Goal: Contribute content: Contribute content

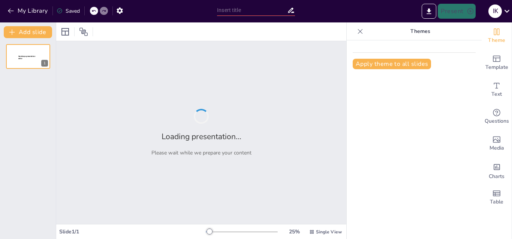
type input "Understanding Market Mechanisms: Principles and Applications"
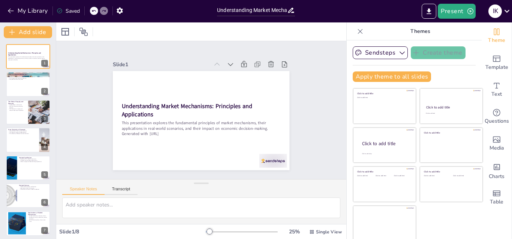
scroll to position [2, 0]
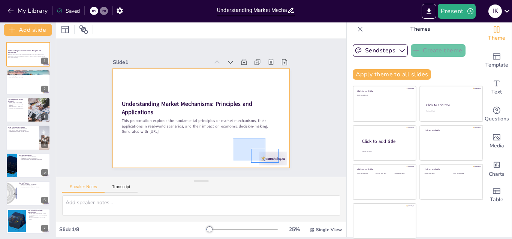
drag, startPoint x: 265, startPoint y: 138, endPoint x: 230, endPoint y: 160, distance: 41.7
click at [231, 161] on div at bounding box center [198, 118] width 193 height 134
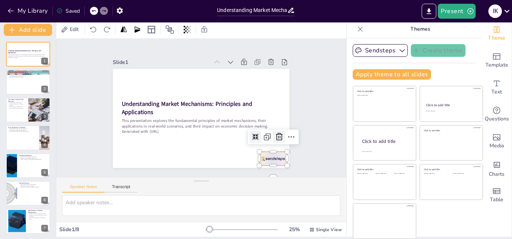
click at [270, 148] on icon at bounding box center [271, 152] width 8 height 9
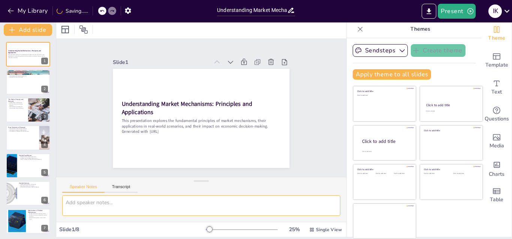
click at [195, 203] on textarea at bounding box center [201, 206] width 278 height 21
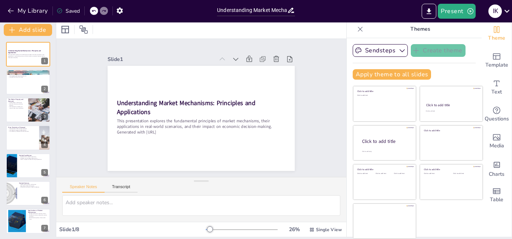
click at [207, 230] on div at bounding box center [210, 230] width 6 height 6
click at [207, 232] on div at bounding box center [210, 230] width 6 height 6
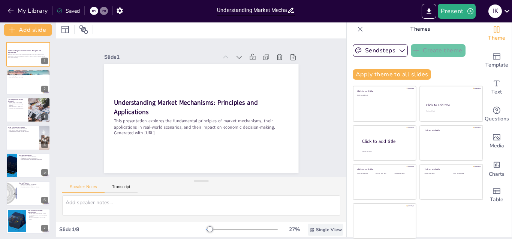
click at [318, 228] on span "Single View" at bounding box center [329, 230] width 26 height 6
click at [310, 211] on span "List View" at bounding box center [308, 213] width 39 height 7
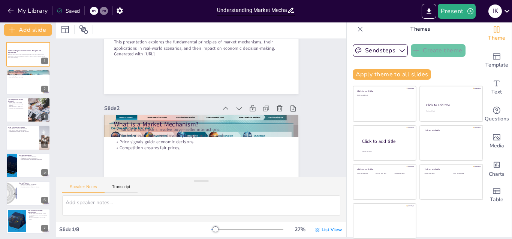
scroll to position [90, 0]
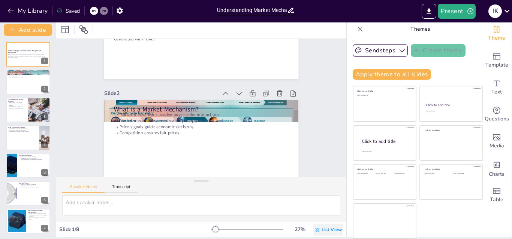
click at [321, 230] on span "List View" at bounding box center [331, 230] width 20 height 6
click at [315, 199] on span "Single View" at bounding box center [311, 198] width 34 height 7
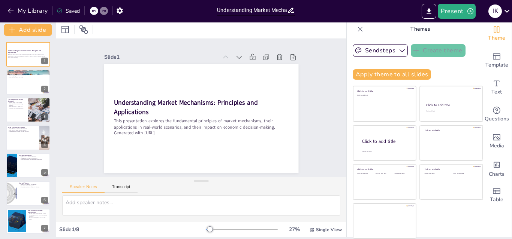
scroll to position [0, 0]
click at [251, 72] on icon at bounding box center [256, 77] width 10 height 10
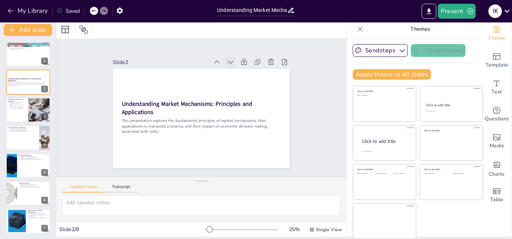
click at [238, 69] on icon at bounding box center [242, 73] width 9 height 9
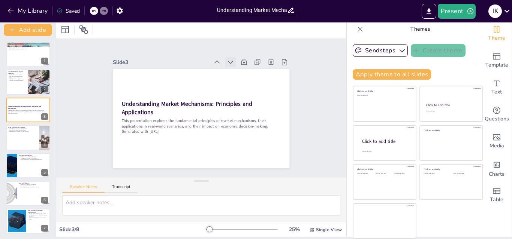
click at [241, 73] on icon at bounding box center [246, 78] width 10 height 10
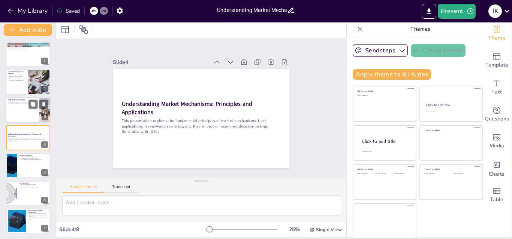
click at [31, 112] on div at bounding box center [28, 109] width 45 height 25
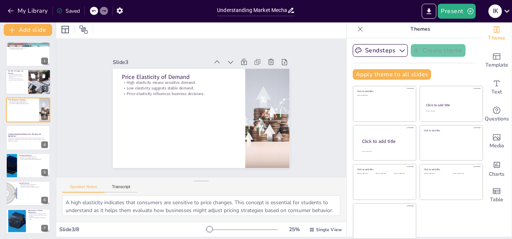
click at [34, 93] on div at bounding box center [39, 82] width 45 height 25
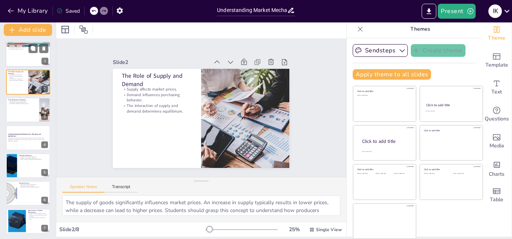
click at [29, 56] on div at bounding box center [28, 54] width 45 height 25
type textarea "The interaction between buyers and sellers is the core of market mechanisms. It…"
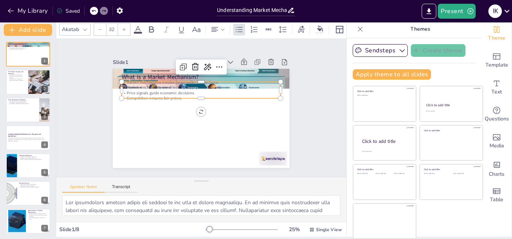
click at [140, 79] on div "What is a Market Mechanism? Market mechanisms involve buyer-seller interactions…" at bounding box center [198, 118] width 193 height 134
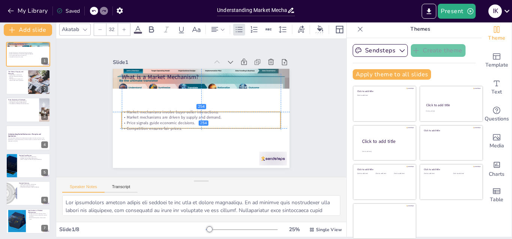
drag, startPoint x: 160, startPoint y: 90, endPoint x: 158, endPoint y: 121, distance: 31.5
click at [158, 121] on p "Price signals guide economic decisions." at bounding box center [194, 122] width 147 height 70
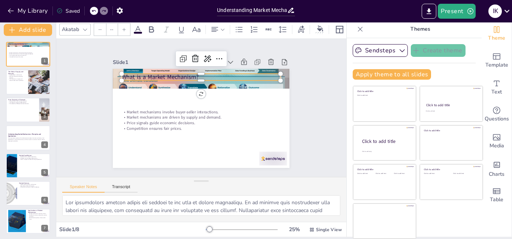
type input "48"
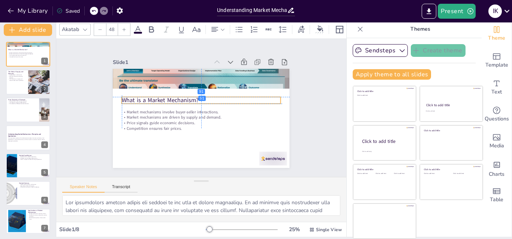
drag, startPoint x: 159, startPoint y: 74, endPoint x: 160, endPoint y: 96, distance: 21.8
click at [160, 96] on p "What is a Market Mechanism?" at bounding box center [204, 100] width 154 height 57
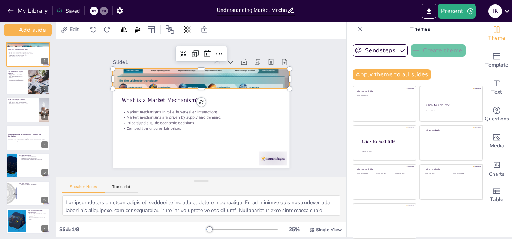
click at [150, 79] on div at bounding box center [210, 80] width 199 height 149
click at [248, 120] on icon at bounding box center [253, 125] width 10 height 10
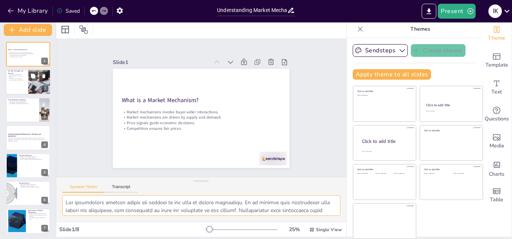
click at [35, 84] on div at bounding box center [39, 82] width 45 height 25
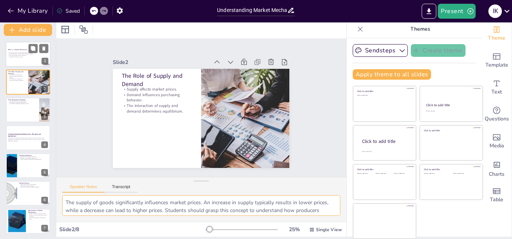
click at [20, 60] on div at bounding box center [28, 54] width 45 height 25
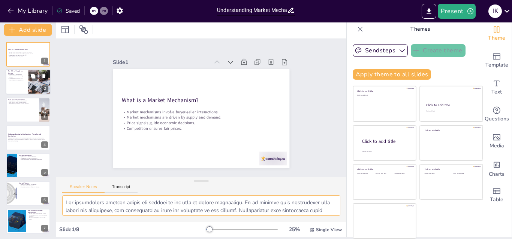
click at [30, 82] on div at bounding box center [39, 82] width 45 height 25
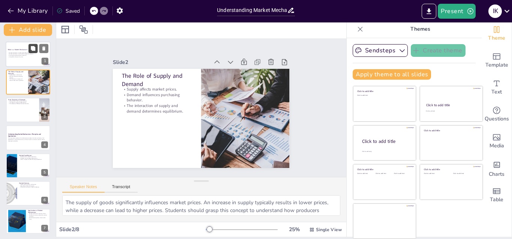
click at [30, 50] on button at bounding box center [32, 48] width 9 height 9
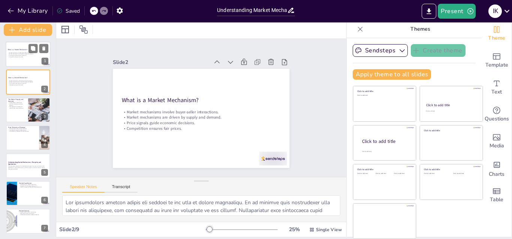
click at [15, 63] on div at bounding box center [28, 54] width 45 height 25
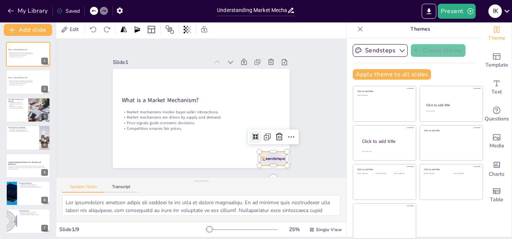
click at [245, 178] on div at bounding box center [229, 191] width 30 height 27
click at [220, 185] on icon at bounding box center [216, 189] width 10 height 9
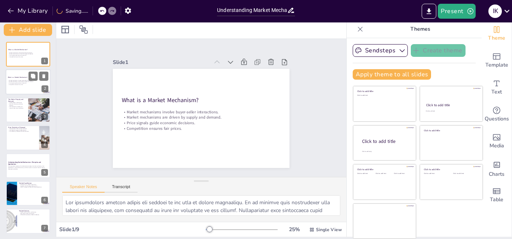
click at [36, 86] on div at bounding box center [28, 82] width 45 height 25
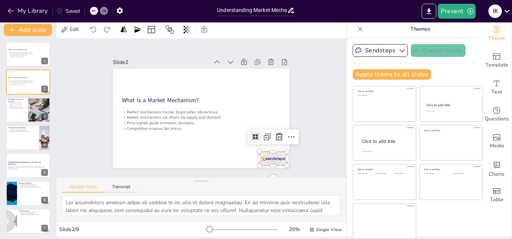
click at [269, 168] on div at bounding box center [254, 179] width 30 height 22
click at [270, 148] on icon at bounding box center [271, 152] width 8 height 9
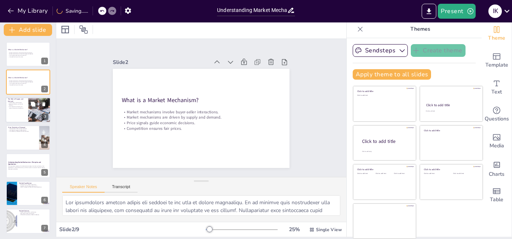
click at [38, 108] on div at bounding box center [38, 104] width 20 height 9
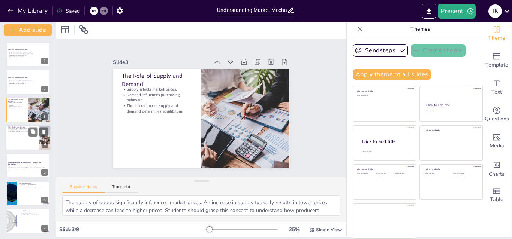
click at [33, 141] on div at bounding box center [28, 137] width 45 height 25
type textarea "A high elasticity indicates that consumers are sensitive to price changes. This…"
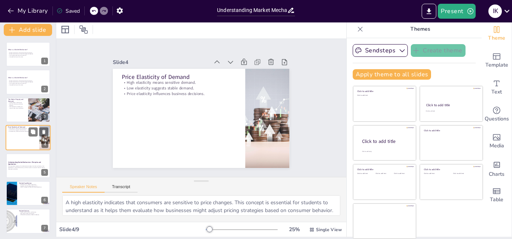
scroll to position [1, 0]
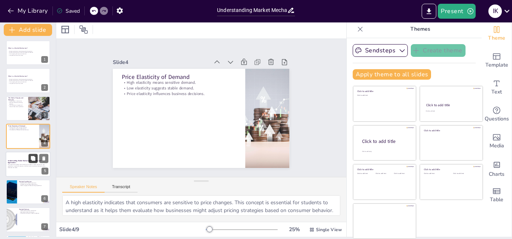
click at [28, 162] on button at bounding box center [32, 158] width 9 height 9
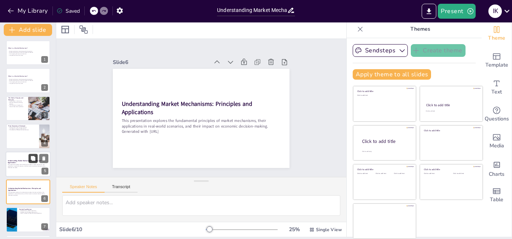
scroll to position [57, 0]
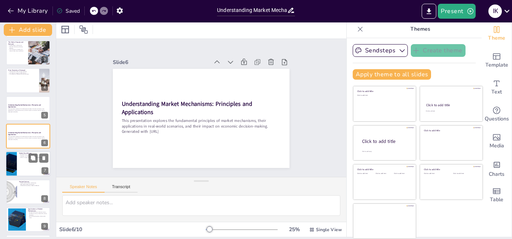
click at [26, 163] on div at bounding box center [28, 164] width 45 height 25
type textarea "Market equilibrium represents a stable point where supply meets demand, which i…"
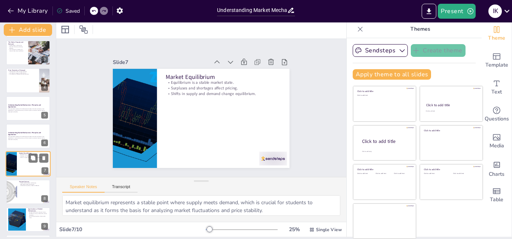
scroll to position [85, 0]
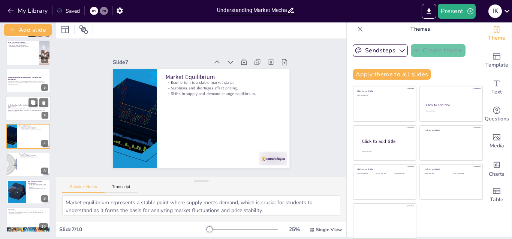
click at [33, 109] on p "This presentation explores the fundamental principles of market mechanisms, the…" at bounding box center [28, 110] width 40 height 3
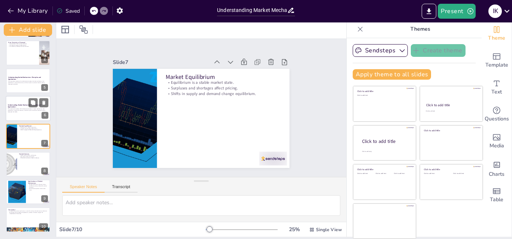
scroll to position [57, 0]
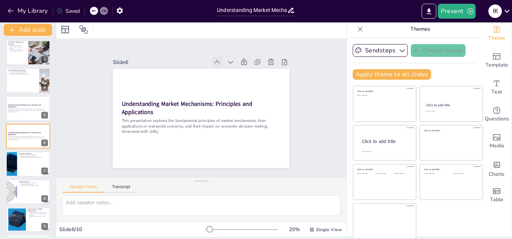
click at [226, 64] on icon at bounding box center [230, 68] width 9 height 9
click at [229, 67] on icon at bounding box center [234, 72] width 10 height 10
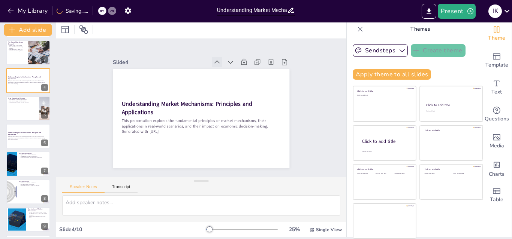
click at [229, 67] on icon at bounding box center [234, 72] width 10 height 10
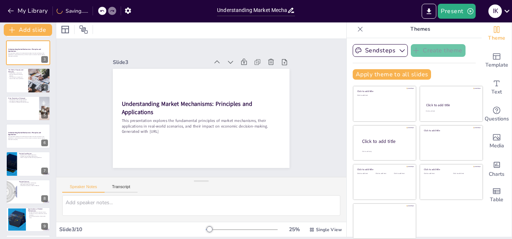
click at [238, 79] on icon at bounding box center [243, 84] width 10 height 10
click at [226, 64] on icon at bounding box center [230, 68] width 9 height 9
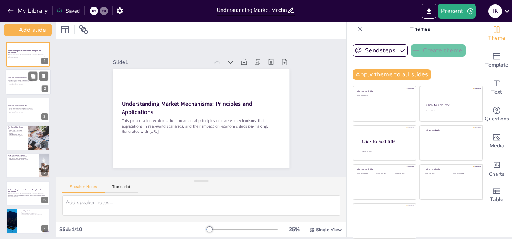
click at [14, 81] on p "Market mechanisms are driven by supply and demand." at bounding box center [28, 81] width 40 height 1
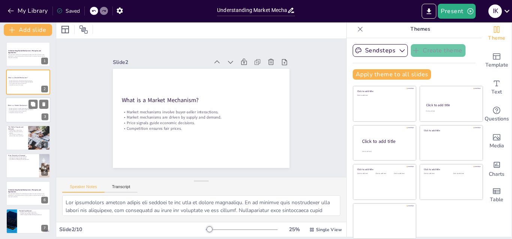
click at [13, 114] on div at bounding box center [28, 109] width 45 height 25
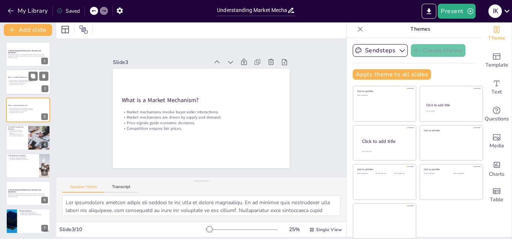
click at [19, 90] on div at bounding box center [28, 82] width 45 height 25
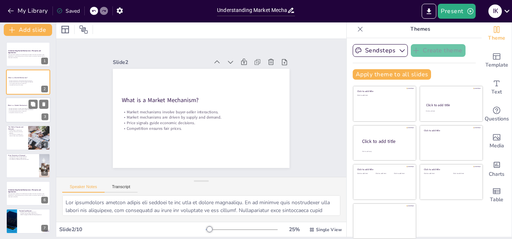
click at [26, 112] on p "Competition ensures fair prices." at bounding box center [28, 112] width 40 height 1
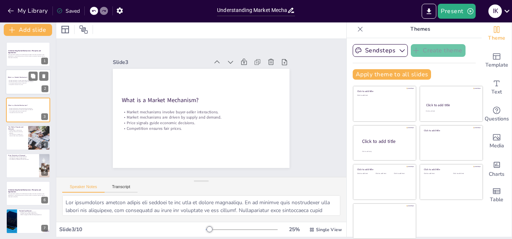
click at [16, 85] on p "Competition ensures fair prices." at bounding box center [28, 84] width 40 height 1
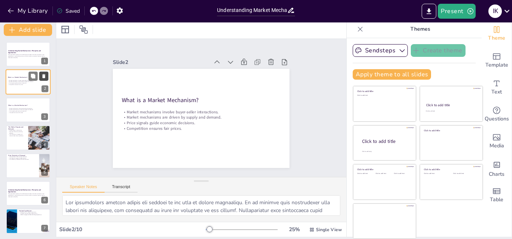
click at [42, 76] on icon at bounding box center [43, 76] width 5 height 5
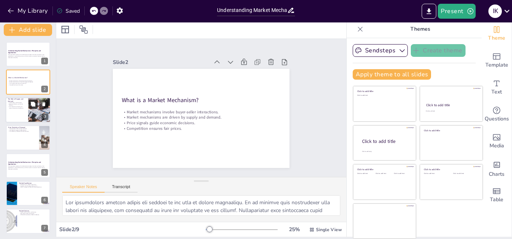
click at [33, 108] on button at bounding box center [32, 104] width 9 height 9
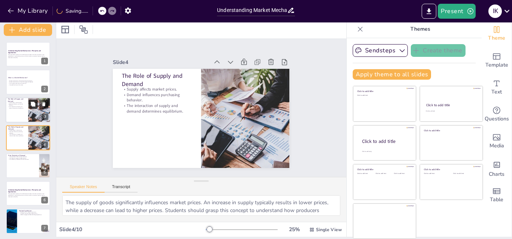
scroll to position [1, 0]
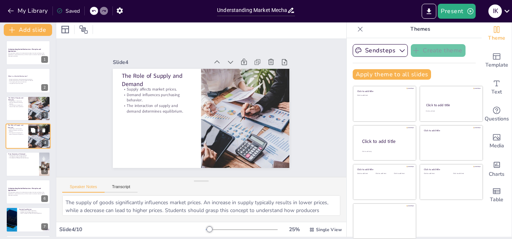
click at [33, 134] on button at bounding box center [32, 130] width 9 height 9
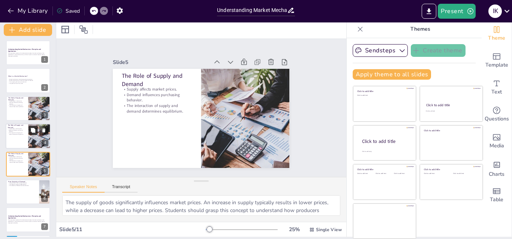
scroll to position [29, 0]
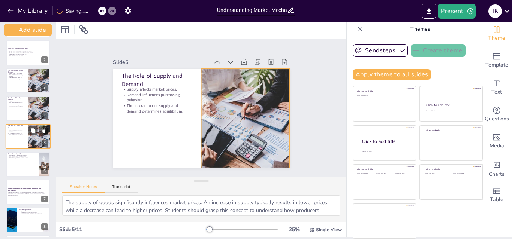
click at [37, 141] on div at bounding box center [39, 136] width 45 height 25
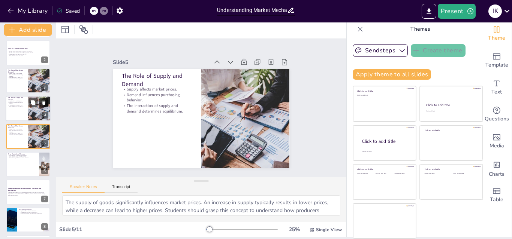
click at [45, 104] on icon at bounding box center [43, 103] width 3 height 4
type textarea "A high elasticity indicates that consumers are sensitive to price changes. This…"
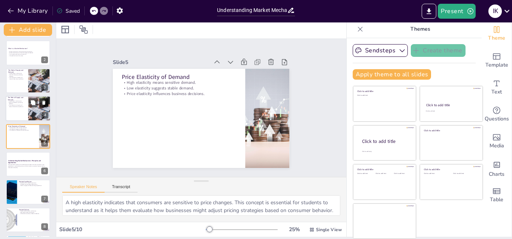
click at [43, 103] on icon at bounding box center [43, 103] width 3 height 4
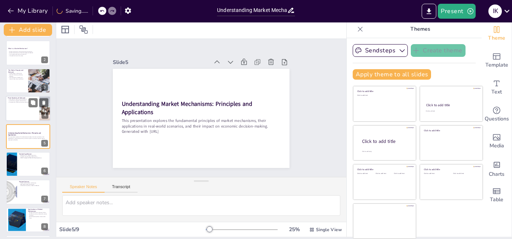
click at [12, 109] on div at bounding box center [28, 108] width 45 height 25
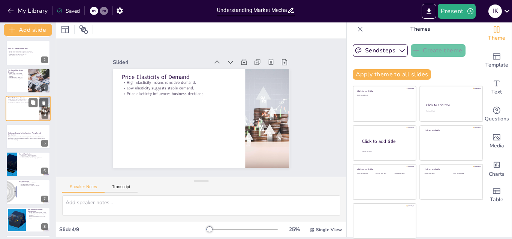
type textarea "A high elasticity indicates that consumers are sensitive to price changes. This…"
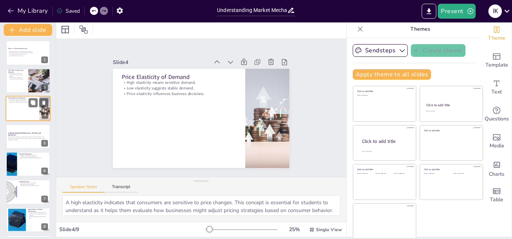
scroll to position [1, 0]
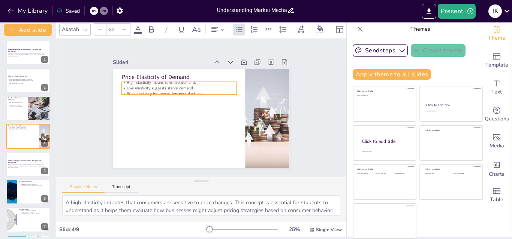
click at [131, 87] on p "Low elasticity suggests stable demand." at bounding box center [186, 82] width 111 height 41
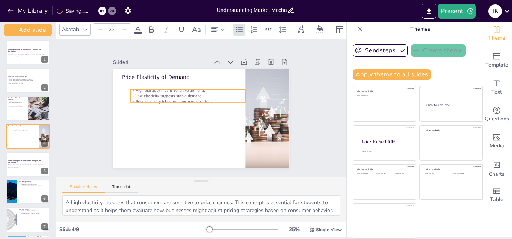
drag, startPoint x: 128, startPoint y: 90, endPoint x: 135, endPoint y: 97, distance: 10.4
click at [171, 97] on p "Price elasticity influences business decisions." at bounding box center [215, 104] width 89 height 81
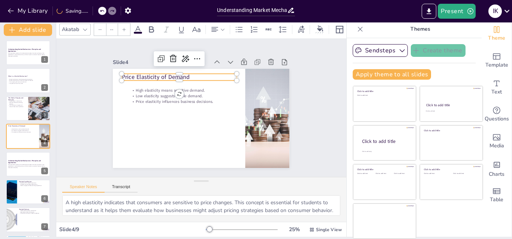
type input "48"
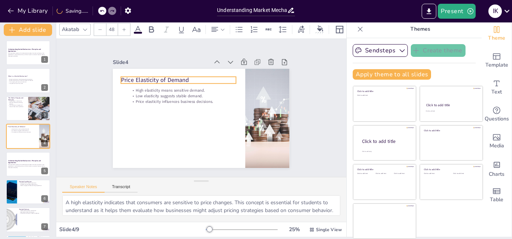
click at [128, 81] on p "Price Elasticity of Demand" at bounding box center [185, 76] width 114 height 32
click at [20, 111] on div at bounding box center [28, 108] width 45 height 25
type textarea "The supply of goods significantly influences market prices. An increase in supp…"
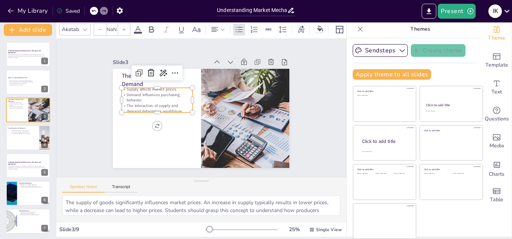
type input "32"
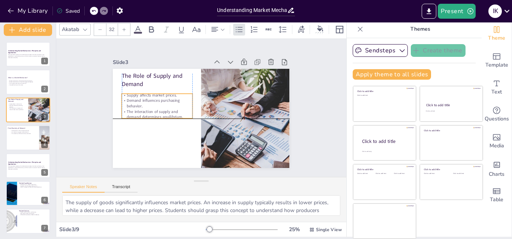
drag, startPoint x: 137, startPoint y: 90, endPoint x: 139, endPoint y: 95, distance: 6.1
click at [201, 114] on p "Demand influences purchasing behavior." at bounding box center [231, 141] width 60 height 55
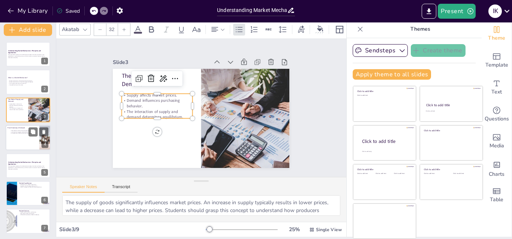
click at [20, 138] on div at bounding box center [28, 137] width 45 height 25
type textarea "A high elasticity indicates that consumers are sensitive to price changes. This…"
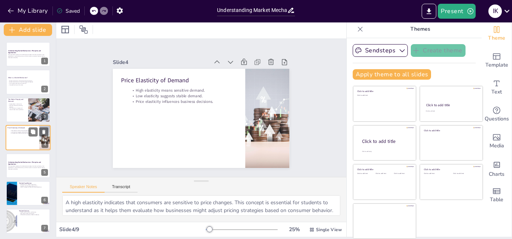
scroll to position [1, 0]
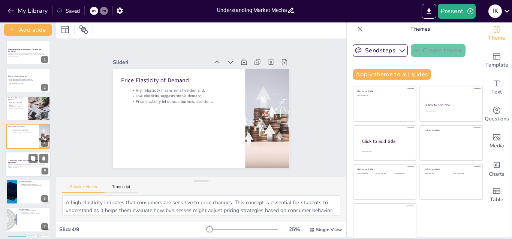
click at [14, 163] on strong "Understanding Market Mechanisms: Principles and Applications" at bounding box center [24, 162] width 33 height 4
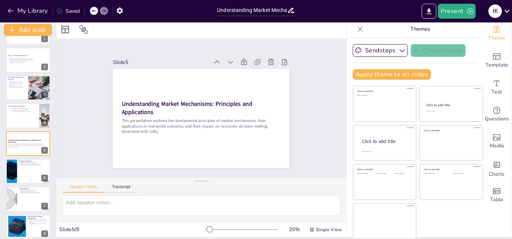
scroll to position [23, 0]
drag, startPoint x: 59, startPoint y: 145, endPoint x: 52, endPoint y: 146, distance: 7.2
click at [54, 148] on div "Document fonts Akatab Recently used Mulish Popular fonts Lato Montserrat Open S…" at bounding box center [256, 130] width 512 height 217
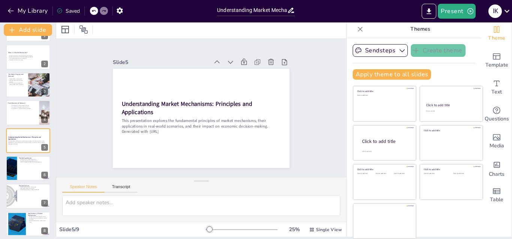
scroll to position [25, 0]
click at [44, 136] on icon at bounding box center [43, 135] width 3 height 4
type textarea "Market equilibrium represents a stable point where supply meets demand, which i…"
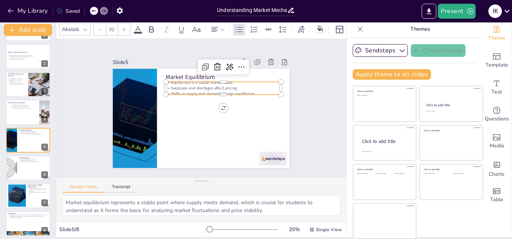
click at [222, 90] on p "Shifts in supply and demand change equilibrium." at bounding box center [226, 104] width 107 height 52
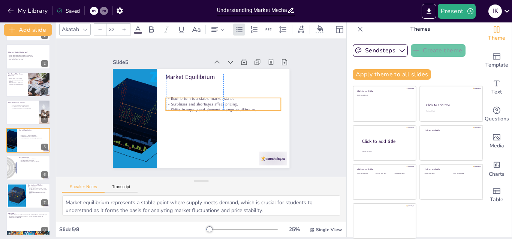
drag, startPoint x: 222, startPoint y: 90, endPoint x: 224, endPoint y: 106, distance: 16.2
click at [224, 106] on p "Shifts in supply and demand change equilibrium." at bounding box center [221, 116] width 111 height 41
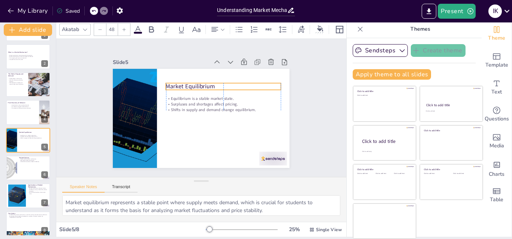
drag, startPoint x: 185, startPoint y: 75, endPoint x: 184, endPoint y: 85, distance: 9.4
click at [184, 85] on p "Market Equilibrium" at bounding box center [232, 104] width 98 height 74
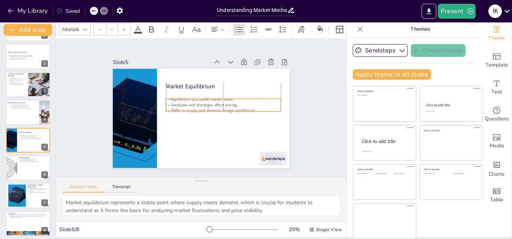
type input "32"
click at [191, 97] on p "Equilibrium is a stable market state." at bounding box center [227, 113] width 102 height 62
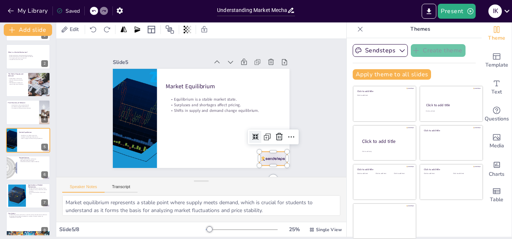
click at [254, 175] on div at bounding box center [238, 188] width 31 height 26
click at [211, 186] on icon at bounding box center [206, 190] width 9 height 9
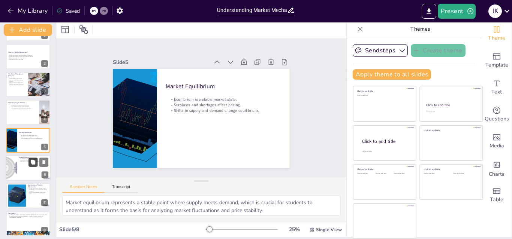
click at [28, 165] on button at bounding box center [32, 162] width 9 height 9
type textarea "Market failures result in inefficient resource allocation, which is an importan…"
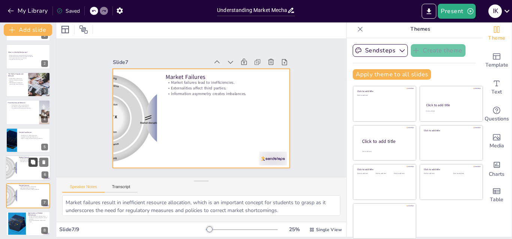
scroll to position [58, 0]
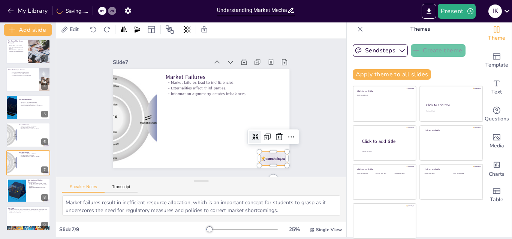
click at [245, 42] on div at bounding box center [235, 27] width 19 height 30
click at [270, 155] on icon at bounding box center [266, 159] width 9 height 9
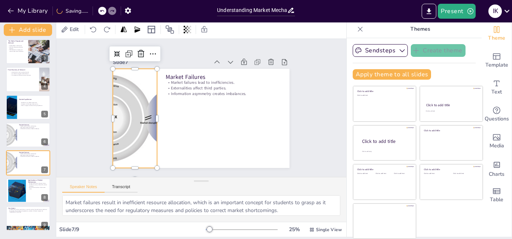
click at [136, 128] on div at bounding box center [136, 90] width 171 height 149
drag, startPoint x: 149, startPoint y: 117, endPoint x: 149, endPoint y: 129, distance: 11.6
click at [149, 121] on div at bounding box center [166, 85] width 78 height 71
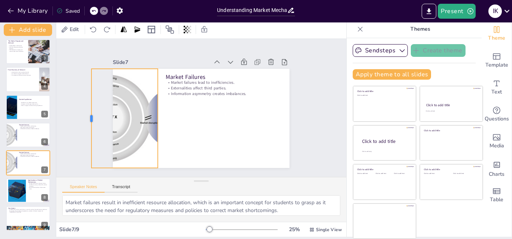
drag, startPoint x: 102, startPoint y: 115, endPoint x: 81, endPoint y: 122, distance: 22.6
click at [85, 55] on div at bounding box center [127, 22] width 84 height 63
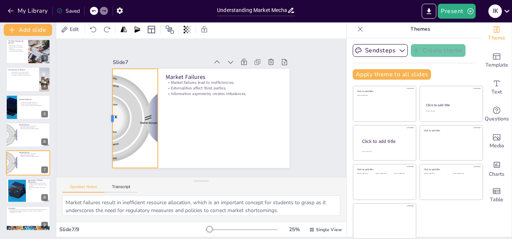
drag, startPoint x: 83, startPoint y: 118, endPoint x: 104, endPoint y: 116, distance: 21.1
click at [104, 116] on div at bounding box center [113, 80] width 46 height 93
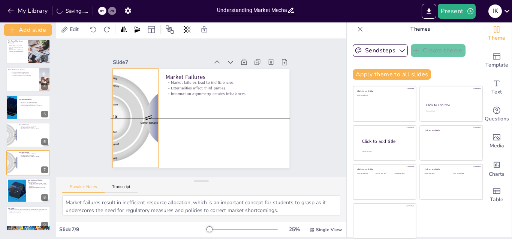
click at [146, 115] on div at bounding box center [145, 71] width 173 height 169
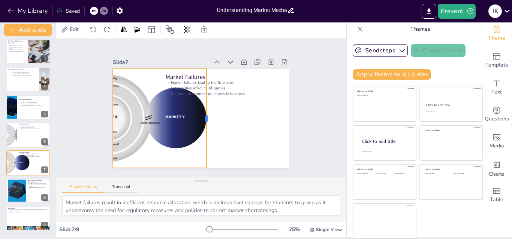
drag, startPoint x: 150, startPoint y: 115, endPoint x: 199, endPoint y: 139, distance: 54.3
click at [199, 139] on div at bounding box center [207, 120] width 27 height 99
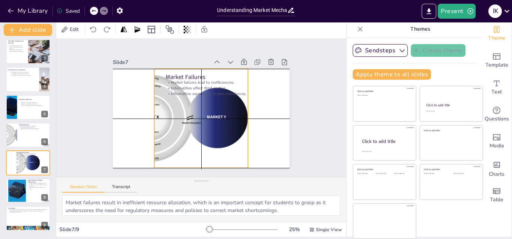
drag, startPoint x: 154, startPoint y: 140, endPoint x: 198, endPoint y: 142, distance: 43.8
click at [198, 142] on div at bounding box center [174, 107] width 171 height 149
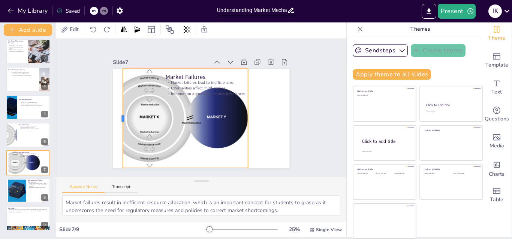
drag, startPoint x: 145, startPoint y: 114, endPoint x: 114, endPoint y: 122, distance: 32.4
click at [114, 122] on div at bounding box center [119, 101] width 27 height 99
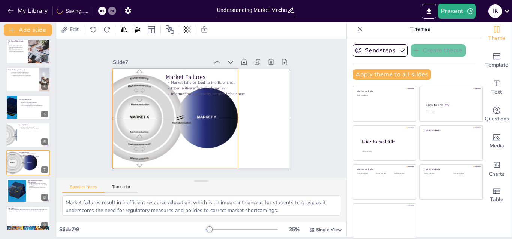
drag, startPoint x: 236, startPoint y: 114, endPoint x: 227, endPoint y: 115, distance: 9.4
click at [227, 115] on div at bounding box center [165, 107] width 166 height 139
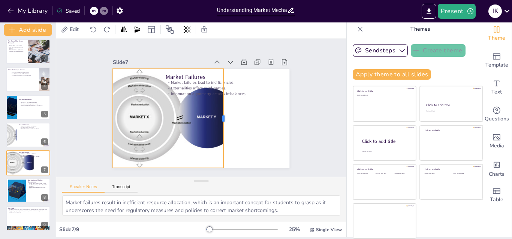
drag, startPoint x: 230, startPoint y: 112, endPoint x: 215, endPoint y: 117, distance: 15.3
click at [215, 117] on div at bounding box center [215, 132] width 63 height 84
click at [105, 115] on div at bounding box center [165, 111] width 160 height 127
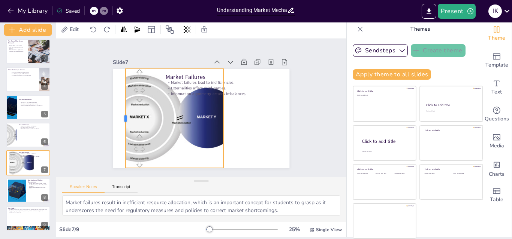
drag, startPoint x: 104, startPoint y: 114, endPoint x: 117, endPoint y: 117, distance: 12.9
click at [117, 102] on div at bounding box center [135, 63] width 71 height 78
click at [211, 118] on div at bounding box center [192, 86] width 71 height 78
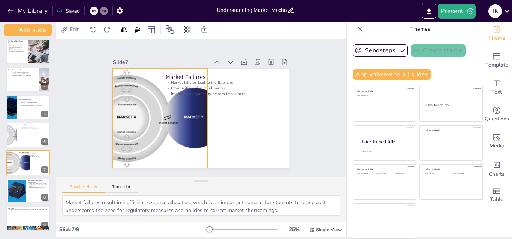
drag, startPoint x: 153, startPoint y: 131, endPoint x: 140, endPoint y: 131, distance: 13.1
click at [140, 131] on div at bounding box center [153, 108] width 160 height 127
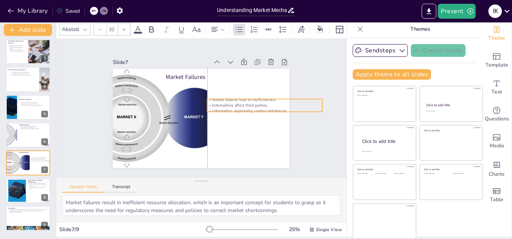
drag, startPoint x: 207, startPoint y: 90, endPoint x: 250, endPoint y: 106, distance: 46.3
click at [250, 111] on p "Information asymmetry creates imbalances." at bounding box center [254, 142] width 102 height 62
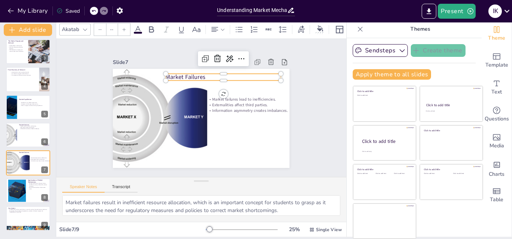
type input "48"
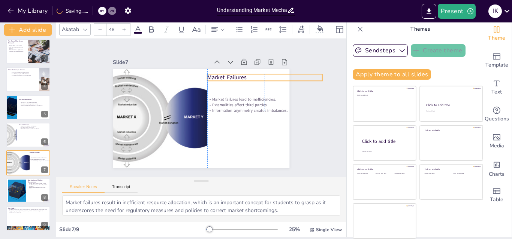
drag, startPoint x: 172, startPoint y: 72, endPoint x: 215, endPoint y: 72, distance: 42.7
click at [226, 93] on p "Market Failures" at bounding box center [263, 142] width 74 height 98
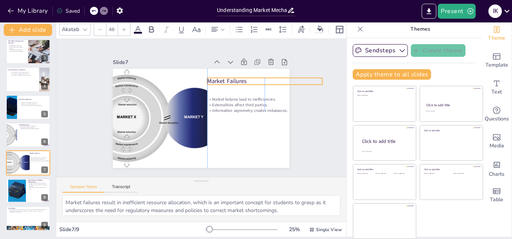
drag, startPoint x: 215, startPoint y: 72, endPoint x: 215, endPoint y: 76, distance: 3.8
click at [221, 89] on p "Market Failures" at bounding box center [266, 130] width 91 height 83
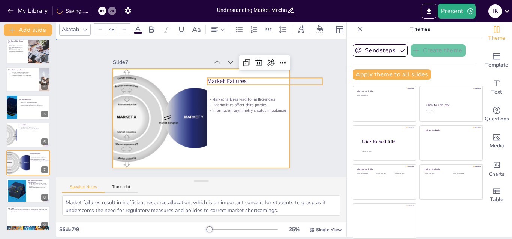
click at [241, 126] on div at bounding box center [197, 117] width 202 height 163
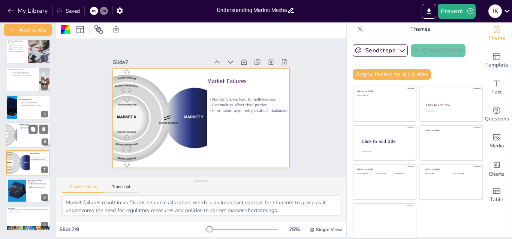
click at [16, 134] on div at bounding box center [11, 135] width 36 height 25
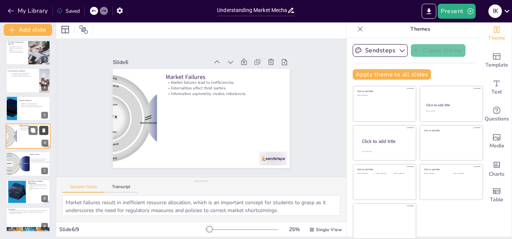
click at [43, 132] on icon at bounding box center [43, 130] width 3 height 4
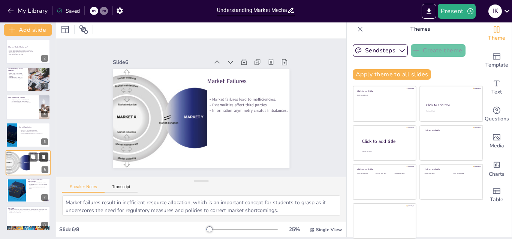
scroll to position [31, 0]
click at [22, 110] on div at bounding box center [28, 106] width 45 height 25
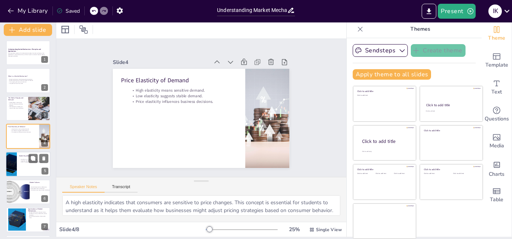
click at [23, 162] on p "Shifts in supply and demand change equilibrium." at bounding box center [34, 161] width 29 height 1
type textarea "Market equilibrium represents a stable point where supply meets demand, which i…"
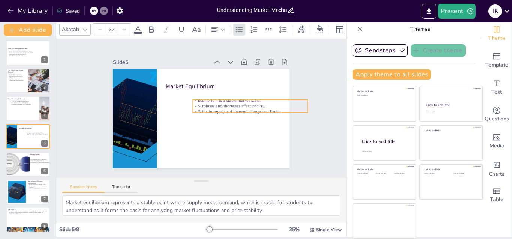
drag, startPoint x: 182, startPoint y: 108, endPoint x: 206, endPoint y: 108, distance: 24.0
click at [206, 108] on p "Shifts in supply and demand change equilibrium." at bounding box center [244, 132] width 107 height 52
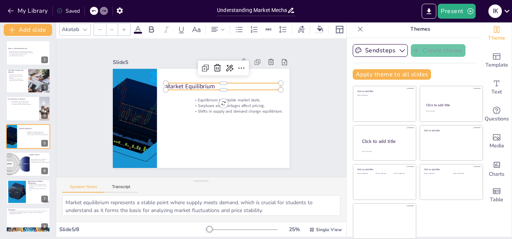
type input "48"
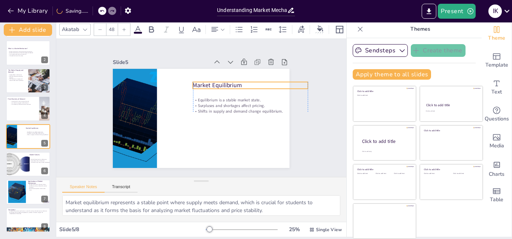
drag, startPoint x: 166, startPoint y: 85, endPoint x: 191, endPoint y: 84, distance: 24.8
click at [197, 84] on p "Market Equilibrium" at bounding box center [254, 96] width 114 height 32
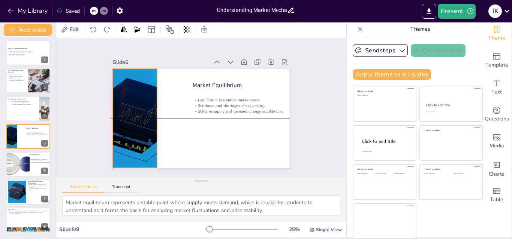
click at [144, 114] on div at bounding box center [134, 104] width 130 height 120
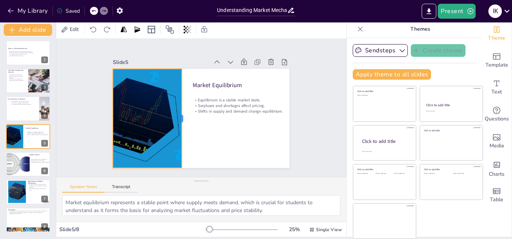
drag, startPoint x: 149, startPoint y: 115, endPoint x: 173, endPoint y: 118, distance: 24.8
click at [173, 118] on div at bounding box center [182, 110] width 46 height 93
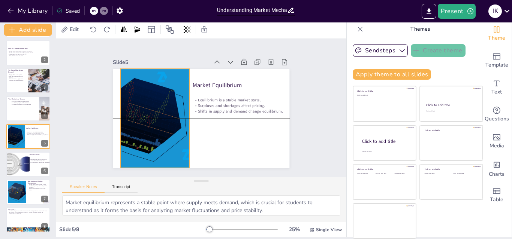
drag, startPoint x: 133, startPoint y: 112, endPoint x: 140, endPoint y: 114, distance: 7.7
click at [140, 114] on div at bounding box center [142, 106] width 130 height 120
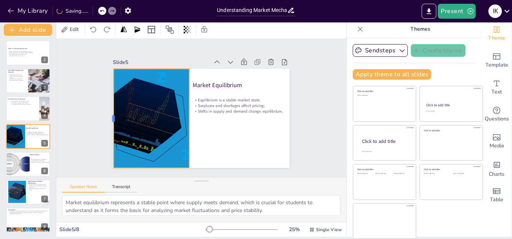
drag, startPoint x: 112, startPoint y: 113, endPoint x: 105, endPoint y: 117, distance: 7.9
click at [115, 43] on div at bounding box center [163, 25] width 96 height 36
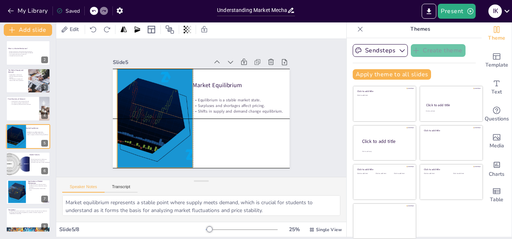
click at [130, 119] on div at bounding box center [146, 95] width 142 height 136
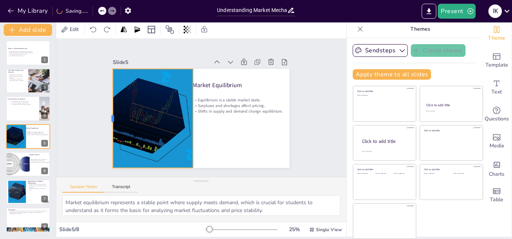
drag, startPoint x: 107, startPoint y: 114, endPoint x: 103, endPoint y: 116, distance: 4.9
click at [103, 116] on div at bounding box center [111, 90] width 36 height 96
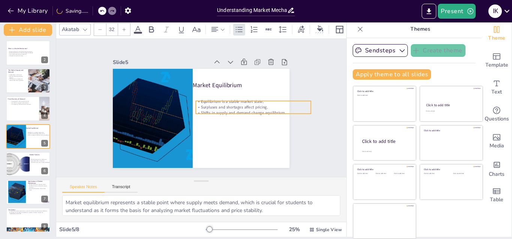
click at [206, 103] on p "Surpluses and shortages affect pricing." at bounding box center [251, 123] width 111 height 40
type input "48"
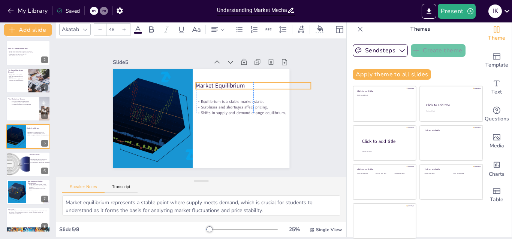
drag, startPoint x: 203, startPoint y: 84, endPoint x: 209, endPoint y: 85, distance: 5.3
click at [209, 85] on p "Market Equilibrium" at bounding box center [258, 109] width 108 height 54
click at [25, 187] on div at bounding box center [17, 192] width 26 height 23
type textarea "The application of market mechanisms in finance is critical for understanding h…"
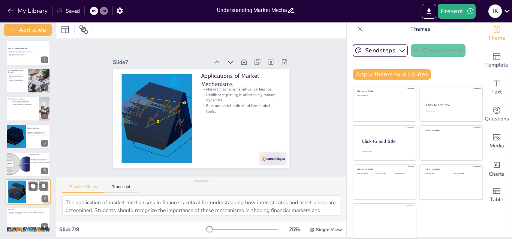
scroll to position [31, 0]
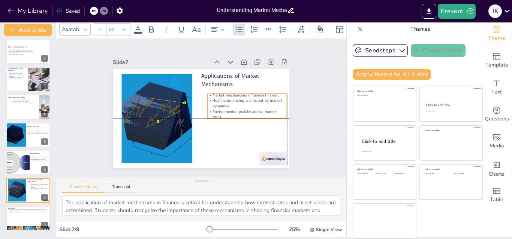
drag, startPoint x: 228, startPoint y: 100, endPoint x: 231, endPoint y: 108, distance: 8.2
click at [200, 105] on p "Environmental policies utilize market tools." at bounding box center [161, 84] width 77 height 42
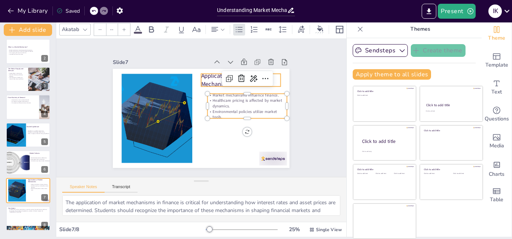
type input "48"
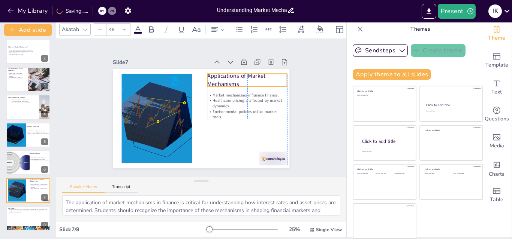
drag, startPoint x: 205, startPoint y: 78, endPoint x: 209, endPoint y: 78, distance: 4.2
click at [211, 78] on p "Applications of Market Mechanisms" at bounding box center [251, 90] width 81 height 33
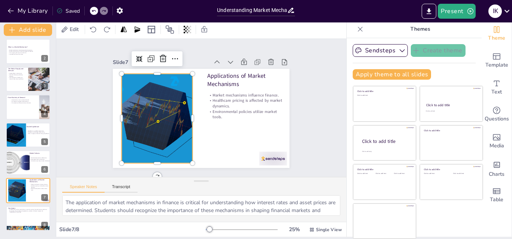
click at [182, 112] on div at bounding box center [155, 104] width 123 height 116
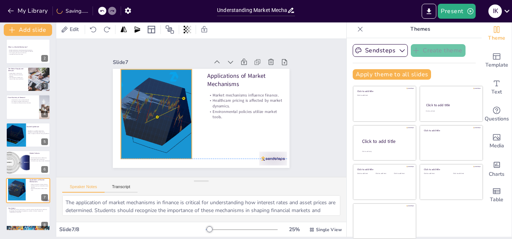
drag, startPoint x: 182, startPoint y: 110, endPoint x: 182, endPoint y: 102, distance: 7.9
click at [182, 102] on div at bounding box center [156, 100] width 123 height 116
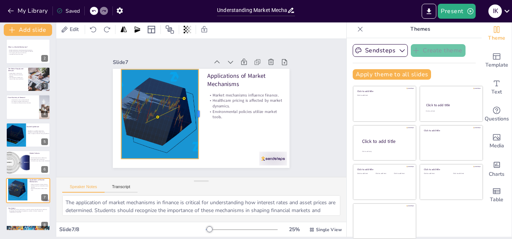
drag, startPoint x: 184, startPoint y: 111, endPoint x: 190, endPoint y: 113, distance: 6.5
click at [190, 113] on div at bounding box center [199, 114] width 42 height 84
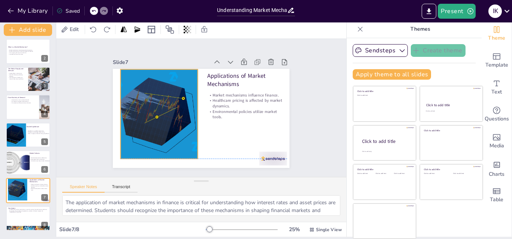
click at [175, 107] on div at bounding box center [156, 100] width 123 height 116
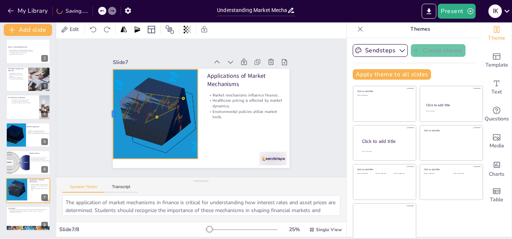
drag, startPoint x: 111, startPoint y: 112, endPoint x: 103, endPoint y: 112, distance: 7.5
click at [103, 112] on div at bounding box center [109, 105] width 15 height 90
click at [188, 110] on div at bounding box center [155, 100] width 123 height 116
click at [193, 111] on div at bounding box center [198, 113] width 70 height 64
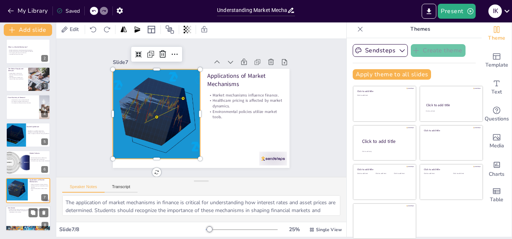
click at [24, 215] on div at bounding box center [28, 218] width 45 height 25
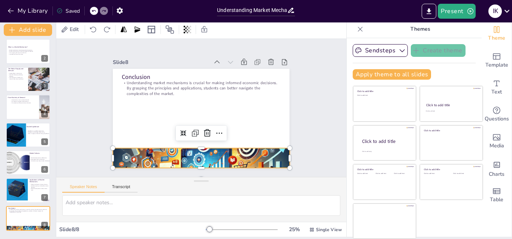
click at [204, 149] on div at bounding box center [185, 156] width 199 height 151
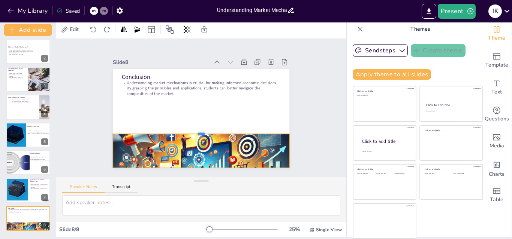
drag, startPoint x: 195, startPoint y: 145, endPoint x: 197, endPoint y: 130, distance: 14.5
click at [197, 130] on div at bounding box center [190, 127] width 156 height 93
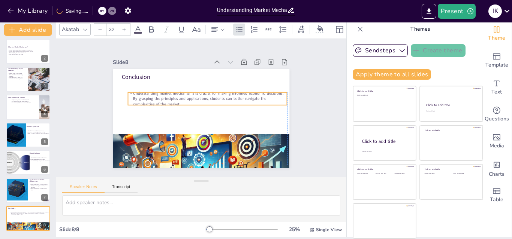
drag, startPoint x: 179, startPoint y: 85, endPoint x: 183, endPoint y: 96, distance: 11.3
click at [183, 96] on p "Understanding market mechanisms is crucial for making informed economic decisio…" at bounding box center [210, 101] width 156 height 65
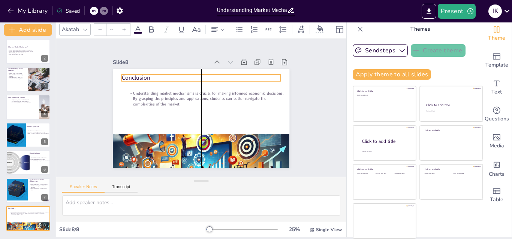
type input "48"
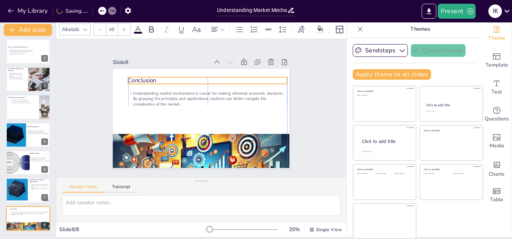
drag, startPoint x: 133, startPoint y: 73, endPoint x: 136, endPoint y: 76, distance: 5.0
click at [139, 76] on p "Conclusion" at bounding box center [216, 83] width 154 height 57
click at [74, 117] on div "Slide 1 Understanding Market Mechanisms: Principles and Applications This prese…" at bounding box center [201, 108] width 312 height 196
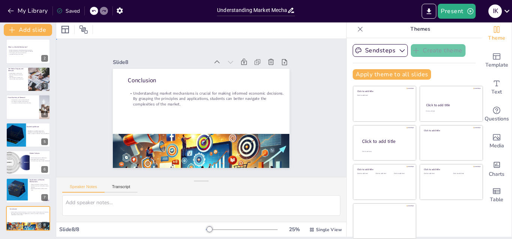
click at [73, 117] on div "Slide 1 Understanding Market Mechanisms: Principles and Applications This prese…" at bounding box center [200, 108] width 321 height 244
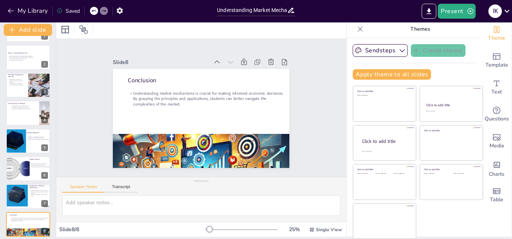
scroll to position [0, 0]
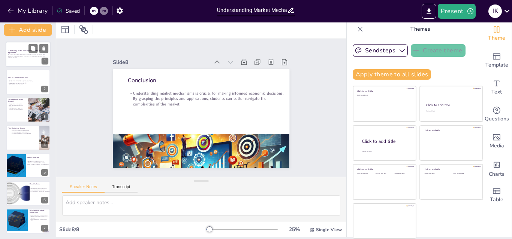
click at [20, 57] on p "This presentation explores the fundamental principles of market mechanisms, the…" at bounding box center [28, 55] width 40 height 3
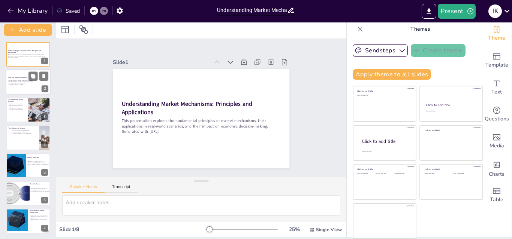
click at [27, 85] on div at bounding box center [28, 82] width 45 height 25
type textarea "The interaction between buyers and sellers is the core of market mechanisms. It…"
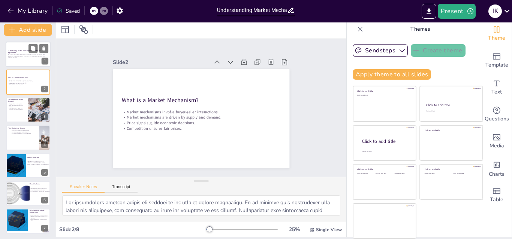
click at [14, 57] on p "Generated with [URL]" at bounding box center [28, 57] width 40 height 1
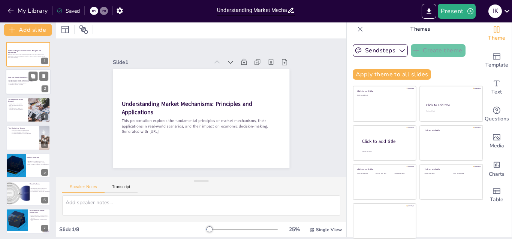
click at [11, 81] on p "Market mechanisms involve buyer-seller interactions." at bounding box center [28, 80] width 40 height 1
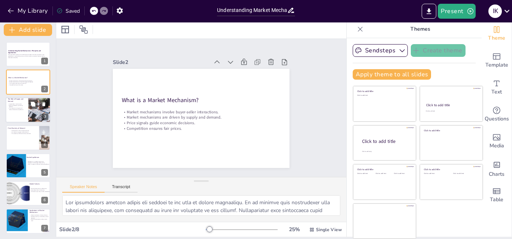
click at [20, 107] on p "Demand influences purchasing behavior." at bounding box center [17, 106] width 18 height 3
type textarea "The supply of goods significantly influences market prices. An increase in supp…"
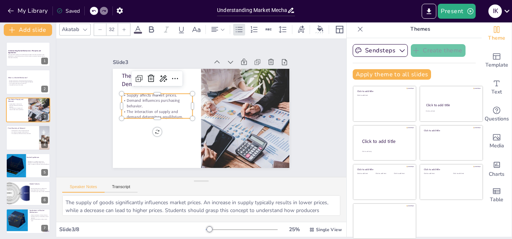
click at [168, 100] on p "Demand influences purchasing behavior." at bounding box center [187, 65] width 39 height 69
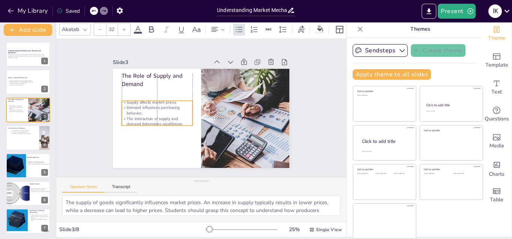
drag, startPoint x: 130, startPoint y: 104, endPoint x: 131, endPoint y: 111, distance: 7.2
click at [131, 111] on p "Demand influences purchasing behavior." at bounding box center [161, 88] width 67 height 45
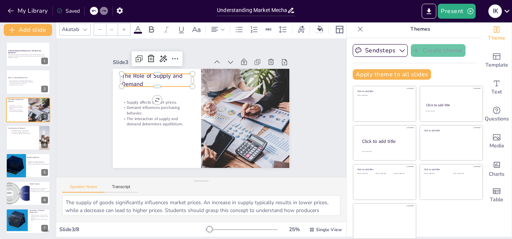
type input "48"
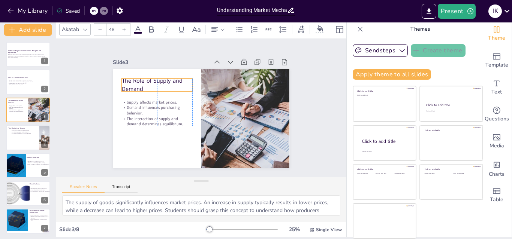
drag, startPoint x: 130, startPoint y: 73, endPoint x: 130, endPoint y: 78, distance: 4.9
click at [217, 78] on p "The Role of Supply and Demand" at bounding box center [229, 67] width 24 height 72
click at [16, 139] on div at bounding box center [28, 137] width 45 height 25
type textarea "A high elasticity indicates that consumers are sensitive to price changes. This…"
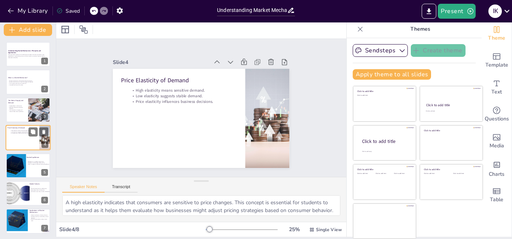
scroll to position [1, 0]
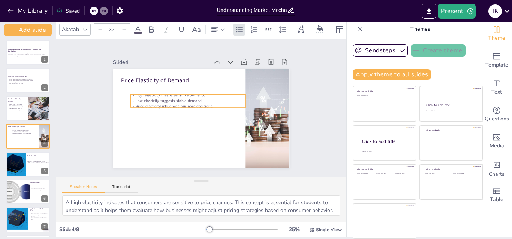
drag, startPoint x: 164, startPoint y: 99, endPoint x: 164, endPoint y: 104, distance: 5.3
click at [164, 104] on p "Price elasticity influences business decisions." at bounding box center [189, 102] width 111 height 41
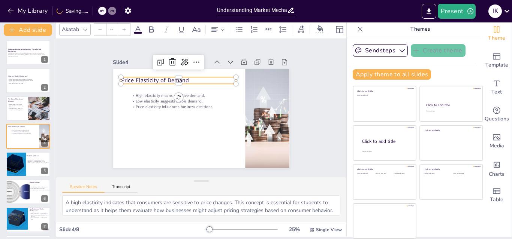
type input "48"
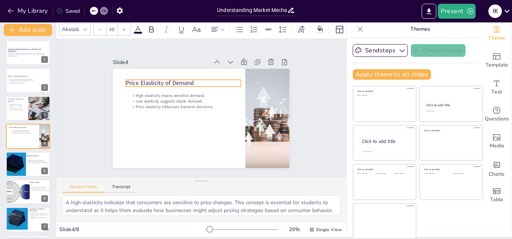
drag, startPoint x: 143, startPoint y: 75, endPoint x: 148, endPoint y: 78, distance: 5.5
click at [186, 78] on p "Price Elasticity of Demand" at bounding box center [231, 114] width 91 height 83
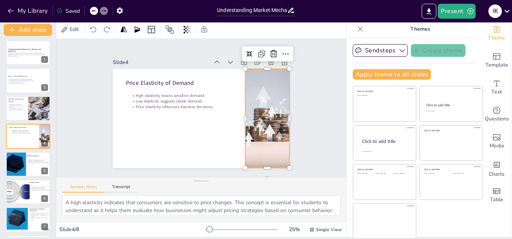
click at [245, 123] on div at bounding box center [261, 138] width 179 height 142
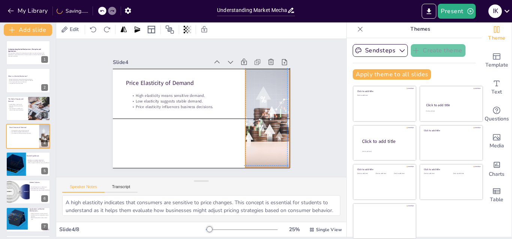
click at [236, 114] on div "Price Elasticity of Demand High elasticity means sensitive demand. Low elastici…" at bounding box center [230, 81] width 118 height 131
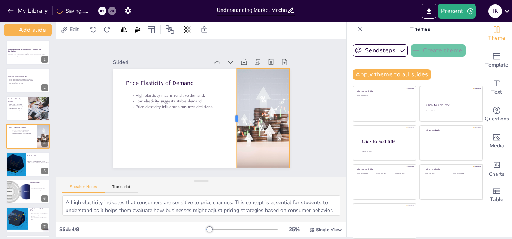
drag, startPoint x: 235, startPoint y: 114, endPoint x: 226, endPoint y: 116, distance: 8.9
click at [226, 116] on div at bounding box center [227, 130] width 46 height 93
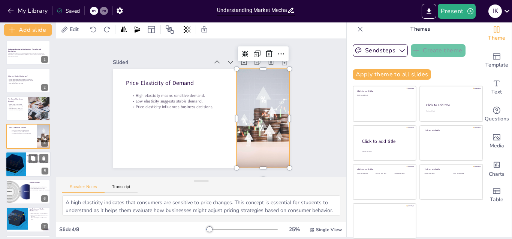
click at [30, 166] on div at bounding box center [28, 164] width 45 height 25
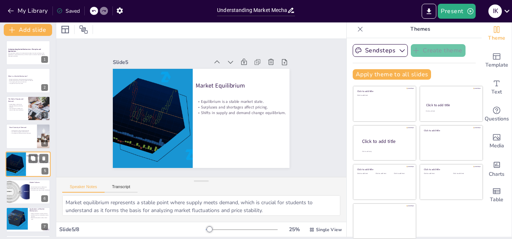
scroll to position [29, 0]
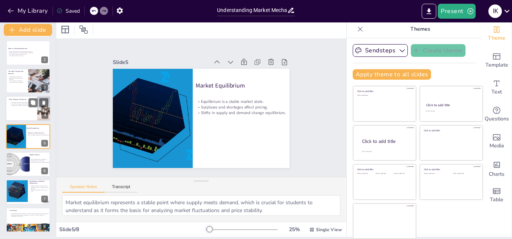
click at [30, 109] on div at bounding box center [28, 108] width 45 height 25
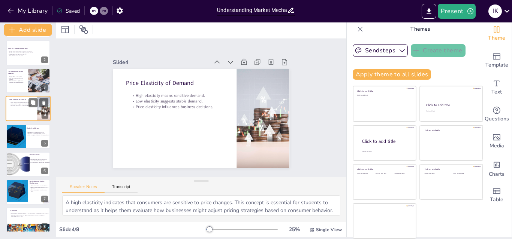
scroll to position [1, 0]
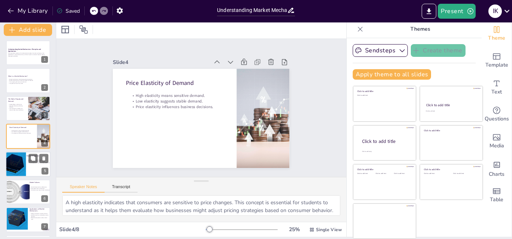
click at [22, 160] on div at bounding box center [14, 164] width 28 height 25
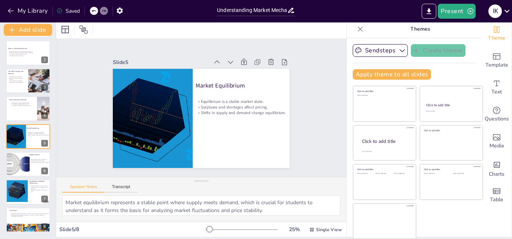
scroll to position [31, 0]
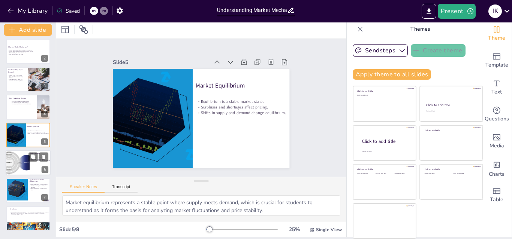
click at [14, 165] on div at bounding box center [16, 162] width 36 height 25
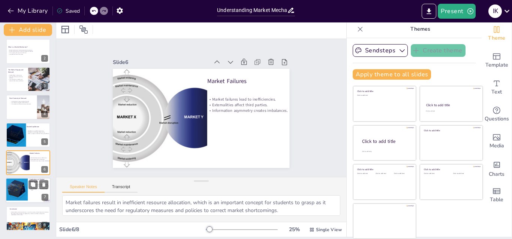
click at [20, 181] on div at bounding box center [17, 189] width 26 height 23
type textarea "The application of market mechanisms in finance is critical for understanding h…"
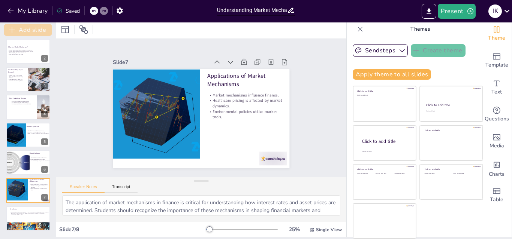
click at [45, 30] on button "Add slide" at bounding box center [28, 30] width 48 height 12
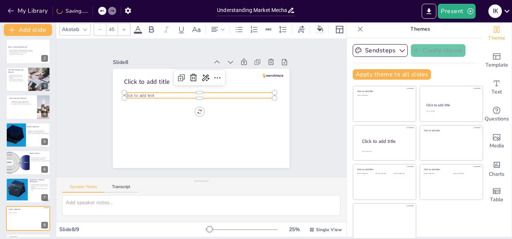
click at [137, 84] on span "Click to add text" at bounding box center [146, 77] width 30 height 15
click at [155, 90] on div at bounding box center [207, 90] width 140 height 66
click at [155, 93] on p "Click to add text" at bounding box center [203, 96] width 145 height 52
click at [155, 93] on p "Click to add text" at bounding box center [199, 96] width 150 height 6
click at [180, 81] on icon at bounding box center [175, 86] width 10 height 10
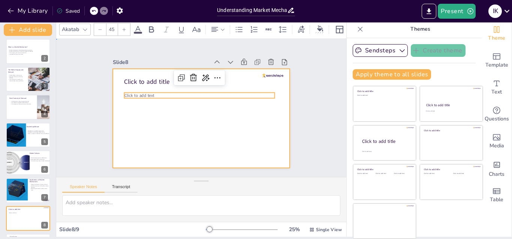
click at [162, 137] on div at bounding box center [197, 117] width 202 height 163
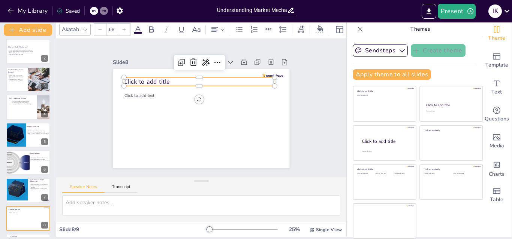
click at [167, 80] on p "Click to add title" at bounding box center [207, 82] width 146 height 55
click at [167, 80] on p "Click to add title" at bounding box center [210, 83] width 141 height 69
click at [214, 61] on icon at bounding box center [219, 65] width 11 height 11
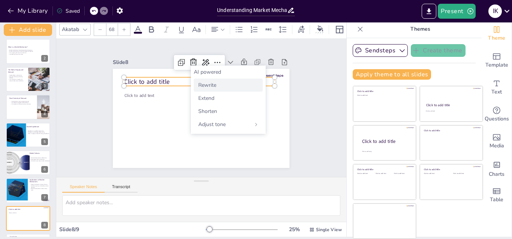
click at [211, 85] on span "Rewrite" at bounding box center [207, 85] width 18 height 7
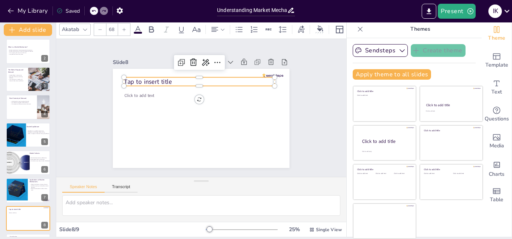
click at [178, 80] on p "Tap to insert title" at bounding box center [210, 83] width 141 height 69
click at [179, 77] on p "Tap to insert title" at bounding box center [207, 82] width 146 height 55
click at [179, 77] on p "Tap to insert title" at bounding box center [204, 82] width 149 height 40
click at [12, 105] on p "Price elasticity influences business decisions." at bounding box center [24, 103] width 29 height 1
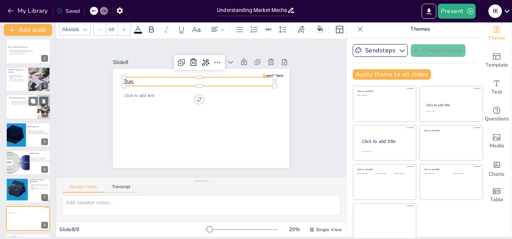
type textarea "A high elasticity indicates that consumers are sensitive to price changes. This…"
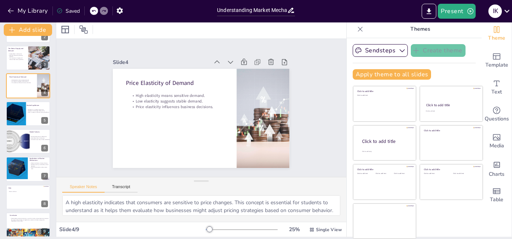
scroll to position [58, 0]
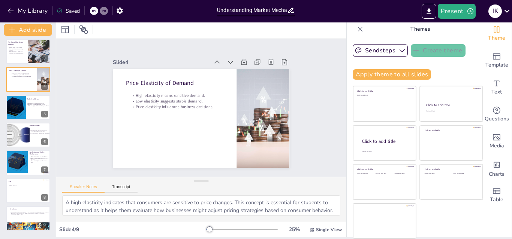
click at [21, 203] on div "Understanding Market Mechanisms: Principles and Applications This presentation …" at bounding box center [28, 108] width 56 height 248
click at [21, 198] on div at bounding box center [28, 190] width 45 height 25
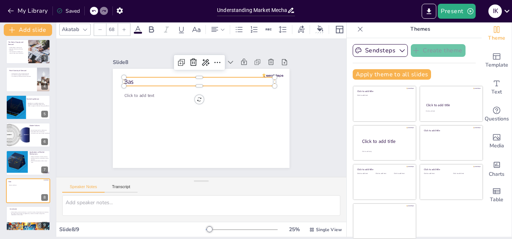
click at [145, 78] on p "Bas" at bounding box center [212, 84] width 134 height 83
click at [131, 78] on p "Bas" at bounding box center [204, 82] width 149 height 40
click at [134, 78] on span "Tap to insert title" at bounding box center [158, 66] width 48 height 23
click at [131, 78] on span "Tap to insert title" at bounding box center [154, 71] width 49 height 18
click at [131, 79] on span "Tap to insert title" at bounding box center [154, 71] width 49 height 18
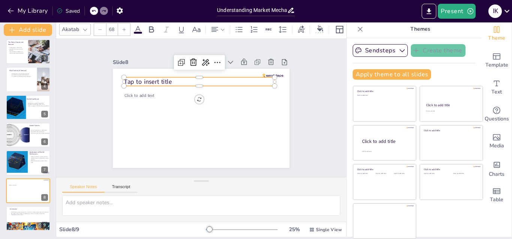
click at [164, 81] on p "Tap to insert title" at bounding box center [212, 84] width 134 height 83
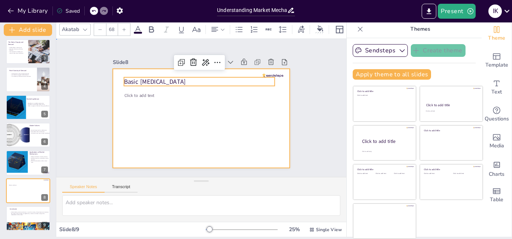
click at [169, 99] on div at bounding box center [198, 118] width 193 height 134
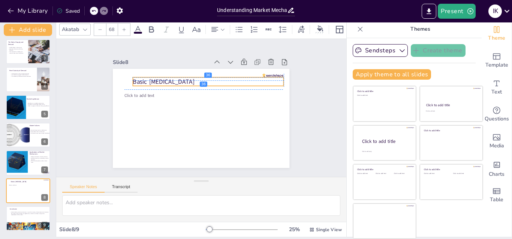
drag, startPoint x: 163, startPoint y: 77, endPoint x: 172, endPoint y: 78, distance: 8.3
click at [172, 78] on span "Basic [MEDICAL_DATA]" at bounding box center [173, 71] width 61 height 27
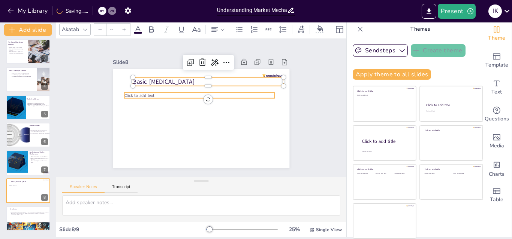
type input "45"
click at [151, 91] on p "Click to add text" at bounding box center [208, 97] width 115 height 105
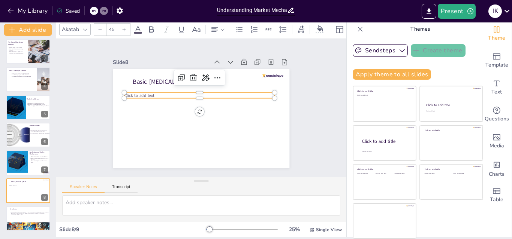
click at [149, 91] on p "Click to add text" at bounding box center [203, 96] width 145 height 52
click at [149, 91] on p "Click to add text" at bounding box center [204, 96] width 139 height 66
click at [140, 94] on p "." at bounding box center [199, 96] width 150 height 6
click at [140, 94] on p "." at bounding box center [205, 97] width 133 height 80
click at [26, 156] on div at bounding box center [17, 162] width 26 height 23
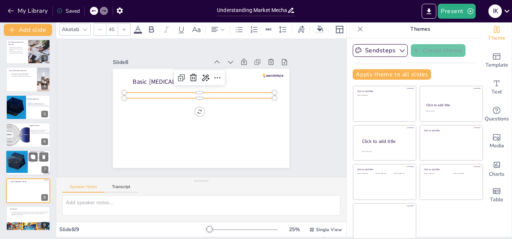
type textarea "The application of market mechanisms in finance is critical for understanding h…"
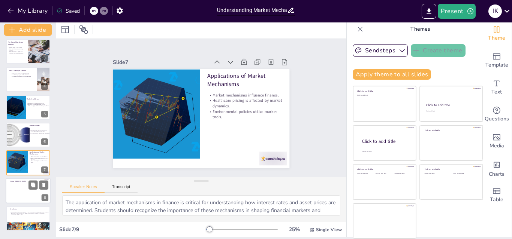
click at [23, 186] on div at bounding box center [28, 190] width 45 height 25
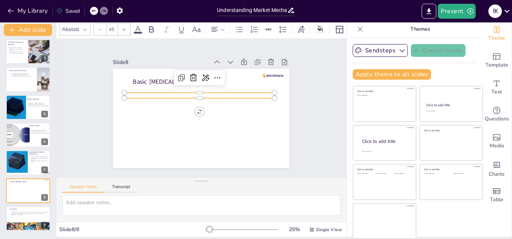
click at [179, 92] on p at bounding box center [212, 101] width 66 height 139
click at [151, 92] on p at bounding box center [208, 97] width 115 height 105
click at [139, 76] on span "Click to add text" at bounding box center [153, 67] width 29 height 20
click at [147, 93] on p "Click to add text" at bounding box center [205, 96] width 133 height 80
click at [147, 93] on p "Click to add text" at bounding box center [205, 97] width 133 height 80
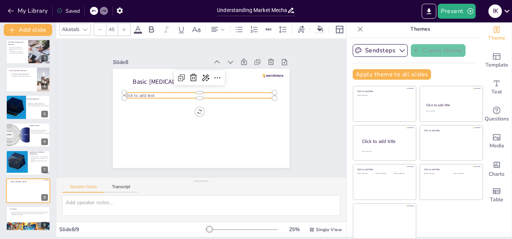
click at [147, 93] on p "Click to add text" at bounding box center [203, 96] width 145 height 52
click at [139, 93] on p "Click to add" at bounding box center [203, 96] width 145 height 52
click at [151, 91] on p "Click to add" at bounding box center [208, 97] width 115 height 105
click at [139, 91] on p "Click to add" at bounding box center [204, 96] width 139 height 66
click at [151, 93] on p "Click to" at bounding box center [208, 97] width 115 height 105
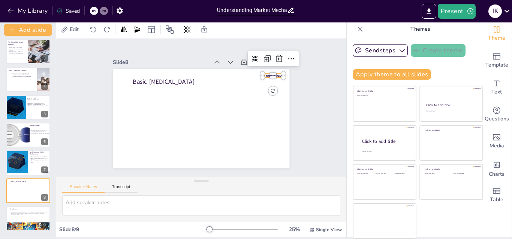
click at [215, 176] on div at bounding box center [210, 186] width 10 height 21
click at [286, 89] on icon at bounding box center [292, 95] width 12 height 12
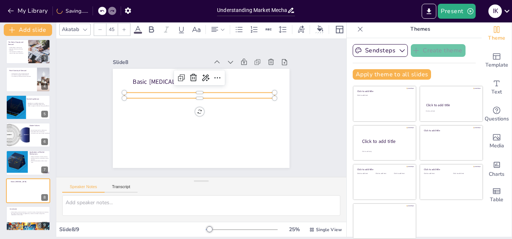
click at [187, 94] on p at bounding box center [213, 102] width 52 height 145
click at [164, 94] on p at bounding box center [204, 96] width 139 height 66
click at [163, 92] on p at bounding box center [205, 97] width 133 height 80
click at [163, 92] on p at bounding box center [202, 95] width 148 height 37
click at [163, 92] on p at bounding box center [204, 96] width 139 height 66
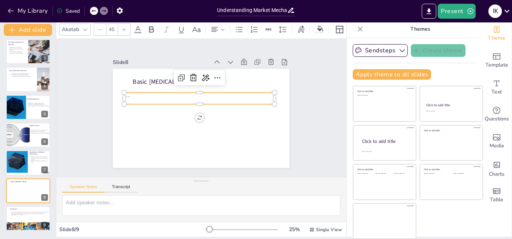
click at [163, 92] on p "….." at bounding box center [202, 95] width 148 height 37
click at [132, 95] on p "….." at bounding box center [202, 95] width 148 height 37
click at [145, 96] on p "….." at bounding box center [207, 97] width 125 height 93
click at [491, 89] on span "Text" at bounding box center [496, 92] width 10 height 8
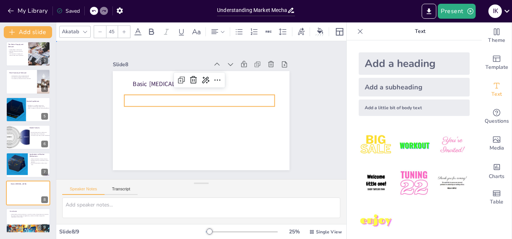
click at [285, 127] on div "Slide 1 Understanding Market Mechanisms: Principles and Applications This prese…" at bounding box center [201, 110] width 248 height 199
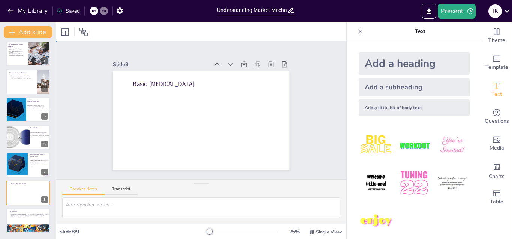
click at [330, 115] on div "Slide 1 Understanding Market Mechanisms: Principles and Applications This prese…" at bounding box center [201, 110] width 318 height 221
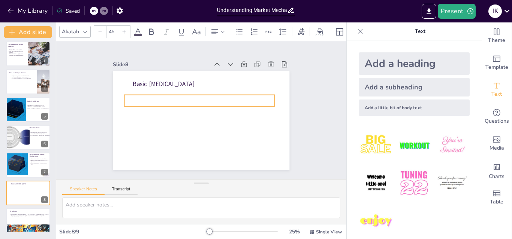
click at [206, 95] on p at bounding box center [204, 98] width 139 height 66
click at [215, 98] on p at bounding box center [201, 103] width 148 height 37
click at [167, 95] on p at bounding box center [203, 98] width 145 height 52
click at [167, 95] on p at bounding box center [205, 99] width 133 height 80
click at [167, 95] on p at bounding box center [207, 99] width 125 height 93
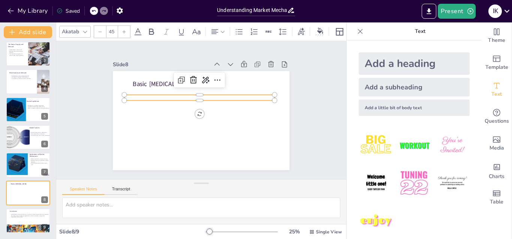
click at [135, 96] on p at bounding box center [204, 98] width 139 height 66
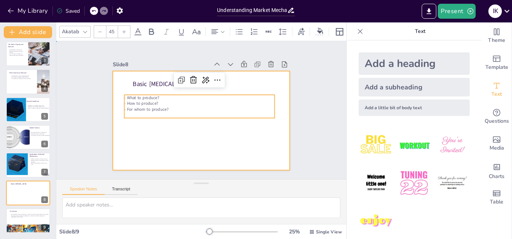
click at [172, 148] on div at bounding box center [191, 113] width 149 height 199
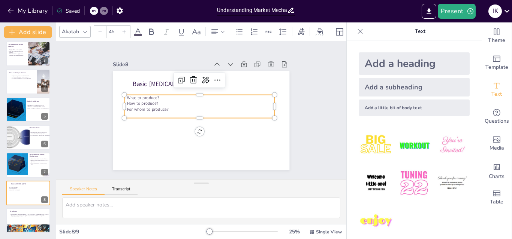
click at [180, 109] on p "- For whom to produce?" at bounding box center [200, 108] width 125 height 93
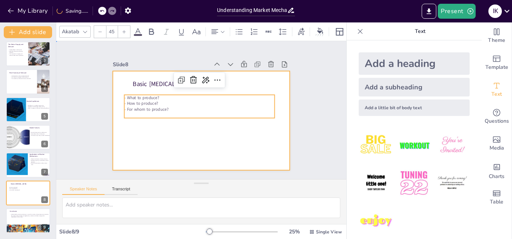
click at [157, 154] on div at bounding box center [198, 121] width 193 height 134
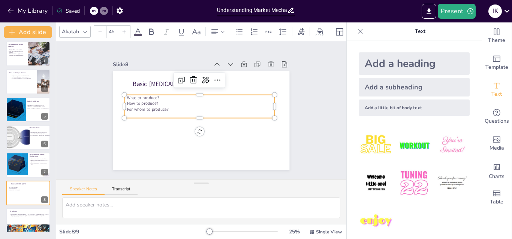
click at [192, 95] on p "- What to produce?" at bounding box center [203, 98] width 145 height 52
click at [182, 111] on p at bounding box center [198, 105] width 105 height 115
click at [168, 108] on p "- For whom to produce?" at bounding box center [199, 109] width 145 height 52
click at [166, 106] on p "- For whom to produce?" at bounding box center [200, 108] width 125 height 93
click at [166, 106] on p "- For whom to produce?" at bounding box center [199, 109] width 139 height 66
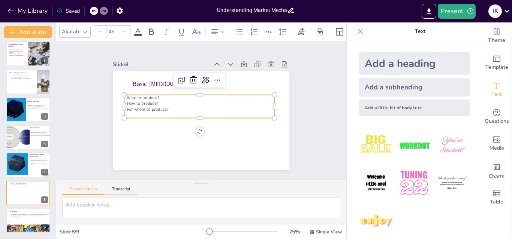
click at [181, 112] on p at bounding box center [197, 114] width 139 height 66
click at [124, 117] on p at bounding box center [196, 120] width 145 height 52
click at [127, 116] on p at bounding box center [196, 120] width 145 height 52
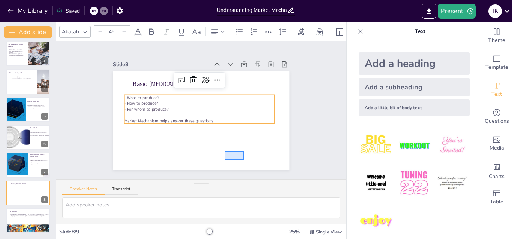
drag, startPoint x: 244, startPoint y: 160, endPoint x: 224, endPoint y: 152, distance: 20.7
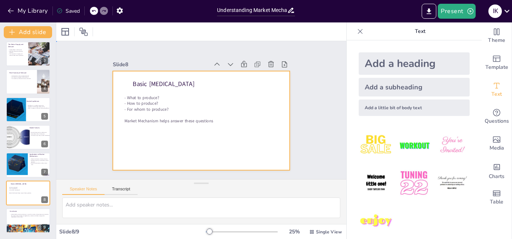
click at [221, 122] on div at bounding box center [198, 121] width 193 height 134
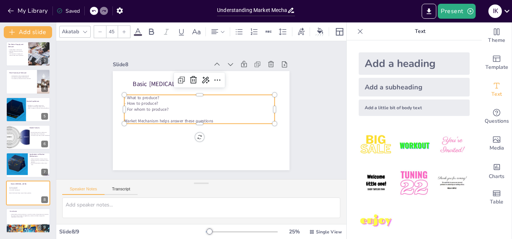
click at [166, 106] on p "- For whom to produce?" at bounding box center [199, 109] width 139 height 66
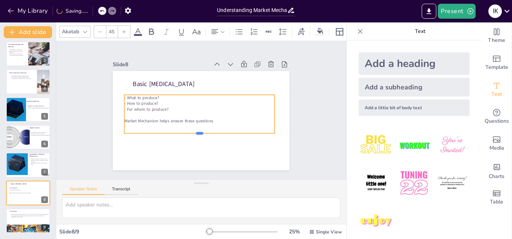
drag, startPoint x: 193, startPoint y: 123, endPoint x: 193, endPoint y: 133, distance: 9.7
click at [193, 133] on div at bounding box center [197, 137] width 150 height 22
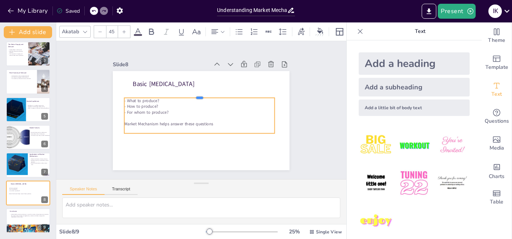
click at [191, 93] on div at bounding box center [204, 95] width 145 height 52
click at [90, 124] on div "Slide 1 Understanding Market Mechanisms: Principles and Applications This prese…" at bounding box center [201, 110] width 248 height 199
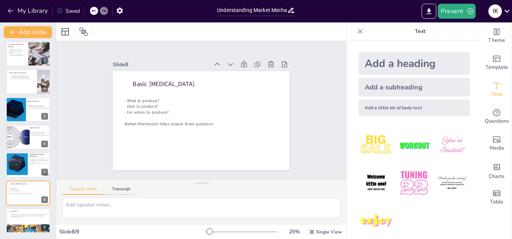
click at [371, 176] on img at bounding box center [376, 183] width 35 height 35
click at [199, 93] on icon at bounding box center [203, 94] width 8 height 9
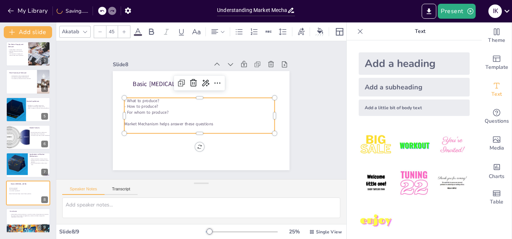
click at [128, 106] on p "- How to produce?" at bounding box center [200, 107] width 145 height 52
click at [217, 83] on icon at bounding box center [222, 87] width 10 height 10
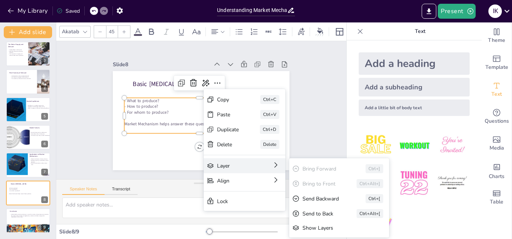
click at [291, 238] on icon at bounding box center [295, 242] width 9 height 9
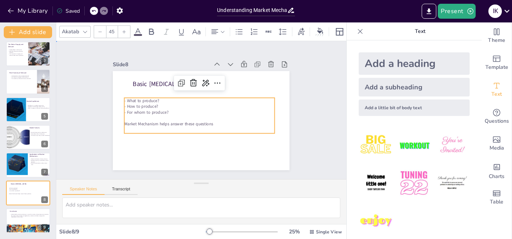
click at [322, 117] on div "Slide 1 Understanding Market Mechanisms: Principles and Applications This prese…" at bounding box center [201, 110] width 320 height 265
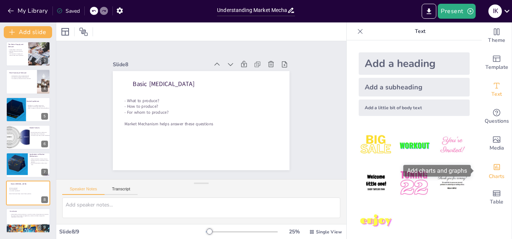
click at [482, 167] on div "Charts" at bounding box center [496, 170] width 30 height 27
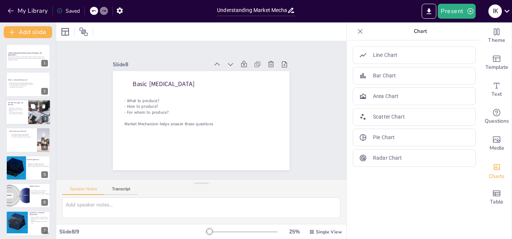
click at [18, 112] on p "The interaction of supply and demand determines equilibrium." at bounding box center [17, 113] width 18 height 3
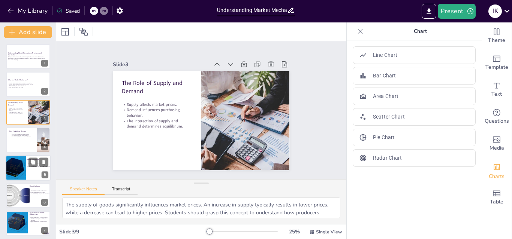
click at [30, 173] on div at bounding box center [28, 167] width 45 height 25
type textarea "Market equilibrium represents a stable point where supply meets demand, which i…"
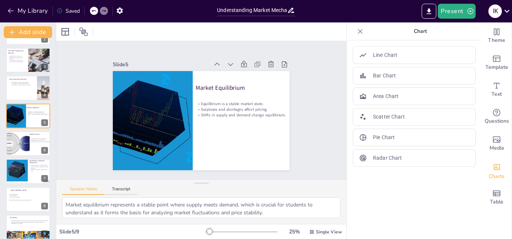
scroll to position [55, 0]
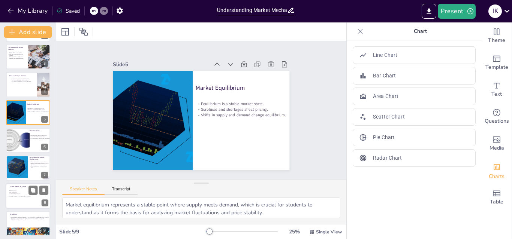
click at [18, 200] on div at bounding box center [28, 196] width 45 height 25
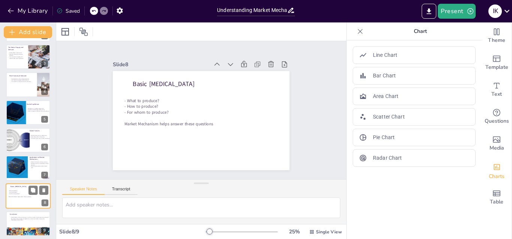
scroll to position [58, 0]
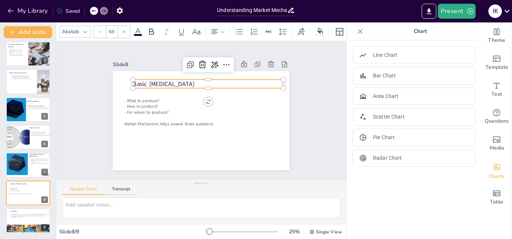
click at [186, 81] on span "Basic [MEDICAL_DATA]" at bounding box center [205, 65] width 38 height 58
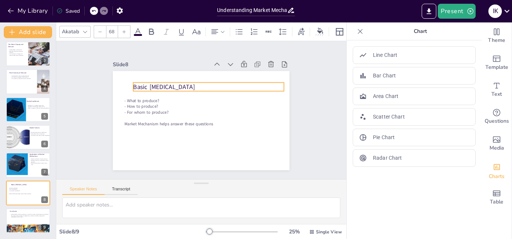
click at [165, 84] on span "Basic [MEDICAL_DATA]" at bounding box center [170, 79] width 62 height 21
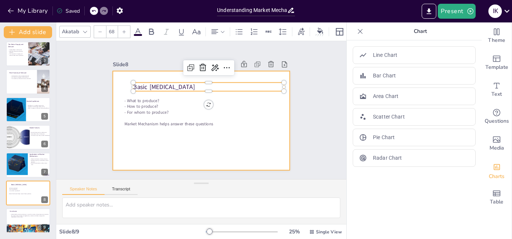
click at [181, 165] on div at bounding box center [196, 119] width 202 height 174
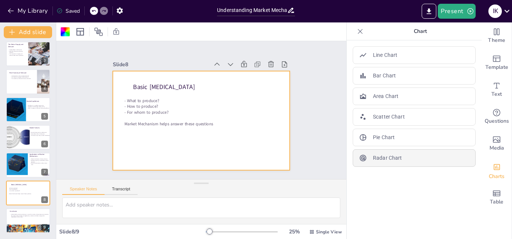
click at [414, 162] on div "Radar Chart" at bounding box center [414, 158] width 123 height 18
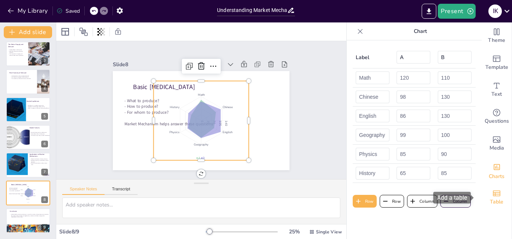
click at [486, 194] on div "Table" at bounding box center [496, 197] width 30 height 27
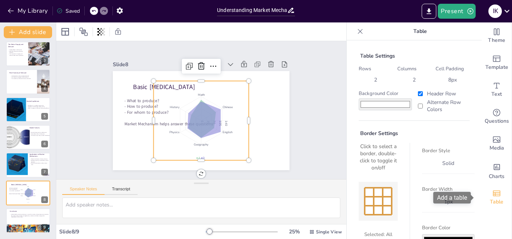
click at [486, 194] on div "Table" at bounding box center [496, 197] width 30 height 27
click at [211, 64] on icon at bounding box center [215, 67] width 9 height 9
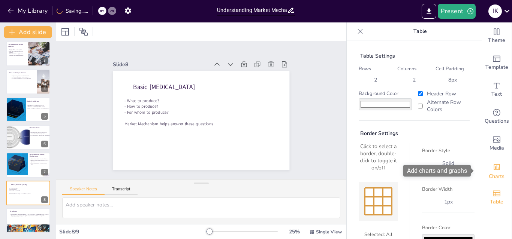
click at [489, 174] on span "Charts" at bounding box center [497, 177] width 16 height 8
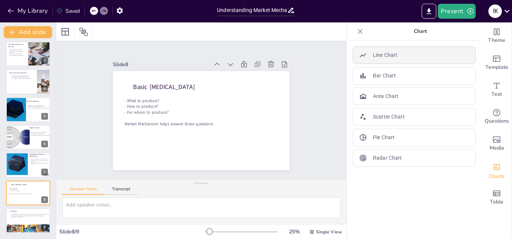
click at [382, 60] on div "Line Chart" at bounding box center [414, 55] width 123 height 18
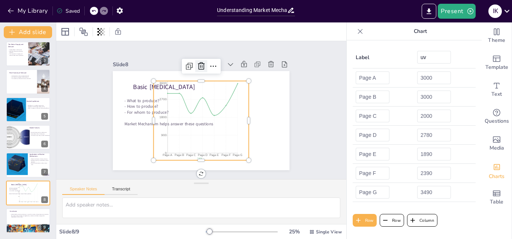
click at [213, 64] on icon at bounding box center [219, 70] width 12 height 12
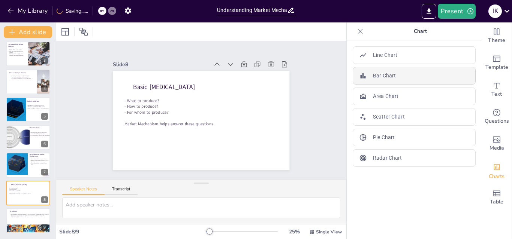
click at [403, 68] on div "Bar Chart" at bounding box center [414, 76] width 123 height 18
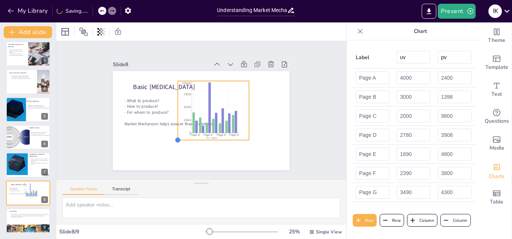
drag, startPoint x: 148, startPoint y: 157, endPoint x: 179, endPoint y: 137, distance: 36.5
click at [179, 137] on div "Basic [MEDICAL_DATA] - What to produce? - How to produce? - For whom to produce…" at bounding box center [198, 121] width 193 height 134
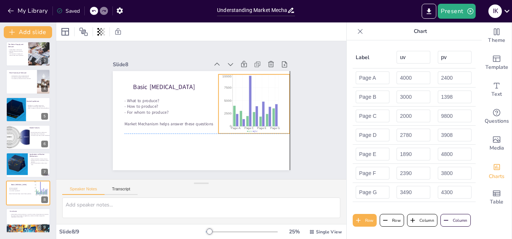
drag, startPoint x: 238, startPoint y: 126, endPoint x: 277, endPoint y: 119, distance: 39.8
click at [277, 119] on icon "Page A Page C Page E Page G 0 2500 5000 7500 10000" at bounding box center [252, 126] width 89 height 83
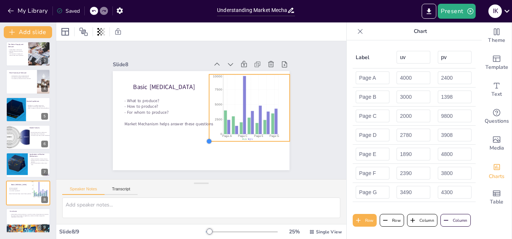
drag, startPoint x: 215, startPoint y: 131, endPoint x: 206, endPoint y: 134, distance: 10.0
click at [206, 134] on div "Basic [MEDICAL_DATA] - What to produce? - How to produce? - For whom to produce…" at bounding box center [200, 120] width 186 height 117
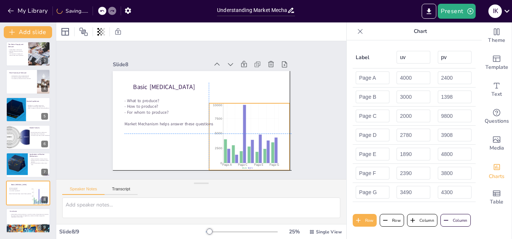
drag, startPoint x: 223, startPoint y: 137, endPoint x: 224, endPoint y: 163, distance: 26.7
click at [224, 169] on ul "uv pv" at bounding box center [228, 180] width 59 height 22
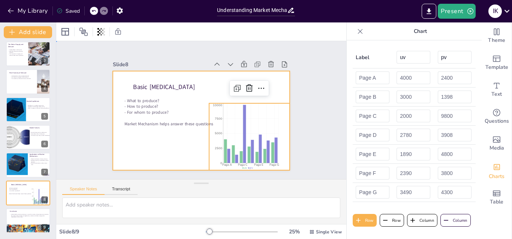
click at [172, 154] on div at bounding box center [198, 120] width 199 height 149
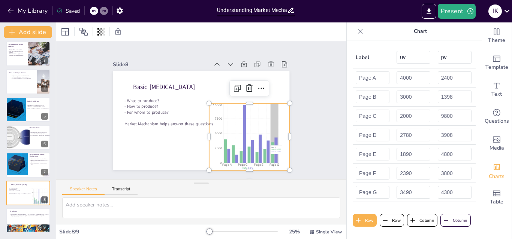
click at [272, 142] on icon "Page A Page C Page E Page G 0 2500 5000 7500 10000" at bounding box center [238, 150] width 97 height 88
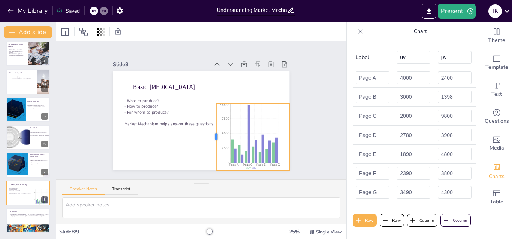
drag, startPoint x: 201, startPoint y: 134, endPoint x: 208, endPoint y: 134, distance: 7.2
click at [208, 134] on div at bounding box center [204, 140] width 27 height 66
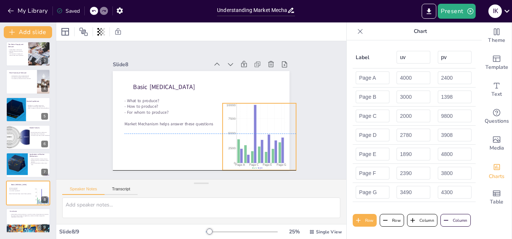
drag, startPoint x: 224, startPoint y: 141, endPoint x: 230, endPoint y: 139, distance: 6.6
click at [230, 139] on icon "Page A Page C Page E Page G 0 2500 5000 7500 10000" at bounding box center [252, 148] width 85 height 81
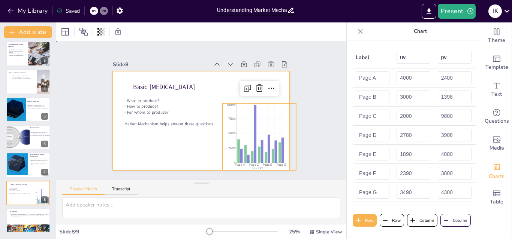
click at [144, 143] on div at bounding box center [198, 120] width 199 height 149
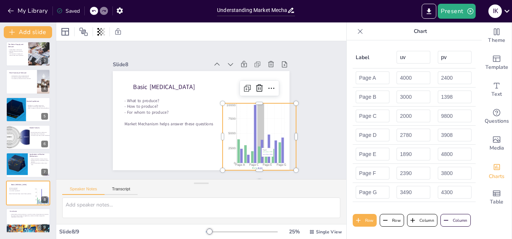
click at [246, 162] on icon at bounding box center [240, 173] width 12 height 22
click at [161, 199] on textarea at bounding box center [201, 208] width 278 height 21
click at [72, 133] on div "Slide 1 Understanding Market Mechanisms: Principles and Applications This prese…" at bounding box center [201, 110] width 318 height 221
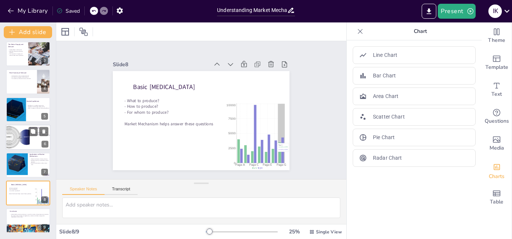
click at [8, 140] on div at bounding box center [16, 137] width 36 height 25
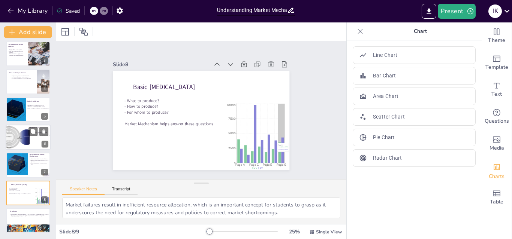
scroll to position [57, 0]
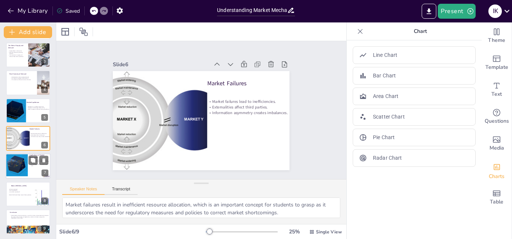
click at [20, 167] on div at bounding box center [17, 165] width 26 height 23
type textarea "The application of market mechanisms in finance is critical for understanding h…"
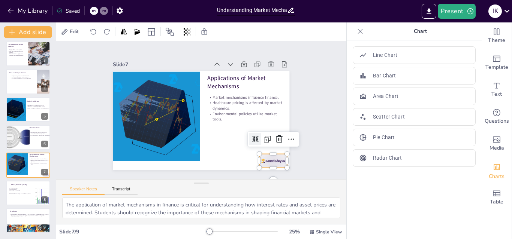
click at [269, 170] on div at bounding box center [254, 181] width 30 height 22
click at [271, 157] on icon at bounding box center [266, 161] width 9 height 9
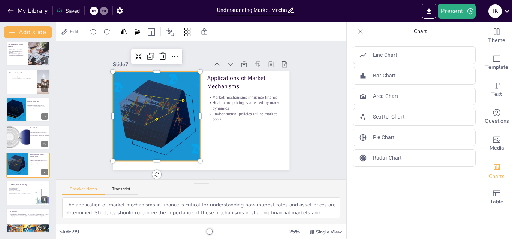
click at [152, 149] on div at bounding box center [155, 102] width 123 height 116
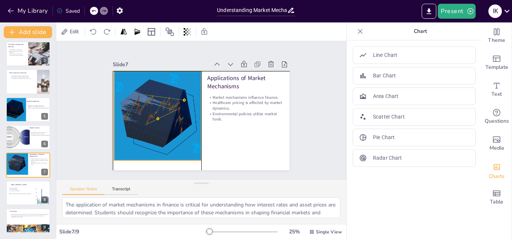
click at [151, 156] on div at bounding box center [158, 97] width 128 height 123
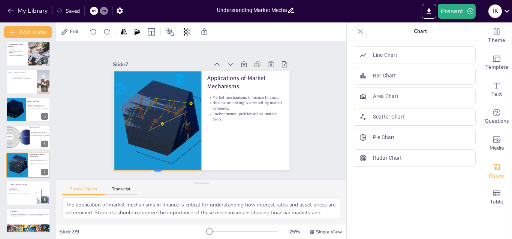
drag, startPoint x: 149, startPoint y: 158, endPoint x: 143, endPoint y: 167, distance: 11.1
click at [143, 167] on div at bounding box center [140, 156] width 85 height 33
drag, startPoint x: 107, startPoint y: 117, endPoint x: 112, endPoint y: 118, distance: 5.2
click at [112, 118] on div at bounding box center [119, 85] width 46 height 93
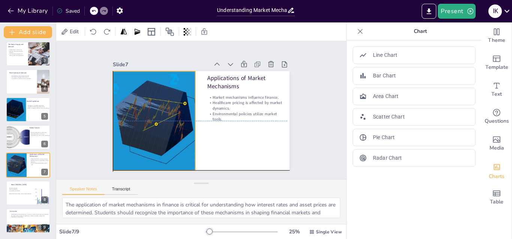
drag, startPoint x: 128, startPoint y: 113, endPoint x: 123, endPoint y: 114, distance: 6.2
click at [123, 114] on div at bounding box center [169, 76] width 140 height 144
click at [318, 108] on div "Slide 1 Understanding Market Mechanisms: Principles and Applications This prese…" at bounding box center [200, 110] width 321 height 244
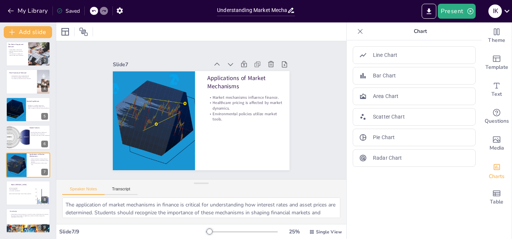
click at [356, 29] on icon at bounding box center [359, 31] width 7 height 7
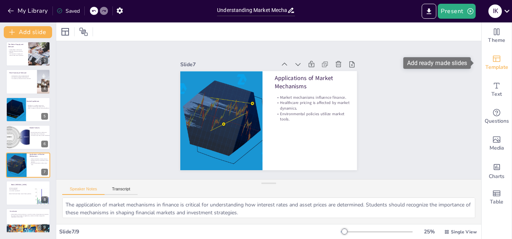
click at [495, 72] on div "Template" at bounding box center [496, 62] width 30 height 27
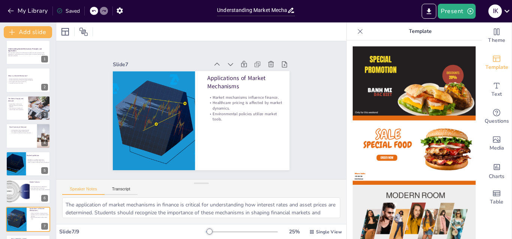
scroll to position [0, 0]
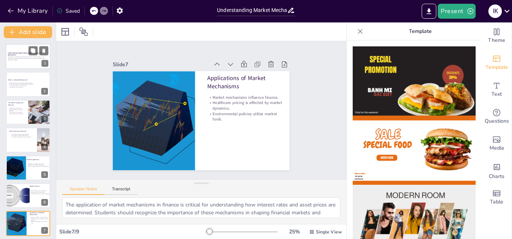
click at [7, 62] on div at bounding box center [28, 56] width 45 height 25
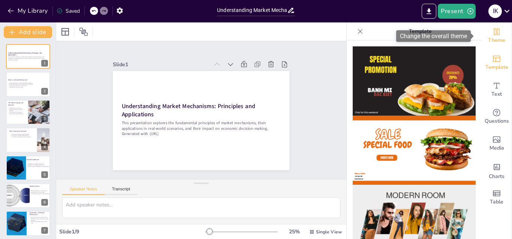
click at [496, 37] on span "Theme" at bounding box center [496, 40] width 17 height 8
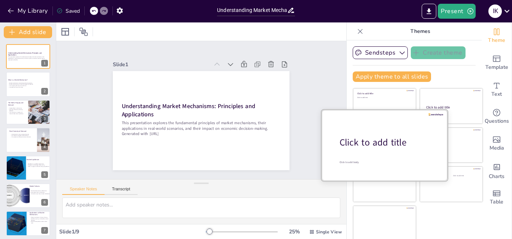
click at [367, 144] on div "Click to add title" at bounding box center [387, 142] width 96 height 13
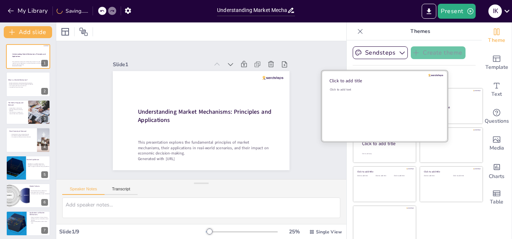
click at [377, 106] on div "Click to add text" at bounding box center [383, 111] width 107 height 46
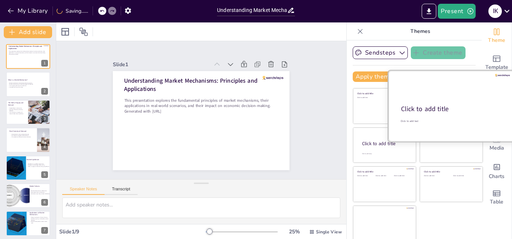
click at [439, 105] on div "Click to add title" at bounding box center [450, 109] width 99 height 9
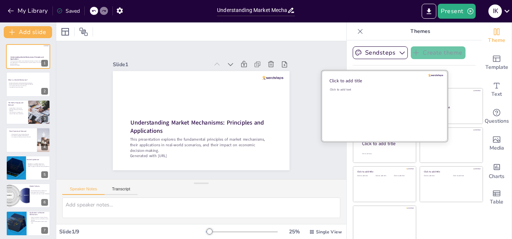
click at [367, 103] on div "Click to add text" at bounding box center [383, 111] width 107 height 46
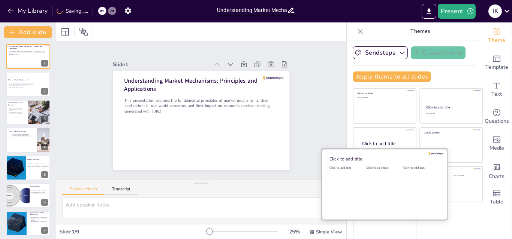
click at [366, 187] on div "Click to add text" at bounding box center [383, 189] width 34 height 46
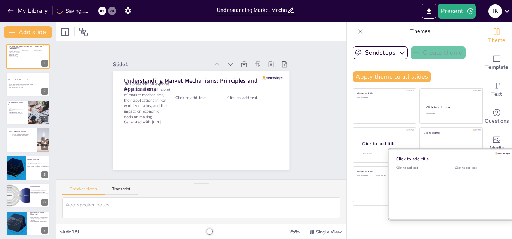
click at [455, 178] on div "Click to add text" at bounding box center [479, 189] width 48 height 46
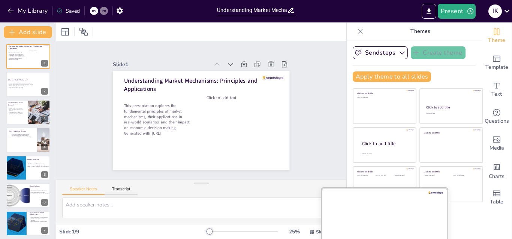
click at [379, 215] on div at bounding box center [384, 223] width 126 height 71
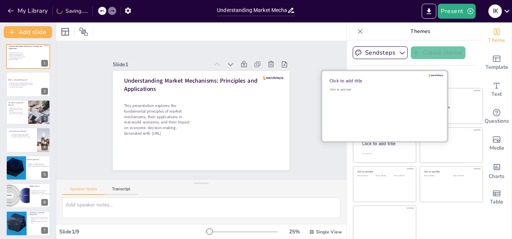
click at [389, 96] on div "Click to add text" at bounding box center [383, 111] width 107 height 46
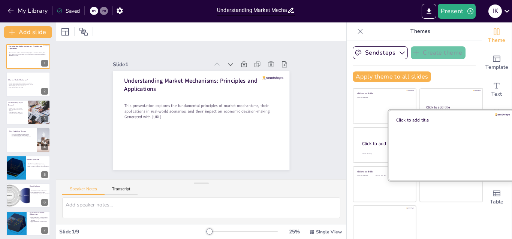
click at [442, 148] on div at bounding box center [451, 145] width 126 height 71
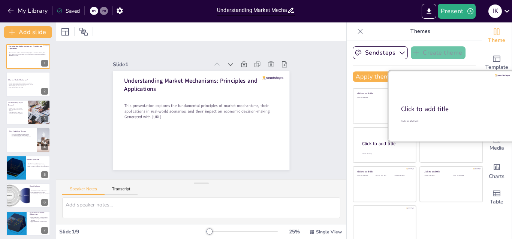
click at [442, 98] on div at bounding box center [451, 106] width 126 height 71
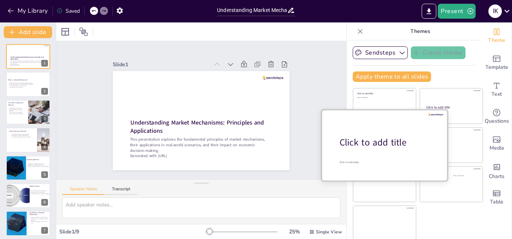
click at [372, 150] on div at bounding box center [384, 145] width 126 height 71
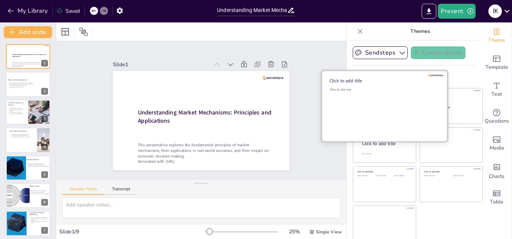
click at [355, 94] on div "Click to add text" at bounding box center [383, 111] width 107 height 46
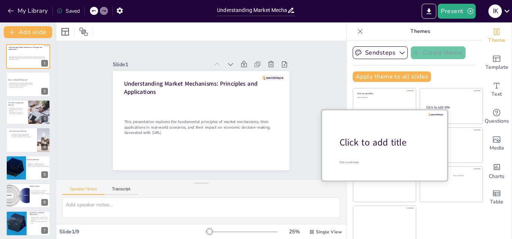
click at [377, 148] on div "Click to add title" at bounding box center [387, 142] width 96 height 13
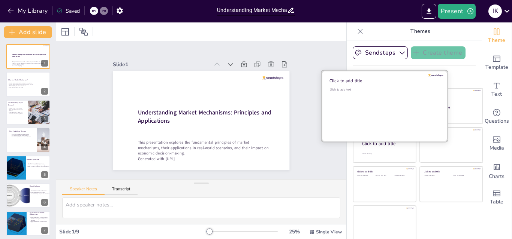
click at [378, 106] on div "Click to add text" at bounding box center [383, 111] width 107 height 46
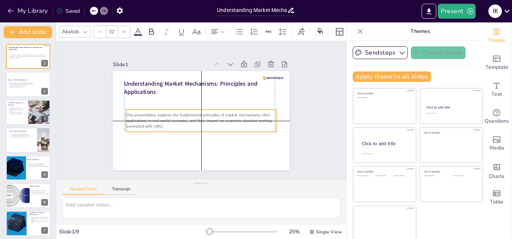
drag, startPoint x: 235, startPoint y: 101, endPoint x: 235, endPoint y: 115, distance: 14.2
click at [235, 115] on p "This presentation explores the fundamental principles of market mechanisms, the…" at bounding box center [195, 116] width 119 height 109
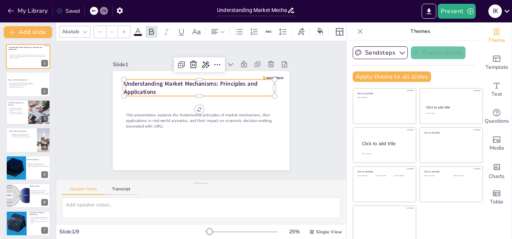
type input "48"
click at [194, 81] on strong "Understanding Market Mechanisms: Principles and Applications" at bounding box center [198, 81] width 132 height 49
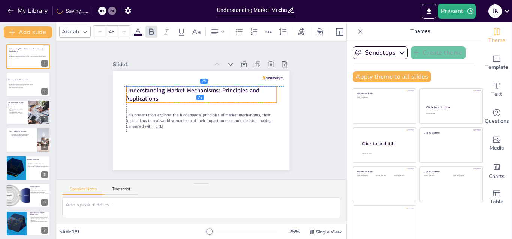
drag, startPoint x: 194, startPoint y: 81, endPoint x: 194, endPoint y: 87, distance: 5.6
click at [194, 87] on strong "Understanding Market Mechanisms: Principles and Applications" at bounding box center [200, 88] width 128 height 61
click at [92, 136] on div "Slide 1 This presentation explores the fundamental principles of market mechani…" at bounding box center [200, 111] width 249 height 214
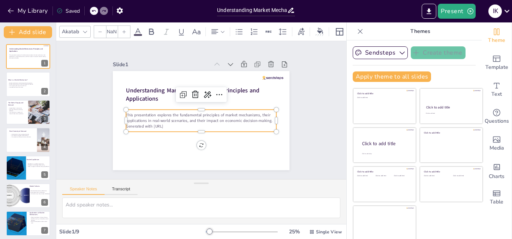
type input "32"
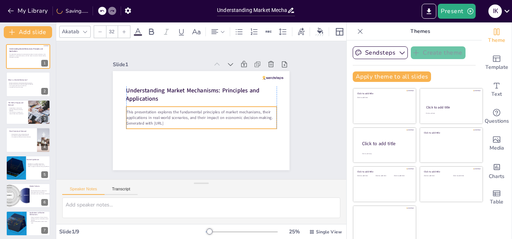
click at [158, 120] on p "Generated with [URL]" at bounding box center [196, 122] width 139 height 66
click at [104, 134] on div "Understanding Market Mechanisms: Principles and Applications This presentation …" at bounding box center [194, 119] width 201 height 184
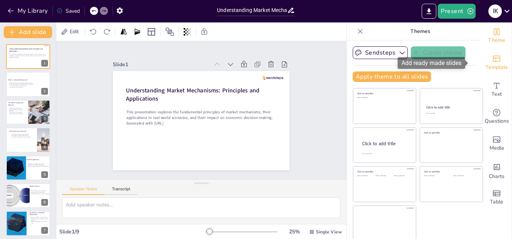
click at [494, 60] on div "Template" at bounding box center [496, 62] width 30 height 27
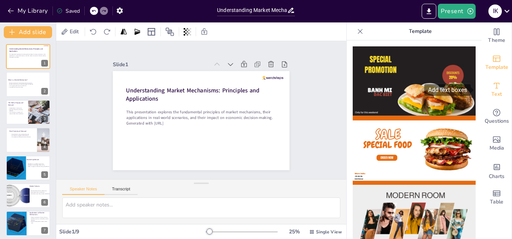
click at [492, 86] on icon "Add text boxes" at bounding box center [496, 85] width 9 height 9
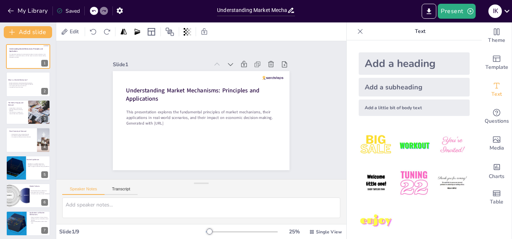
click at [408, 89] on div "Add a subheading" at bounding box center [414, 87] width 111 height 19
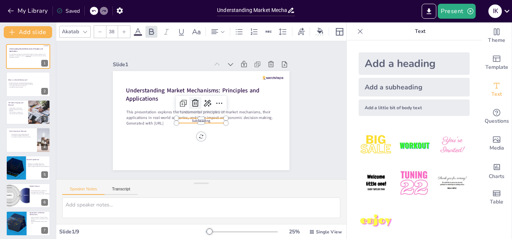
click at [191, 101] on icon at bounding box center [196, 102] width 10 height 10
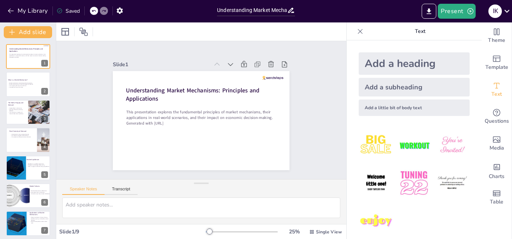
drag, startPoint x: 471, startPoint y: 172, endPoint x: 475, endPoint y: 172, distance: 4.1
click at [475, 172] on div "Add a heading Add a subheading Add a little bit of body text" at bounding box center [414, 139] width 135 height 199
click at [191, 208] on textarea at bounding box center [201, 208] width 278 height 21
click at [356, 33] on icon at bounding box center [359, 31] width 7 height 7
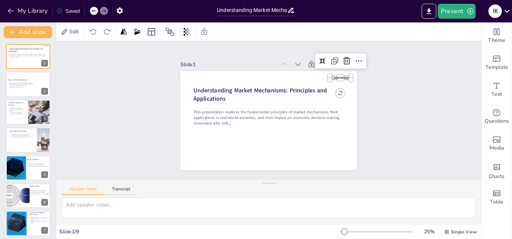
click at [337, 97] on div at bounding box center [346, 102] width 21 height 10
click at [352, 82] on icon at bounding box center [357, 87] width 11 height 11
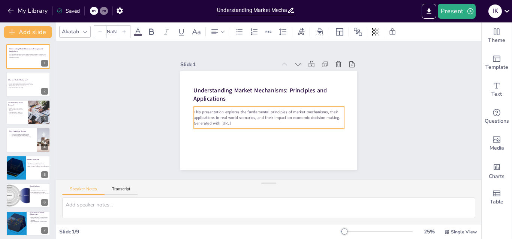
type input "32"
click at [307, 111] on p "This presentation explores the fundamental principles of market mechanisms, the…" at bounding box center [267, 115] width 146 height 57
click at [288, 100] on icon at bounding box center [294, 106] width 13 height 13
click at [100, 134] on div "Slide 1 Understanding Market Mechanisms: Principles and Applications This prese…" at bounding box center [268, 110] width 444 height 299
click at [228, 119] on p "Generated with [URL]" at bounding box center [265, 123] width 145 height 52
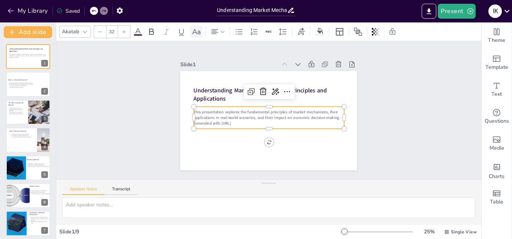
click at [194, 36] on icon at bounding box center [196, 31] width 9 height 9
click at [299, 34] on icon at bounding box center [301, 32] width 8 height 8
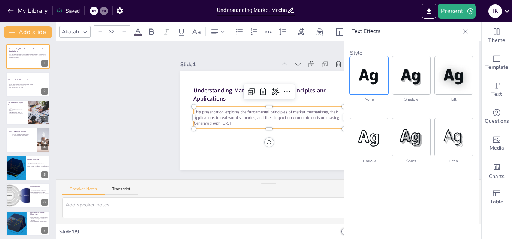
click at [309, 179] on div "Speaker Notes Transcript" at bounding box center [268, 201] width 425 height 45
click at [466, 31] on icon at bounding box center [464, 31] width 7 height 7
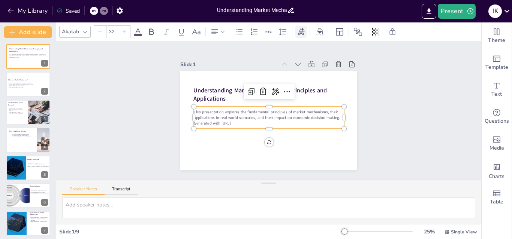
click at [299, 33] on icon at bounding box center [301, 30] width 7 height 7
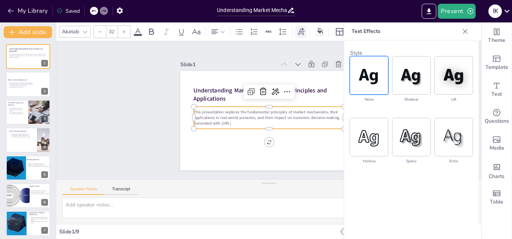
click at [299, 33] on icon at bounding box center [301, 30] width 7 height 7
click at [266, 30] on icon at bounding box center [268, 32] width 8 height 8
click at [149, 35] on icon at bounding box center [151, 31] width 9 height 9
click at [109, 90] on div "Slide 1 Understanding Market Mechanisms: Principles and Applications This prese…" at bounding box center [268, 110] width 437 height 332
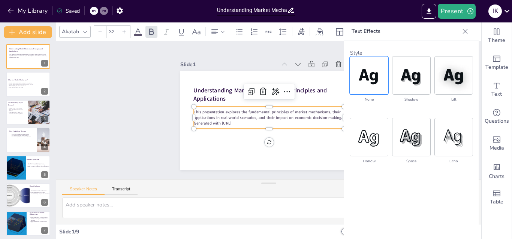
click at [204, 112] on strong "This presentation explores the fundamental principles of market mechanisms, the…" at bounding box center [265, 114] width 138 height 70
click at [87, 31] on icon at bounding box center [85, 32] width 4 height 2
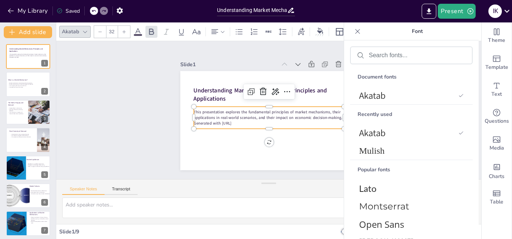
click at [126, 30] on icon at bounding box center [124, 32] width 4 height 4
click at [122, 30] on icon at bounding box center [124, 32] width 4 height 4
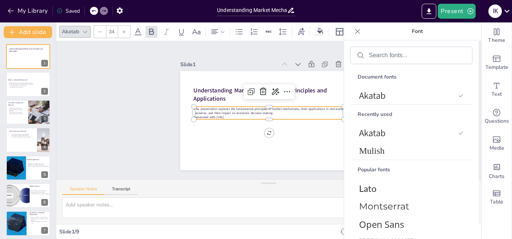
click at [122, 30] on icon at bounding box center [124, 32] width 4 height 4
click at [122, 37] on div at bounding box center [124, 32] width 12 height 12
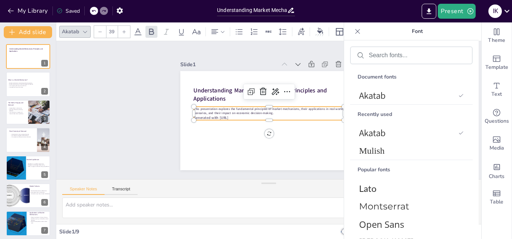
click at [122, 37] on div at bounding box center [124, 32] width 12 height 12
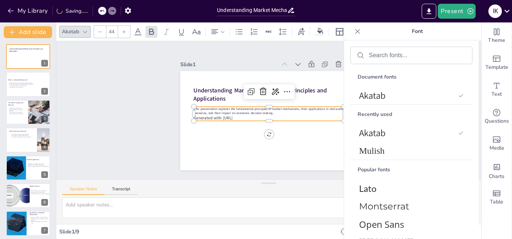
click at [122, 37] on div at bounding box center [124, 32] width 12 height 12
type input "47"
click at [248, 117] on p "Generated with [URL]" at bounding box center [267, 118] width 148 height 37
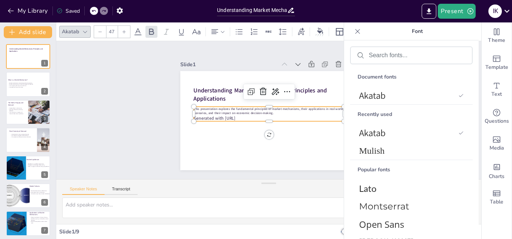
click at [248, 117] on p "Generated with [URL]" at bounding box center [266, 118] width 140 height 67
click at [102, 33] on div at bounding box center [100, 32] width 12 height 12
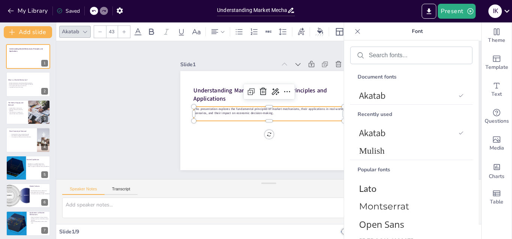
click at [102, 33] on icon at bounding box center [100, 32] width 4 height 4
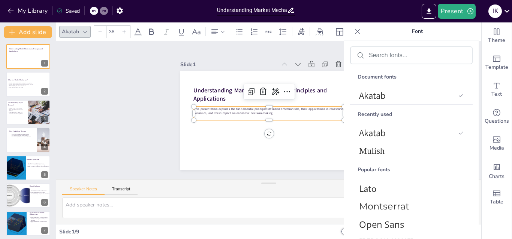
click at [102, 34] on div at bounding box center [100, 32] width 12 height 12
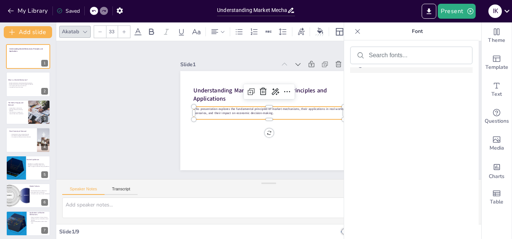
scroll to position [3933, 0]
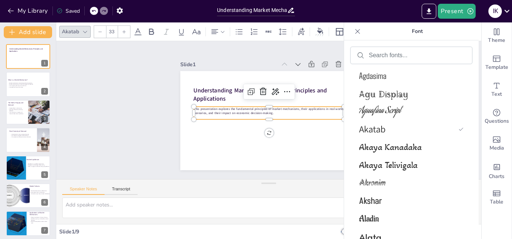
scroll to position [592, 0]
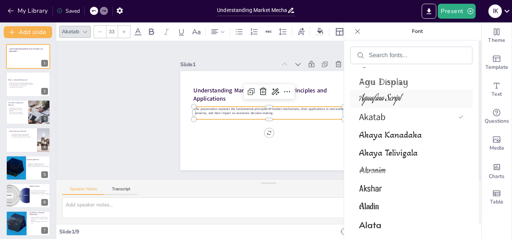
click at [445, 93] on span "Aguafina Script" at bounding box center [410, 99] width 102 height 14
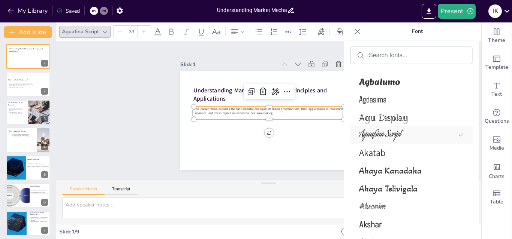
scroll to position [628, 0]
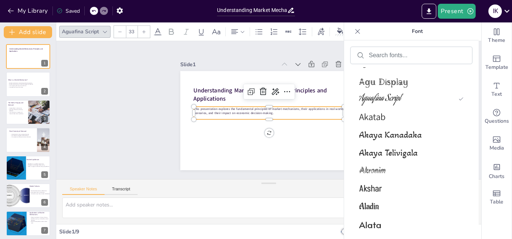
click at [122, 33] on div at bounding box center [120, 32] width 12 height 12
click at [142, 32] on icon at bounding box center [144, 32] width 4 height 4
click at [142, 33] on icon at bounding box center [144, 32] width 4 height 4
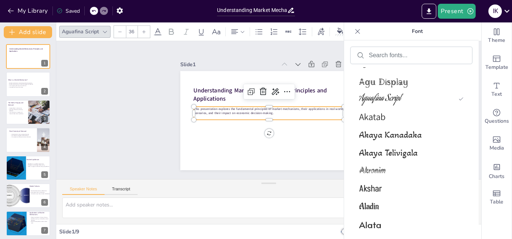
click at [142, 33] on icon at bounding box center [144, 32] width 4 height 4
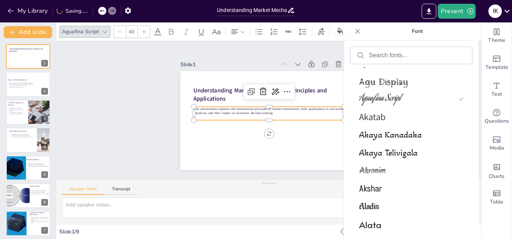
click at [142, 33] on icon at bounding box center [144, 32] width 4 height 4
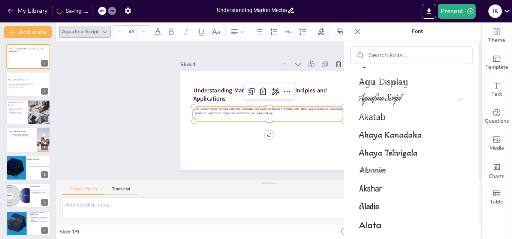
click at [142, 33] on icon at bounding box center [144, 32] width 4 height 4
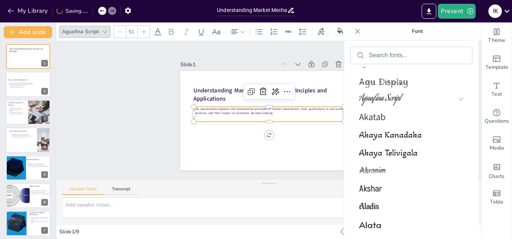
click at [142, 33] on icon at bounding box center [144, 32] width 4 height 4
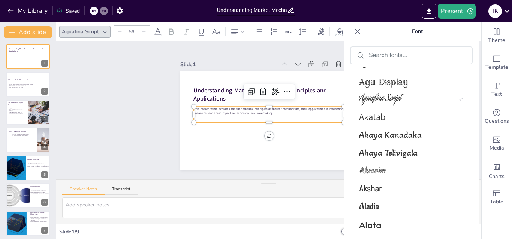
click at [142, 33] on icon at bounding box center [144, 32] width 4 height 4
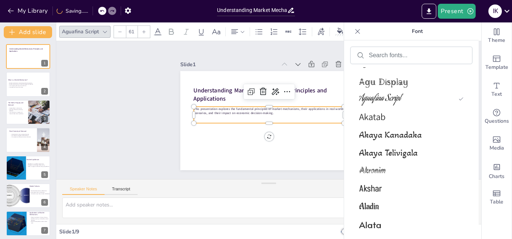
click at [142, 33] on icon at bounding box center [144, 32] width 4 height 4
click at [264, 121] on div at bounding box center [265, 126] width 148 height 37
click at [414, 118] on span "Akatab" at bounding box center [410, 117] width 102 height 12
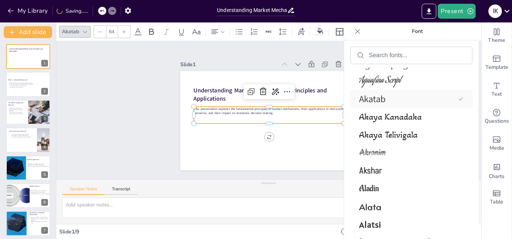
scroll to position [610, 0]
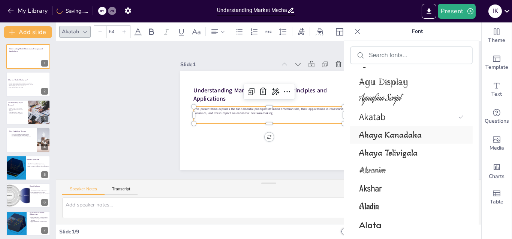
click at [386, 137] on span "Akaya Kanadaka" at bounding box center [410, 135] width 102 height 11
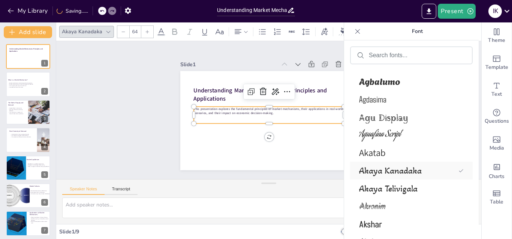
scroll to position [645, 0]
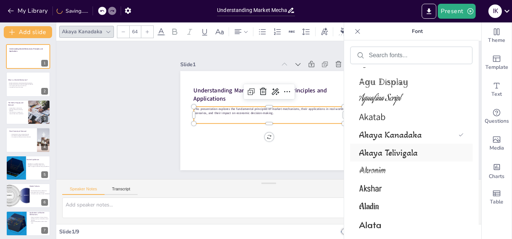
click at [392, 155] on span "Akaya Telivigala" at bounding box center [410, 153] width 102 height 11
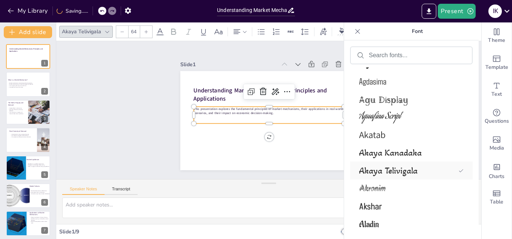
scroll to position [663, 0]
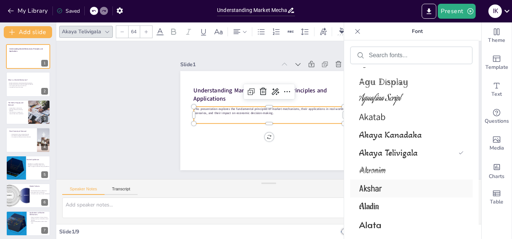
click at [378, 191] on span "Akshar" at bounding box center [410, 189] width 102 height 12
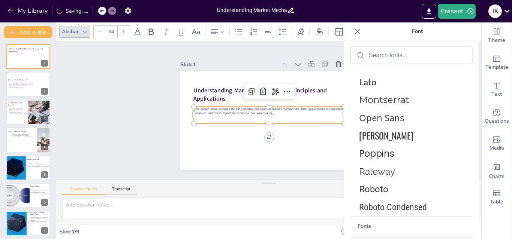
scroll to position [0, 0]
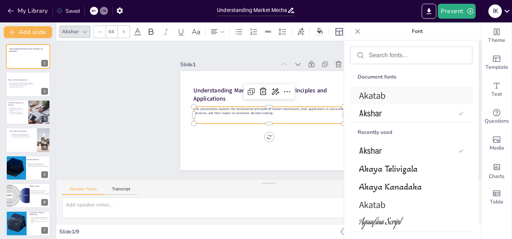
click at [419, 98] on span "Akatab" at bounding box center [410, 96] width 102 height 12
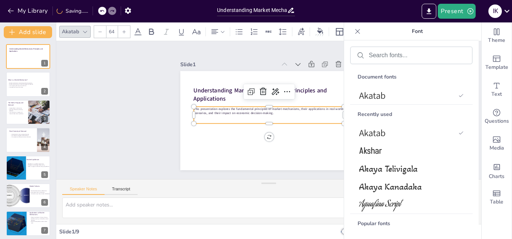
click at [296, 115] on p at bounding box center [267, 119] width 148 height 39
drag, startPoint x: 270, startPoint y: 114, endPoint x: 268, endPoint y: 119, distance: 5.9
click at [268, 119] on p at bounding box center [265, 119] width 140 height 69
click at [264, 135] on div "Understanding Market Mechanisms: Principles and Applications 0 ° This presentat…" at bounding box center [262, 119] width 201 height 184
click at [264, 135] on div "Understanding Market Mechanisms: Principles and Applications 0 ° This presentat…" at bounding box center [266, 121] width 193 height 134
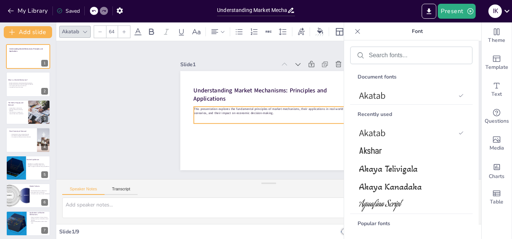
click at [264, 135] on div "Understanding Market Mechanisms: Principles and Applications 0 ° This presentat…" at bounding box center [265, 120] width 202 height 163
drag, startPoint x: 271, startPoint y: 109, endPoint x: 266, endPoint y: 115, distance: 8.0
click at [235, 113] on div "This presentation explores the fundamental principles of market mechanisms, the…" at bounding box center [264, 112] width 62 height 148
drag, startPoint x: 337, startPoint y: 120, endPoint x: 328, endPoint y: 116, distance: 10.1
click at [328, 116] on div "Understanding Market Mechanisms: Principles and Applications This presentation …" at bounding box center [263, 119] width 202 height 174
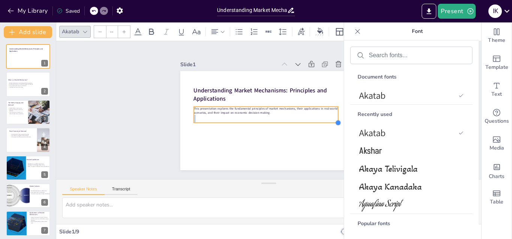
drag, startPoint x: 329, startPoint y: 119, endPoint x: 257, endPoint y: 120, distance: 71.9
click at [257, 120] on div "Understanding Market Mechanisms: Principles and Applications This presentation …" at bounding box center [263, 119] width 202 height 174
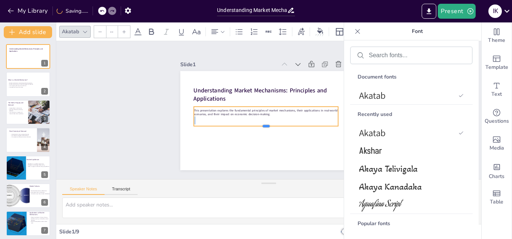
drag, startPoint x: 245, startPoint y: 122, endPoint x: 237, endPoint y: 126, distance: 8.9
click at [237, 126] on div at bounding box center [264, 128] width 144 height 21
click at [290, 109] on strong "This presentation explores the fundamental principles of market mechanisms, the…" at bounding box center [265, 110] width 142 height 34
click at [290, 109] on strong "This presentation explores the fundamental principles of market mechanisms, the…" at bounding box center [265, 110] width 143 height 19
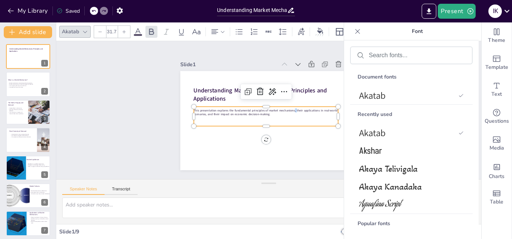
click at [290, 109] on strong "This presentation explores the fundamental principles of market mechanisms, the…" at bounding box center [265, 109] width 139 height 48
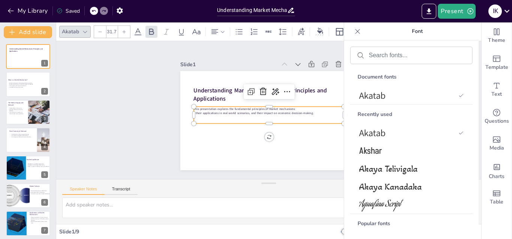
click at [215, 111] on strong ", their applications in real-world scenarios, and their impact on economic deci…" at bounding box center [256, 101] width 83 height 92
click at [211, 111] on strong ", their applications in real-world scenarios, and their impact on economic deci…" at bounding box center [253, 108] width 115 height 41
click at [221, 111] on strong ", their applications in real-world scenarios, and their impact on economic deci…" at bounding box center [257, 100] width 73 height 99
click at [194, 111] on strong ", their applications in real-world scenarios, and their impact on economic deci…" at bounding box center [253, 110] width 118 height 29
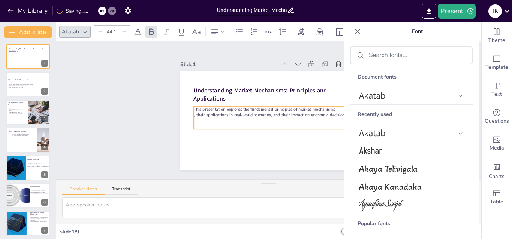
drag, startPoint x: 336, startPoint y: 118, endPoint x: 333, endPoint y: 124, distance: 6.4
click at [333, 124] on div "Understanding Market Mechanisms: Principles and Applications This presentation …" at bounding box center [268, 120] width 186 height 117
type input "85.5"
drag, startPoint x: 250, startPoint y: 123, endPoint x: 242, endPoint y: 123, distance: 7.5
click at [242, 123] on p at bounding box center [289, 131] width 194 height 72
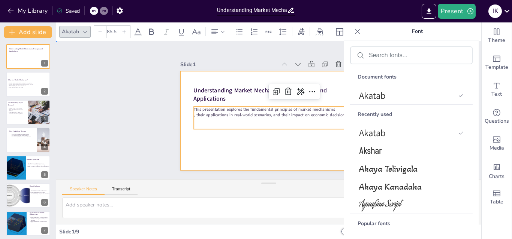
click at [218, 167] on div at bounding box center [262, 119] width 201 height 184
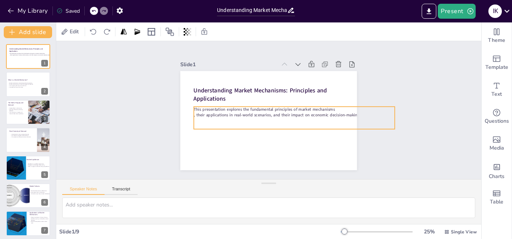
click at [233, 114] on strong ", their applications in real-world scenarios, and their impact on economic deci…" at bounding box center [275, 117] width 160 height 57
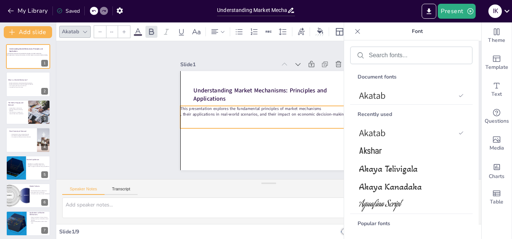
drag, startPoint x: 233, startPoint y: 114, endPoint x: 222, endPoint y: 113, distance: 10.9
click at [222, 113] on strong ", their applications in real-world scenarios, and their impact on economic deci…" at bounding box center [263, 113] width 164 height 40
type input "44.1"
click at [185, 112] on strong ", their applications in real-world scenarios, and their impact on economic deci…" at bounding box center [262, 112] width 154 height 73
click at [182, 112] on strong ", their applications in real-world scenarios, and their impact on economic deci…" at bounding box center [262, 112] width 160 height 57
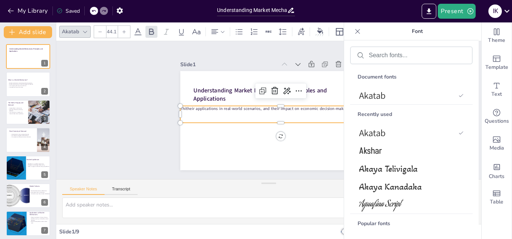
click at [360, 30] on icon at bounding box center [357, 31] width 7 height 7
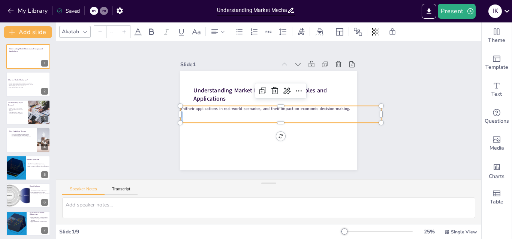
type input "44.1"
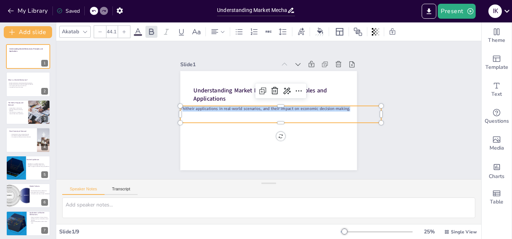
drag, startPoint x: 344, startPoint y: 108, endPoint x: 180, endPoint y: 121, distance: 164.3
click at [180, 121] on div "Understanding Market Mechanisms: Principles and Applications Thitheir applicati…" at bounding box center [262, 119] width 201 height 184
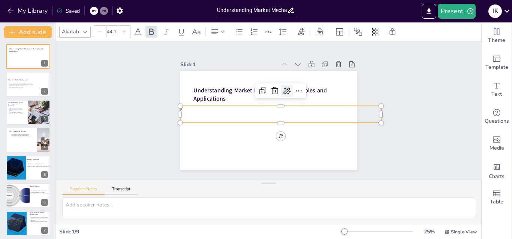
click at [286, 92] on icon at bounding box center [291, 97] width 11 height 11
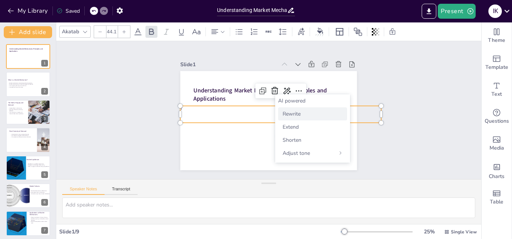
click at [290, 118] on div "Rewrite" at bounding box center [312, 114] width 69 height 13
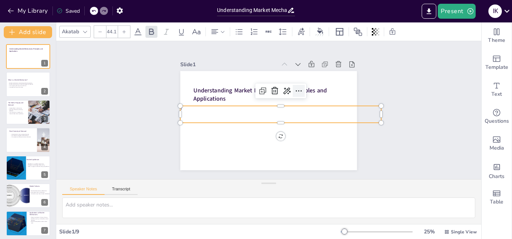
click at [297, 96] on icon at bounding box center [302, 101] width 11 height 11
click at [110, 127] on div "Slide 1 Understanding Market Mechanisms: Principles and Applications T Slide 2 …" at bounding box center [268, 110] width 447 height 263
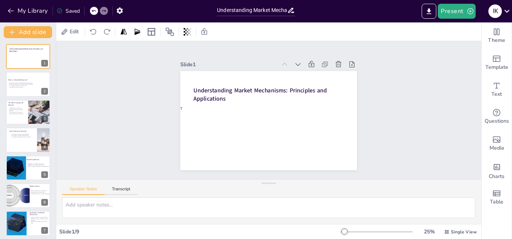
click at [72, 7] on div "Saved" at bounding box center [66, 10] width 27 height 13
click at [67, 31] on icon at bounding box center [64, 31] width 7 height 7
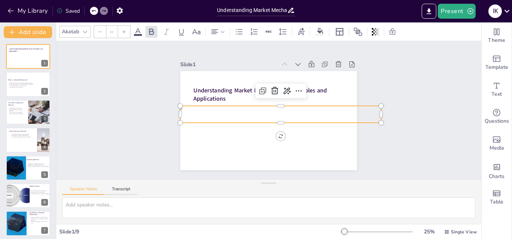
click at [254, 115] on p at bounding box center [278, 120] width 194 height 72
click at [255, 114] on p at bounding box center [278, 120] width 194 height 72
click at [245, 109] on p "T" at bounding box center [281, 110] width 200 height 27
click at [245, 109] on p "T" at bounding box center [279, 113] width 185 height 87
click at [245, 109] on p "T" at bounding box center [279, 115] width 176 height 105
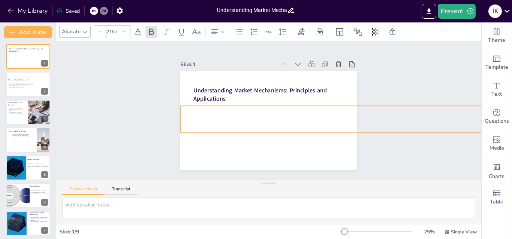
type input "210.7"
drag, startPoint x: 375, startPoint y: 110, endPoint x: 296, endPoint y: 131, distance: 81.9
click at [296, 131] on div "Understanding Market Mechanisms: Principles and Applications" at bounding box center [265, 120] width 202 height 163
drag, startPoint x: 396, startPoint y: 117, endPoint x: 294, endPoint y: 131, distance: 103.0
click at [294, 131] on div "Understanding Market Mechanisms: Principles and Applications" at bounding box center [266, 121] width 193 height 134
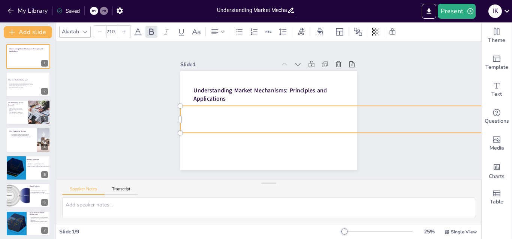
drag, startPoint x: 294, startPoint y: 129, endPoint x: 289, endPoint y: 117, distance: 12.8
drag, startPoint x: 173, startPoint y: 126, endPoint x: 134, endPoint y: 130, distance: 39.1
click at [134, 130] on div "Slide 1 Understanding Market Mechanisms: Principles and Applications Slide 2 Wh…" at bounding box center [268, 110] width 447 height 263
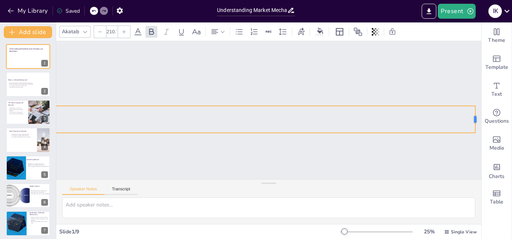
scroll to position [0, 317]
drag, startPoint x: 464, startPoint y: 121, endPoint x: 111, endPoint y: 120, distance: 352.9
drag, startPoint x: 463, startPoint y: 119, endPoint x: 416, endPoint y: 118, distance: 47.2
click at [416, 118] on p at bounding box center [170, 49] width 538 height 401
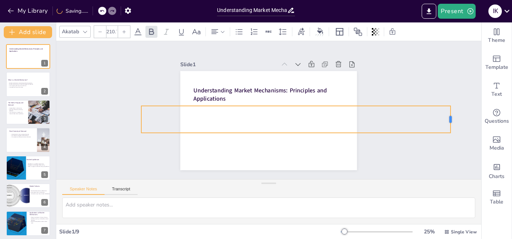
scroll to position [0, 0]
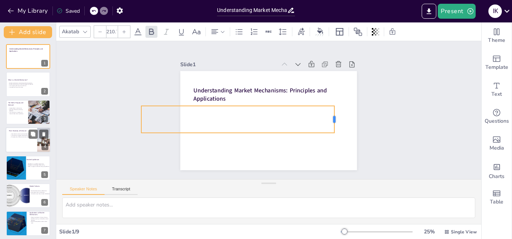
drag, startPoint x: 465, startPoint y: 118, endPoint x: 13, endPoint y: 142, distance: 452.5
click at [13, 142] on div "Document fonts Akatab Recently used Akatab [PERSON_NAME] Telivigala Akaya Kanad…" at bounding box center [256, 130] width 512 height 217
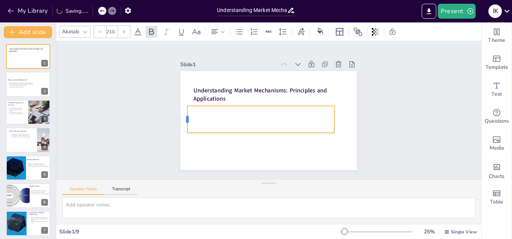
drag, startPoint x: 134, startPoint y: 117, endPoint x: 180, endPoint y: 117, distance: 46.1
click at [180, 117] on div at bounding box center [183, 110] width 9 height 27
drag, startPoint x: 330, startPoint y: 117, endPoint x: 350, endPoint y: 119, distance: 20.3
click at [350, 133] on div at bounding box center [350, 146] width 14 height 27
click at [112, 93] on div "Slide 1 Understanding Market Mechanisms: Principles and Applications Slide 2 Wh…" at bounding box center [268, 110] width 437 height 332
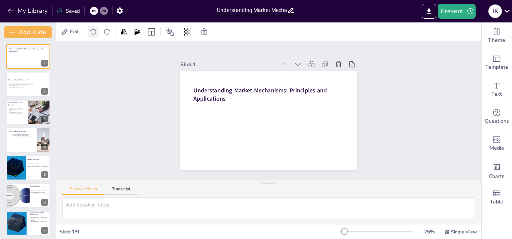
click at [93, 35] on icon at bounding box center [93, 31] width 7 height 7
click at [93, 34] on icon at bounding box center [93, 32] width 6 height 6
click at [92, 34] on icon at bounding box center [93, 32] width 6 height 6
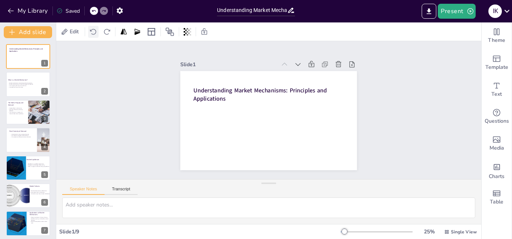
click at [93, 32] on icon at bounding box center [93, 31] width 7 height 7
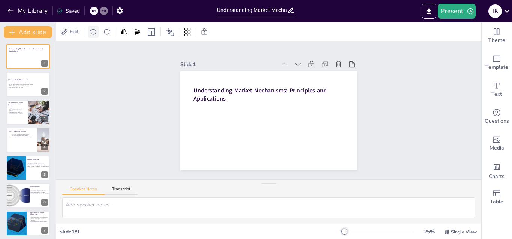
click at [93, 32] on icon at bounding box center [93, 31] width 7 height 7
click at [93, 31] on icon at bounding box center [93, 31] width 7 height 7
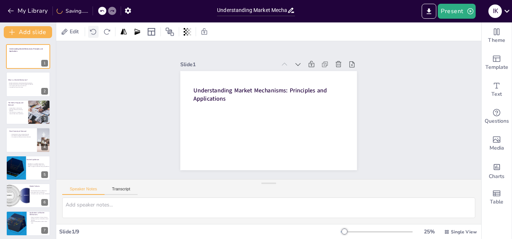
click at [93, 31] on icon at bounding box center [93, 31] width 7 height 7
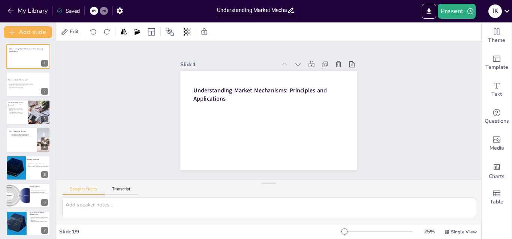
click at [93, 11] on icon at bounding box center [94, 11] width 4 height 2
click at [106, 8] on div at bounding box center [99, 11] width 18 height 8
click at [105, 10] on icon at bounding box center [104, 11] width 4 height 4
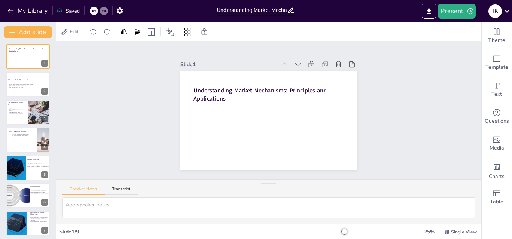
click at [105, 10] on icon at bounding box center [104, 11] width 4 height 4
click at [104, 10] on div at bounding box center [107, 11] width 18 height 8
click at [104, 10] on icon at bounding box center [102, 11] width 4 height 4
click at [110, 11] on div at bounding box center [112, 11] width 8 height 8
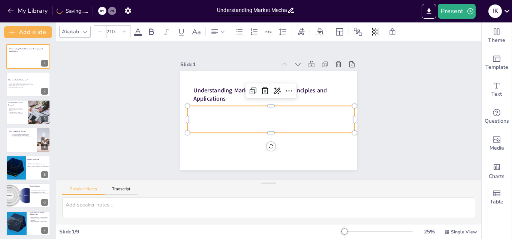
click at [274, 120] on p at bounding box center [266, 119] width 158 height 107
click at [289, 95] on icon at bounding box center [295, 101] width 12 height 12
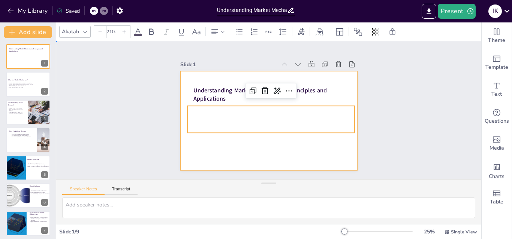
click at [217, 160] on div at bounding box center [258, 109] width 117 height 186
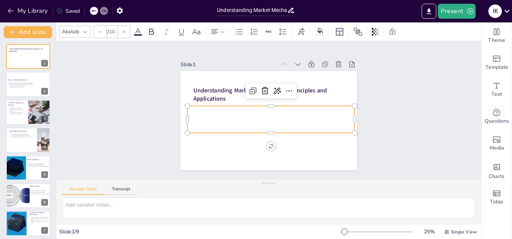
click at [209, 111] on p at bounding box center [265, 119] width 151 height 120
click at [506, 9] on icon at bounding box center [507, 11] width 10 height 10
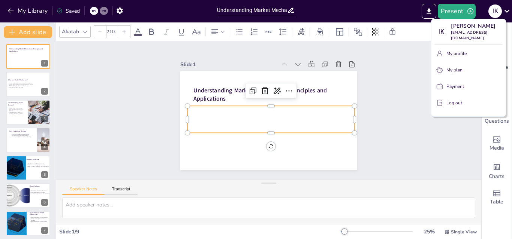
click at [377, 74] on div at bounding box center [256, 119] width 512 height 239
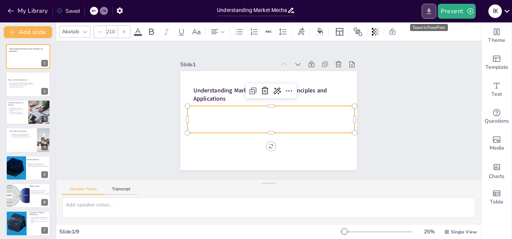
click at [430, 14] on icon "Export to PowerPoint" at bounding box center [429, 11] width 8 height 8
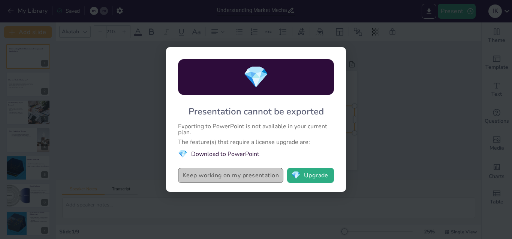
click at [250, 178] on button "Keep working on my presentation" at bounding box center [230, 175] width 105 height 15
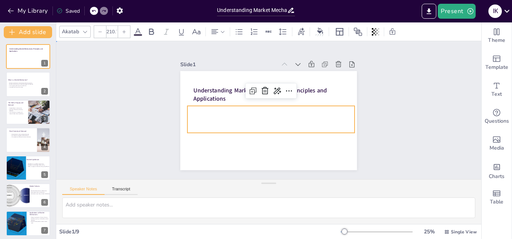
click at [137, 95] on div "Slide 1 Understanding Market Mechanisms: Principles and Applications Slide 2 Wh…" at bounding box center [268, 110] width 263 height 447
click at [241, 117] on p at bounding box center [266, 119] width 158 height 107
click at [227, 116] on p at bounding box center [269, 119] width 169 height 61
click at [227, 116] on p at bounding box center [267, 119] width 164 height 93
click at [99, 28] on div at bounding box center [100, 32] width 12 height 12
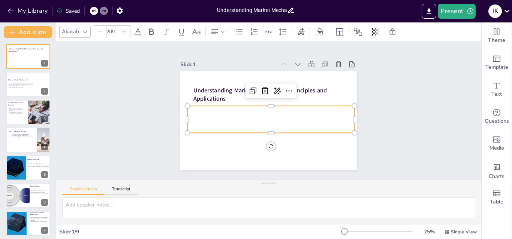
click at [109, 32] on input "209.7" at bounding box center [111, 32] width 10 height 12
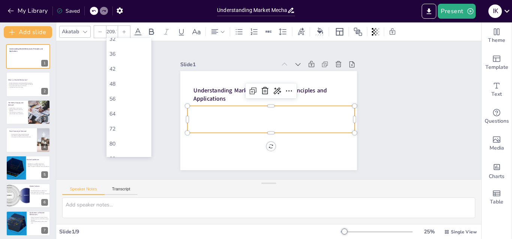
scroll to position [165, 0]
click at [116, 73] on div "48" at bounding box center [128, 75] width 39 height 7
type input "48"
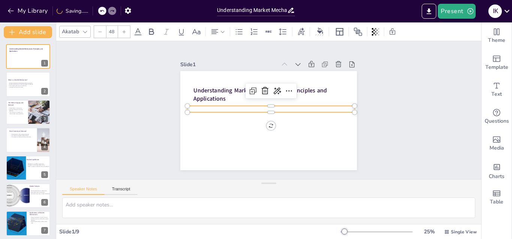
click at [207, 107] on p at bounding box center [271, 111] width 128 height 116
click at [396, 93] on div "Slide 1 Understanding Market Mechanisms: Principles and Applications Slide 2 Wh…" at bounding box center [268, 111] width 444 height 224
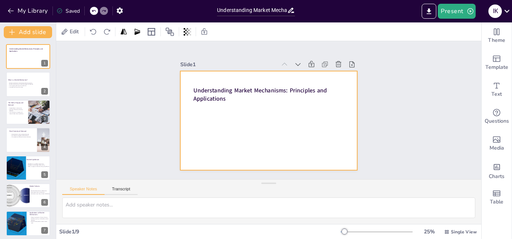
click at [283, 112] on div at bounding box center [262, 119] width 201 height 184
click at [258, 123] on div at bounding box center [265, 120] width 199 height 149
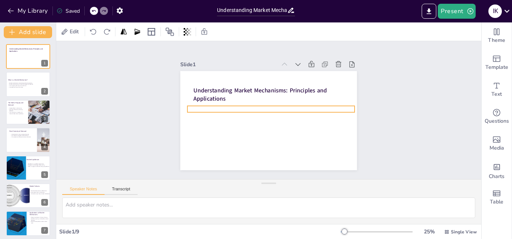
click at [263, 105] on p at bounding box center [271, 110] width 148 height 89
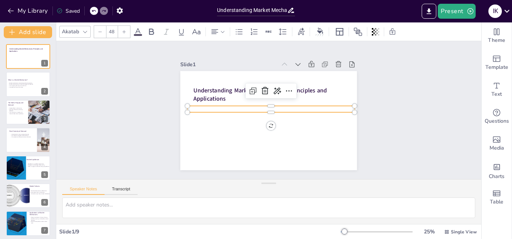
click at [211, 105] on p at bounding box center [271, 110] width 164 height 41
click at [211, 105] on p at bounding box center [271, 110] width 148 height 89
click at [211, 106] on p at bounding box center [271, 109] width 161 height 57
click at [211, 106] on p at bounding box center [271, 110] width 139 height 103
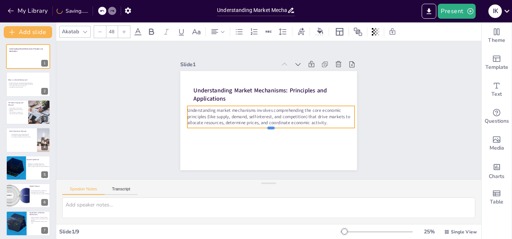
click at [265, 126] on div at bounding box center [264, 130] width 161 height 57
click at [264, 101] on div at bounding box center [273, 102] width 161 height 57
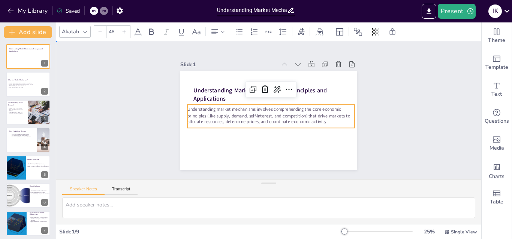
click at [139, 110] on div "Slide 1 Understanding Market Mechanisms: Principles and Applications Understand…" at bounding box center [269, 110] width 332 height 437
click at [199, 118] on p "Understanding market mechanisms involves comprehending the core economic princi…" at bounding box center [268, 117] width 154 height 100
click at [124, 34] on div at bounding box center [124, 32] width 12 height 12
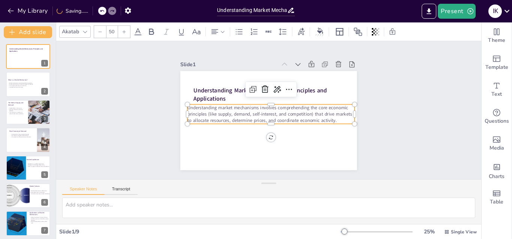
click at [124, 34] on div at bounding box center [124, 32] width 12 height 12
type input "51"
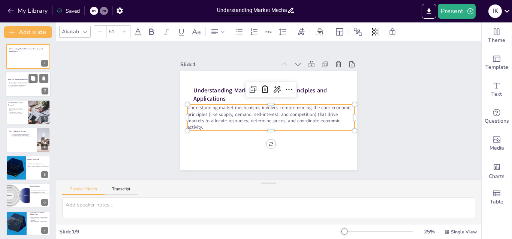
click at [21, 87] on p "Competition ensures fair prices." at bounding box center [28, 87] width 40 height 1
type textarea "The interaction between buyers and sellers is the core of market mechanisms. It…"
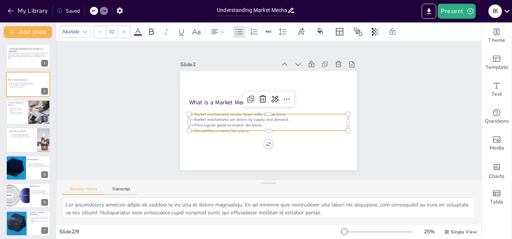
click at [216, 119] on p "Market mechanisms are driven by supply and demand." at bounding box center [264, 119] width 147 height 70
click at [114, 34] on input "32" at bounding box center [111, 32] width 10 height 12
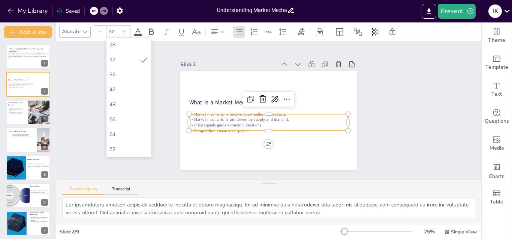
scroll to position [150, 0]
click at [128, 92] on div "48" at bounding box center [128, 90] width 39 height 7
type input "48"
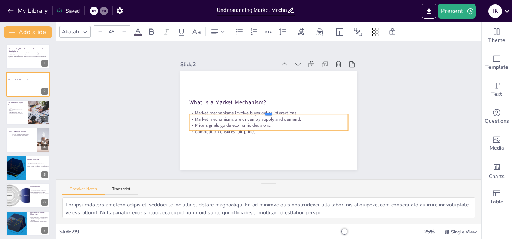
click at [256, 109] on div at bounding box center [267, 110] width 22 height 158
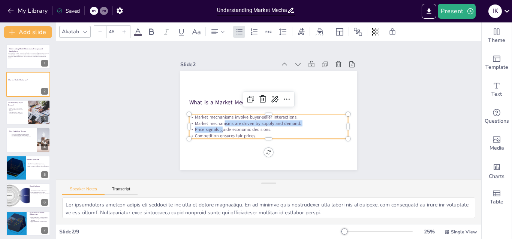
drag, startPoint x: 218, startPoint y: 121, endPoint x: 217, endPoint y: 125, distance: 4.5
click at [217, 125] on div "Market mechanisms involve buyer-seller interactions. Market mechanisms are driv…" at bounding box center [258, 124] width 143 height 114
click at [136, 124] on div "Slide 1 Understanding Market Mechanisms: Principles and Applications Understand…" at bounding box center [268, 110] width 387 height 408
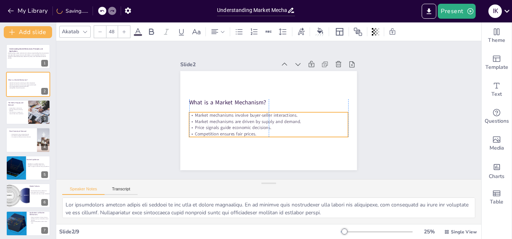
click at [250, 104] on span "Price signals guide economic decisions." at bounding box center [275, 72] width 50 height 66
click at [121, 31] on div at bounding box center [124, 32] width 12 height 12
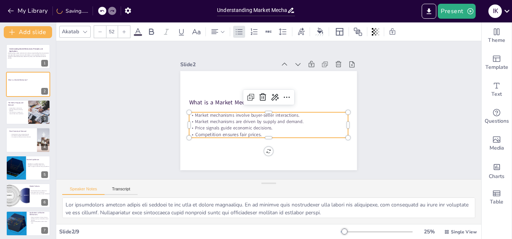
click at [100, 34] on div at bounding box center [100, 32] width 12 height 12
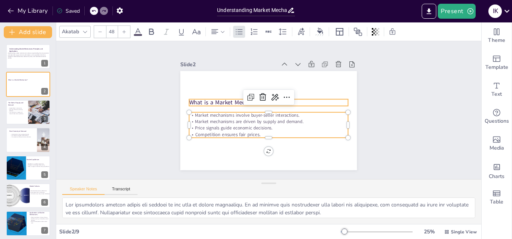
click at [209, 101] on p "What is a Market Mechanism?" at bounding box center [270, 102] width 157 height 41
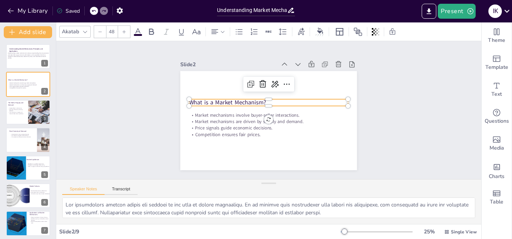
click at [124, 35] on div at bounding box center [124, 32] width 12 height 12
click at [128, 33] on div at bounding box center [124, 32] width 12 height 12
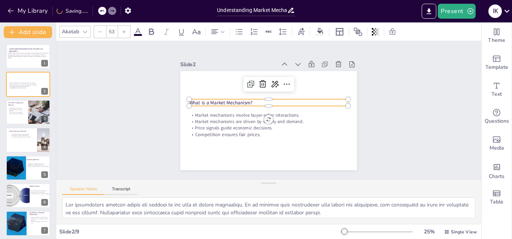
click at [128, 33] on div at bounding box center [124, 32] width 12 height 12
click at [122, 32] on icon at bounding box center [124, 32] width 4 height 4
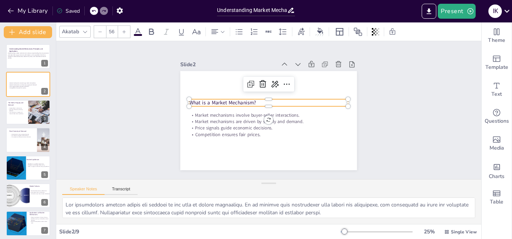
type input "58"
click at [126, 64] on div "Slide 1 Understanding Market Mechanisms: Principles and Applications Understand…" at bounding box center [268, 110] width 408 height 387
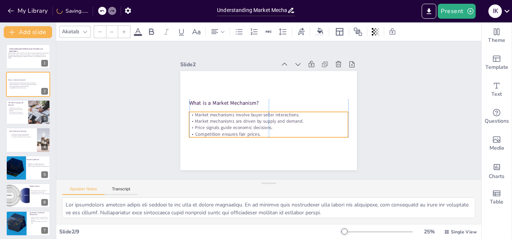
click at [189, 126] on p "Price signals guide economic decisions." at bounding box center [265, 127] width 157 height 39
click at [134, 126] on div "Slide 1 Understanding Market Mechanisms: Principles and Applications Understand…" at bounding box center [268, 110] width 437 height 332
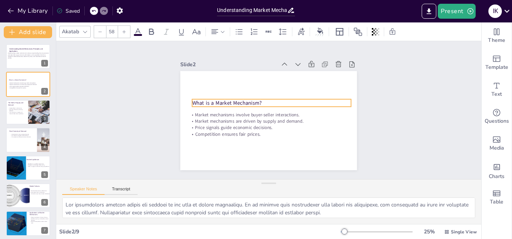
click at [199, 100] on span "What is a Market Mechanism?" at bounding box center [231, 90] width 69 height 28
click at [125, 116] on div "Slide 1 Understanding Market Mechanisms: Principles and Applications Understand…" at bounding box center [268, 110] width 444 height 299
click at [221, 102] on span "What is a Market Mechanism?" at bounding box center [247, 74] width 52 height 57
click at [336, 105] on div at bounding box center [272, 111] width 140 height 85
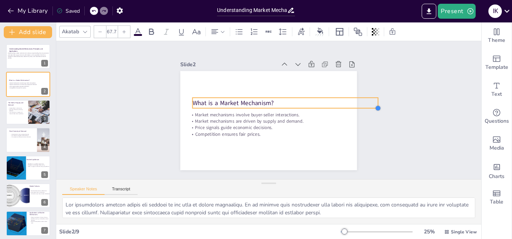
click at [343, 103] on div "What is a Market Mechanism? Market mechanisms involve buyer-seller interactions…" at bounding box center [270, 100] width 193 height 134
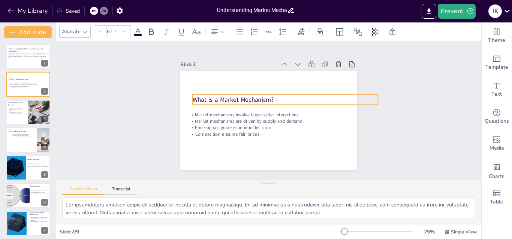
click at [267, 96] on span "What is a Market Mechanism?" at bounding box center [260, 74] width 48 height 75
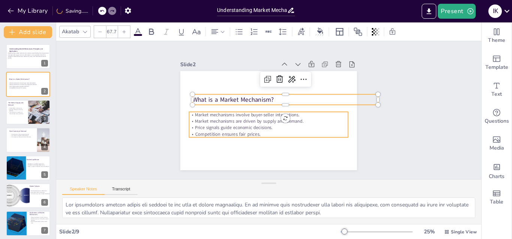
type input "--"
click at [260, 115] on span "Market mechanisms involve buyer-seller interactions." at bounding box center [249, 102] width 88 height 66
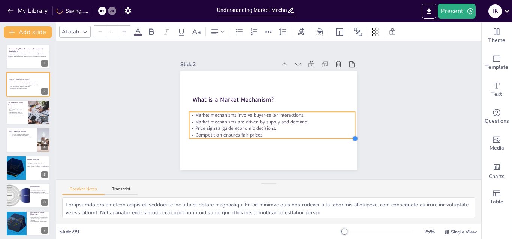
click at [341, 134] on div "What is a Market Mechanism? Market mechanisms involve buyer-seller interactions…" at bounding box center [265, 120] width 202 height 163
click at [304, 129] on p "Competition ensures fair prices." at bounding box center [252, 129] width 103 height 138
click at [156, 147] on div "Slide 1 Understanding Market Mechanisms: Principles and Applications Understand…" at bounding box center [268, 110] width 248 height 199
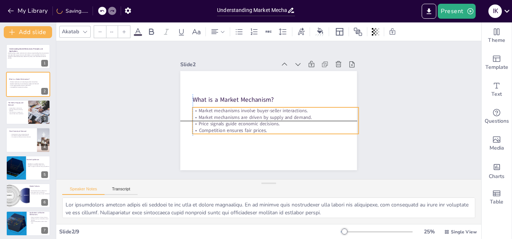
click at [239, 115] on span "Market mechanisms are driven by supply and demand." at bounding box center [254, 115] width 112 height 30
click at [146, 127] on div "Slide 1 Understanding Market Mechanisms: Principles and Applications Understand…" at bounding box center [268, 110] width 408 height 387
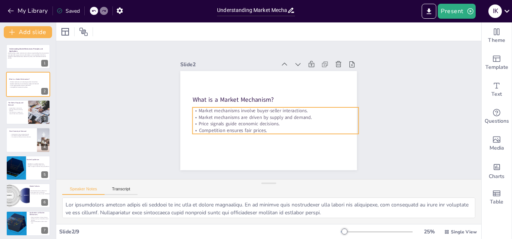
click at [237, 118] on span "Market mechanisms are driven by supply and demand." at bounding box center [257, 100] width 41 height 110
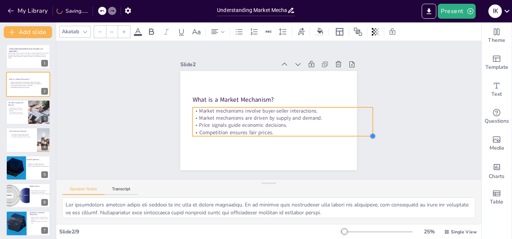
click at [352, 133] on div "Slide 1 Understanding Market Mechanisms: Principles and Applications Understand…" at bounding box center [268, 110] width 248 height 199
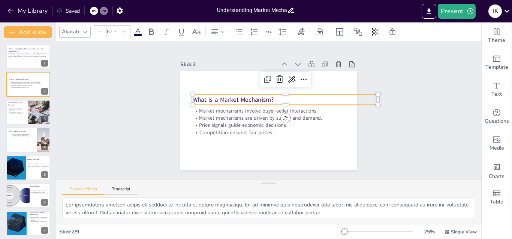
click at [238, 96] on span "What is a Market Mechanism?" at bounding box center [246, 81] width 71 height 55
type input "70.1"
click at [373, 91] on div "Slide 1 Understanding Market Mechanisms: Principles and Applications Understand…" at bounding box center [268, 110] width 447 height 263
click at [112, 143] on div "Slide 1 Understanding Market Mechanisms: Principles and Applications Understand…" at bounding box center [268, 111] width 444 height 224
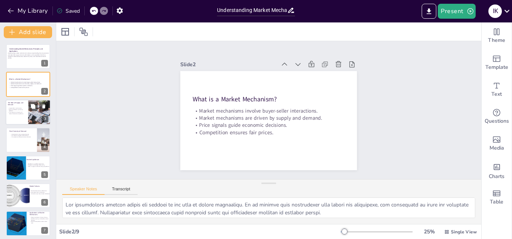
click at [19, 116] on div at bounding box center [28, 112] width 45 height 25
type textarea "The supply of goods significantly influences market prices. An increase in supp…"
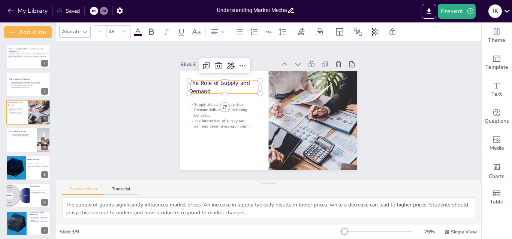
click at [198, 82] on p "The Role of Supply and Demand" at bounding box center [234, 74] width 72 height 37
click at [124, 30] on icon at bounding box center [124, 32] width 4 height 4
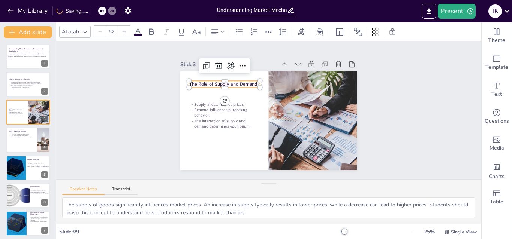
click at [124, 30] on icon at bounding box center [124, 32] width 4 height 4
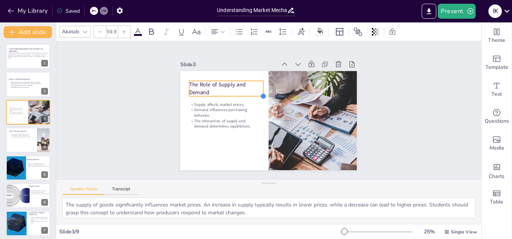
click at [254, 93] on div "Supply affects market prices. Demand influences purchasing behavior. The intera…" at bounding box center [265, 120] width 199 height 149
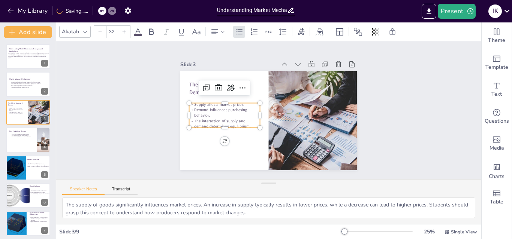
click at [220, 126] on div "The Role of Supply and Demand Supply affects market prices. Demand influences p…" at bounding box center [265, 120] width 199 height 149
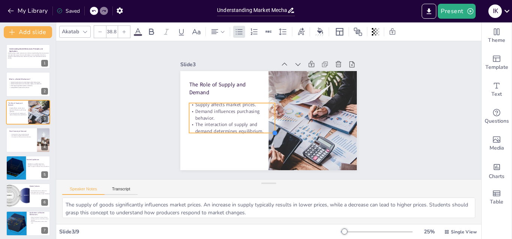
type input "39.3"
drag, startPoint x: 254, startPoint y: 124, endPoint x: 257, endPoint y: 129, distance: 6.8
click at [257, 129] on div "The Role of Supply and Demand Supply affects market prices. Demand influences p…" at bounding box center [265, 120] width 199 height 149
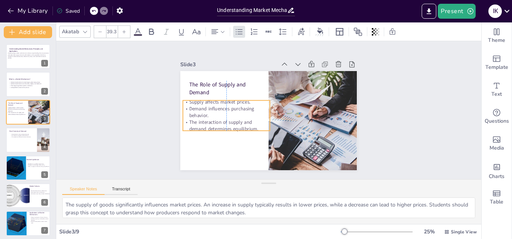
drag, startPoint x: 256, startPoint y: 129, endPoint x: 253, endPoint y: 127, distance: 4.6
click at [253, 127] on p "The interaction of supply and demand determines equilibrium." at bounding box center [225, 98] width 78 height 62
click at [223, 131] on div at bounding box center [219, 117] width 82 height 41
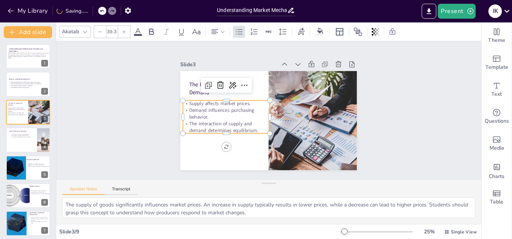
click at [151, 152] on div "Slide 1 Understanding Market Mechanisms: Principles and Applications Understand…" at bounding box center [268, 110] width 447 height 263
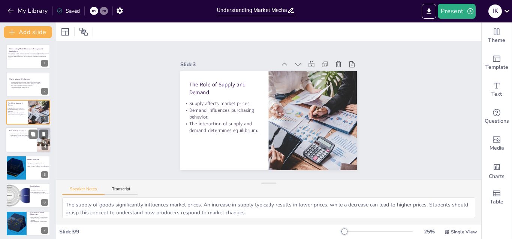
click at [23, 133] on div at bounding box center [28, 139] width 45 height 25
type textarea "A high elasticity indicates that consumers are sensitive to price changes. This…"
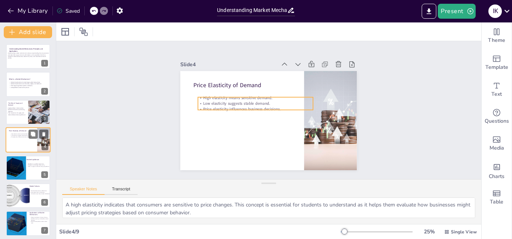
scroll to position [1, 0]
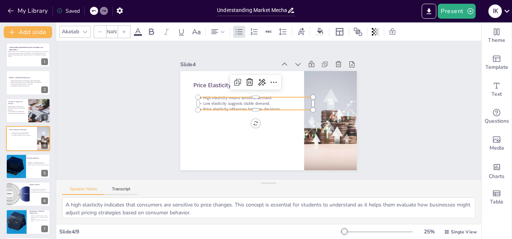
type input "32"
click at [220, 104] on p "Price elasticity influences business decisions." at bounding box center [256, 105] width 111 height 40
click at [24, 115] on div at bounding box center [28, 110] width 45 height 25
type textarea "The supply of goods significantly influences market prices. An increase in supp…"
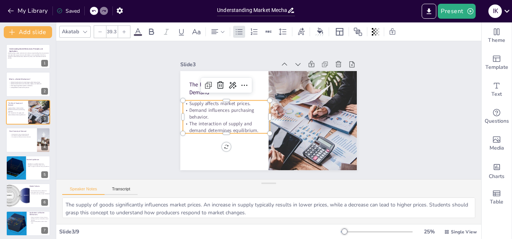
click at [216, 114] on p "Demand influences purchasing behavior." at bounding box center [227, 101] width 87 height 40
click at [122, 33] on icon at bounding box center [124, 32] width 4 height 4
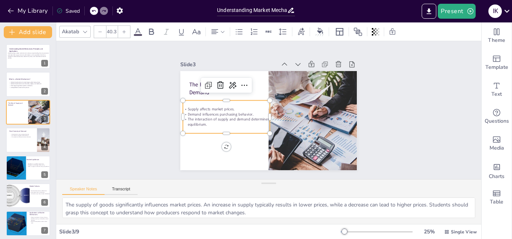
click at [122, 33] on icon at bounding box center [124, 32] width 4 height 4
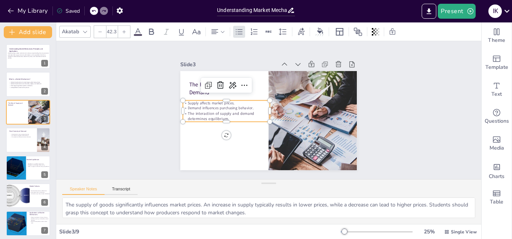
click at [122, 33] on icon at bounding box center [124, 32] width 4 height 4
click at [122, 34] on icon at bounding box center [124, 32] width 4 height 4
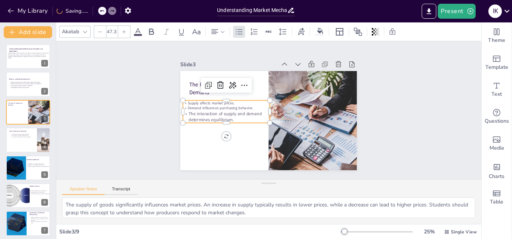
click at [122, 34] on icon at bounding box center [124, 32] width 4 height 4
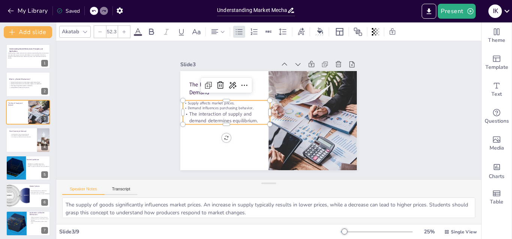
type input "40.3"
click at [234, 102] on span "Demand influences purchasing behavior." at bounding box center [231, 80] width 56 height 43
click at [239, 97] on div at bounding box center [258, 67] width 48 height 78
click at [187, 133] on div "Slide 1 Understanding Market Mechanisms: Principles and Applications Understand…" at bounding box center [268, 110] width 163 height 239
click at [201, 99] on span "Supply affects market prices." at bounding box center [214, 91] width 47 height 15
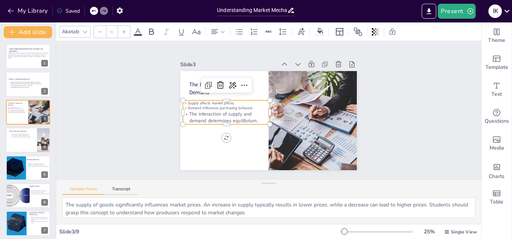
click at [126, 30] on div at bounding box center [124, 32] width 12 height 12
click at [99, 34] on icon at bounding box center [100, 32] width 4 height 4
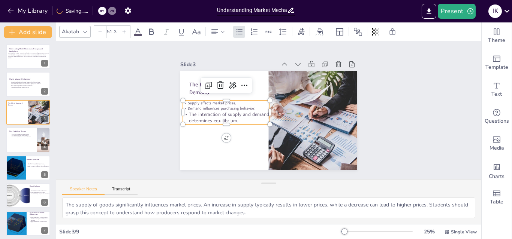
click at [99, 34] on icon at bounding box center [100, 32] width 4 height 4
click at [99, 33] on icon at bounding box center [100, 32] width 4 height 4
click at [96, 33] on div at bounding box center [100, 32] width 12 height 12
type input "47.3"
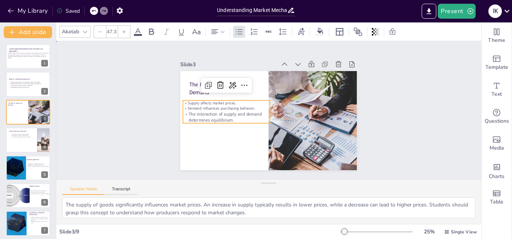
click at [146, 108] on div "Slide 1 Understanding Market Mechanisms: Principles and Applications Understand…" at bounding box center [268, 110] width 444 height 223
click at [235, 99] on span "Demand influences purchasing behavior." at bounding box center [251, 67] width 32 height 64
drag, startPoint x: 265, startPoint y: 120, endPoint x: 252, endPoint y: 121, distance: 12.8
click at [252, 121] on div "The Role of Supply and Demand Supply affects market prices. Demand influences p…" at bounding box center [265, 120] width 202 height 163
click at [227, 94] on span "Supply affects market prices." at bounding box center [219, 80] width 48 height 25
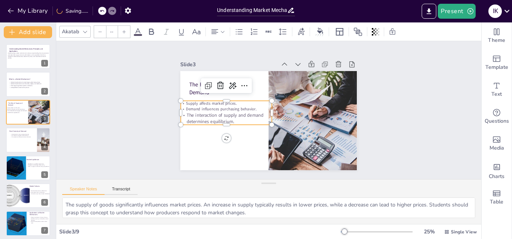
click at [135, 131] on div "Slide 1 Understanding Market Mechanisms: Principles and Applications Understand…" at bounding box center [268, 111] width 425 height 362
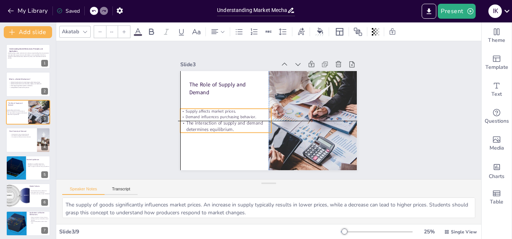
drag, startPoint x: 238, startPoint y: 105, endPoint x: 234, endPoint y: 111, distance: 6.4
click at [266, 111] on div "Supply affects market prices. Demand influences purchasing behavior. The intera…" at bounding box center [311, 100] width 91 height 24
drag, startPoint x: 174, startPoint y: 104, endPoint x: 186, endPoint y: 104, distance: 12.0
click at [186, 104] on div "The Role of Supply and Demand Supply affects market prices. Demand influences p…" at bounding box center [263, 119] width 202 height 174
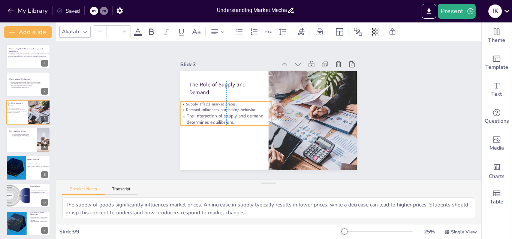
drag, startPoint x: 189, startPoint y: 112, endPoint x: 188, endPoint y: 105, distance: 7.2
click at [275, 103] on span "Demand influences purchasing behavior." at bounding box center [300, 75] width 51 height 56
click at [157, 127] on div "Slide 1 Understanding Market Mechanisms: Principles and Applications Understand…" at bounding box center [269, 110] width 224 height 444
click at [208, 112] on span "The interaction of supply and demand determines equilibrium." at bounding box center [235, 79] width 55 height 66
click at [271, 80] on icon at bounding box center [273, 77] width 4 height 6
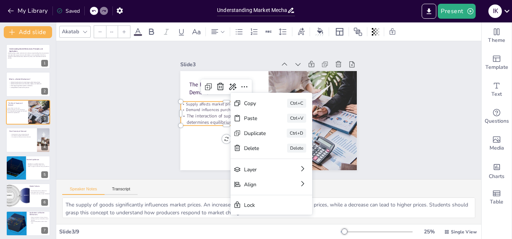
click at [197, 163] on div "Slide 1 Understanding Market Mechanisms: Principles and Applications Understand…" at bounding box center [268, 111] width 142 height 230
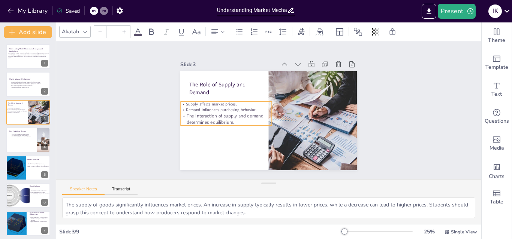
click at [253, 105] on span "The interaction of supply and demand determines equilibrium." at bounding box center [259, 66] width 13 height 77
click at [112, 31] on input "--" at bounding box center [111, 32] width 10 height 12
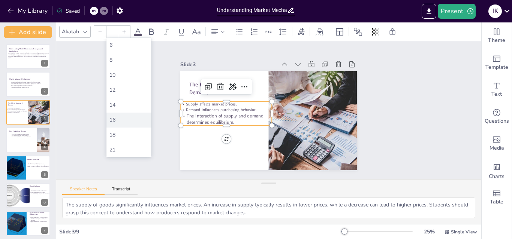
click at [117, 118] on div "16" at bounding box center [128, 120] width 39 height 7
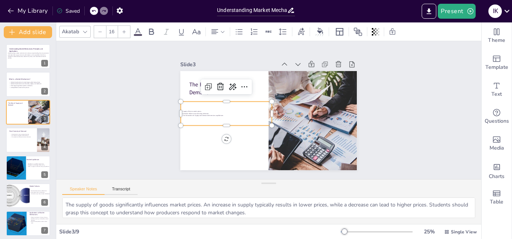
click at [112, 33] on input "16" at bounding box center [111, 32] width 10 height 12
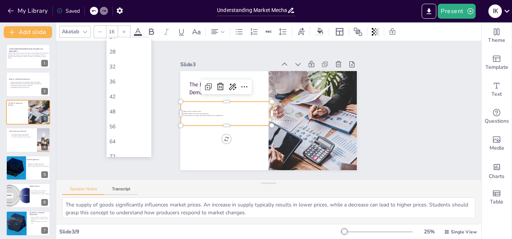
scroll to position [135, 0]
click at [118, 104] on div "48" at bounding box center [128, 105] width 39 height 7
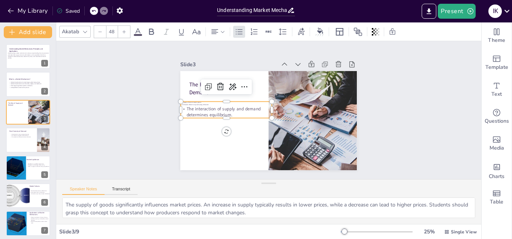
click at [114, 32] on input "48" at bounding box center [111, 32] width 10 height 12
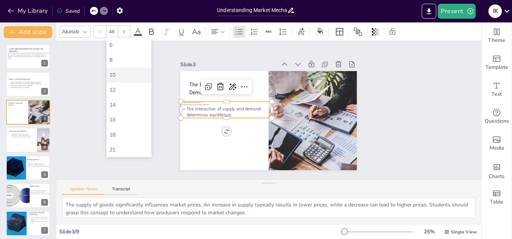
click at [121, 71] on div "10" at bounding box center [128, 75] width 45 height 15
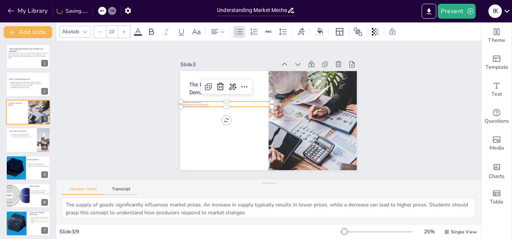
click at [112, 37] on input "10" at bounding box center [111, 32] width 10 height 12
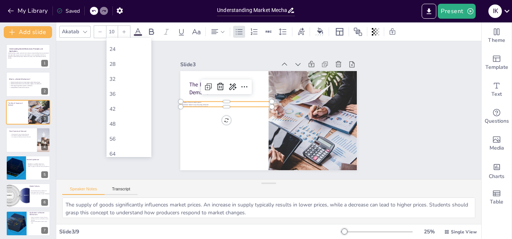
scroll to position [120, 0]
click at [117, 118] on div "48" at bounding box center [128, 120] width 39 height 7
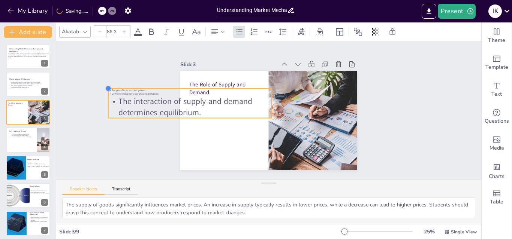
drag, startPoint x: 173, startPoint y: 98, endPoint x: 186, endPoint y: 85, distance: 18.3
click at [186, 85] on div "The Role of Supply and Demand Supply affects market prices. Demand influences p…" at bounding box center [263, 119] width 202 height 174
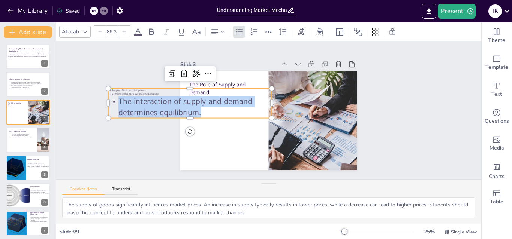
drag, startPoint x: 199, startPoint y: 105, endPoint x: 113, endPoint y: 99, distance: 86.0
click at [119, 99] on p "The interaction of supply and demand determines equilibrium." at bounding box center [198, 75] width 158 height 87
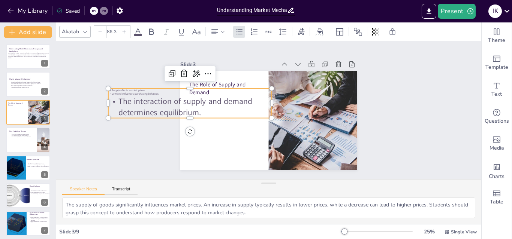
click at [113, 35] on input "86.3" at bounding box center [111, 32] width 10 height 12
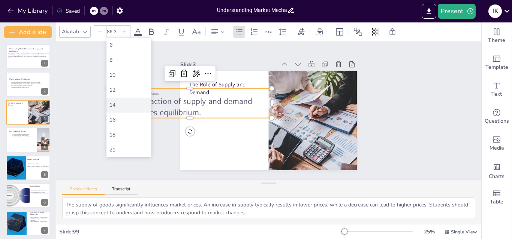
click at [124, 106] on div "14" at bounding box center [128, 105] width 39 height 7
type input "14"
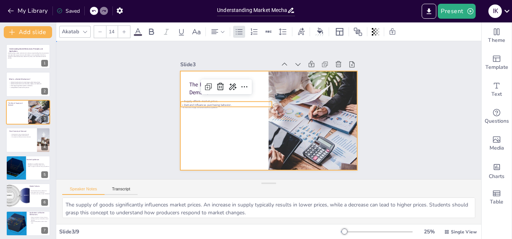
click at [185, 128] on div at bounding box center [265, 120] width 199 height 149
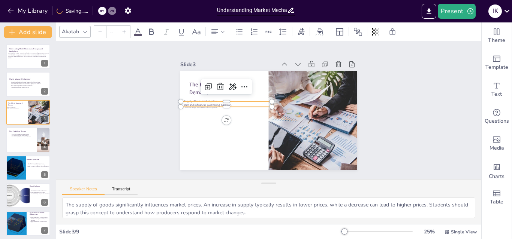
click at [203, 99] on div "The Role of Supply and Demand Supply affects market prices. Demand influences p…" at bounding box center [258, 107] width 149 height 199
click at [110, 34] on input "--" at bounding box center [111, 32] width 10 height 12
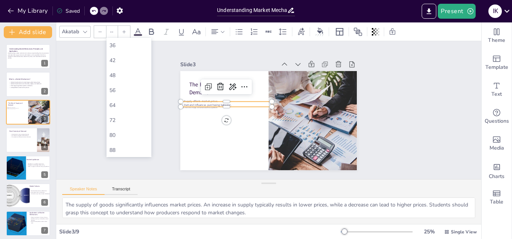
scroll to position [165, 0]
click at [114, 73] on div "48" at bounding box center [128, 75] width 39 height 7
type input "48"
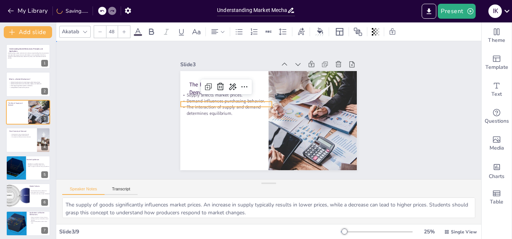
click at [106, 143] on div "Slide 1 Understanding Market Mechanisms: Principles and Applications Understand…" at bounding box center [268, 110] width 444 height 299
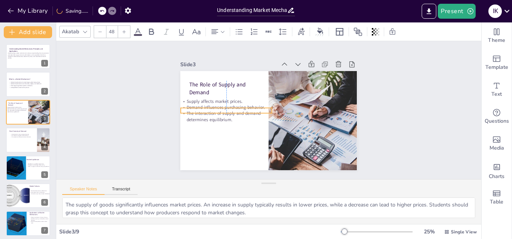
drag, startPoint x: 200, startPoint y: 106, endPoint x: 200, endPoint y: 112, distance: 6.4
click at [200, 111] on span "The interaction of supply and demand determines equilibrium." at bounding box center [228, 87] width 67 height 49
click at [119, 130] on div "Slide 1 Understanding Market Mechanisms: Principles and Applications Understand…" at bounding box center [268, 110] width 299 height 444
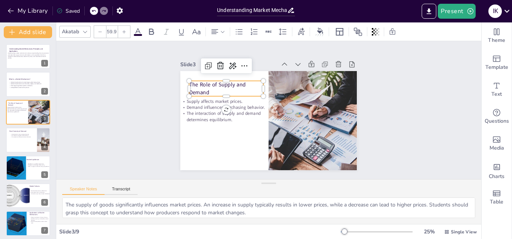
click at [226, 79] on span "The Role of Supply and Demand" at bounding box center [250, 55] width 49 height 47
click at [178, 83] on div "Slide 1 Understanding Market Mechanisms: Principles and Applications Understand…" at bounding box center [269, 110] width 182 height 437
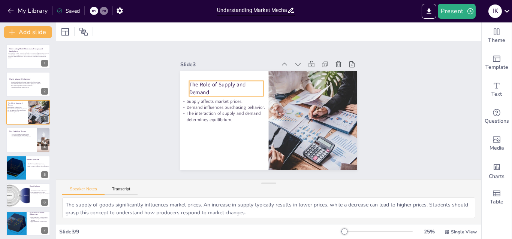
click at [266, 83] on span "The Role of Supply and Demand" at bounding box center [279, 55] width 27 height 57
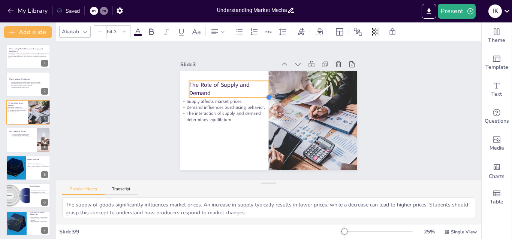
type input "62.8"
click at [257, 92] on div "The Role of Supply and Demand Supply affects market prices. Demand influences p…" at bounding box center [265, 120] width 199 height 149
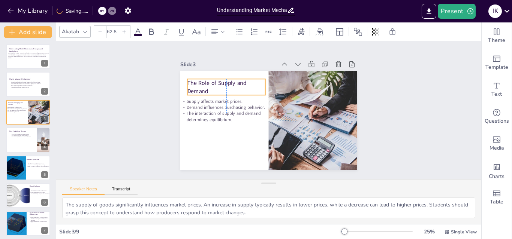
click at [197, 81] on span "The Role of Supply and Demand" at bounding box center [226, 68] width 61 height 26
click at [103, 97] on div "Slide 1 Understanding Market Mechanisms: Principles and Applications Understand…" at bounding box center [268, 110] width 444 height 299
click at [206, 79] on span "The Role of Supply and Demand" at bounding box center [235, 61] width 59 height 36
click at [151, 86] on div "Slide 1 Understanding Market Mechanisms: Principles and Applications Understand…" at bounding box center [268, 111] width 425 height 362
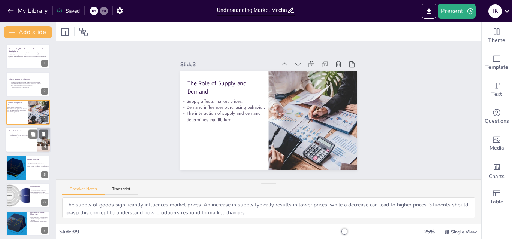
click at [30, 140] on div at bounding box center [28, 139] width 45 height 25
type textarea "A high elasticity indicates that consumers are sensitive to price changes. This…"
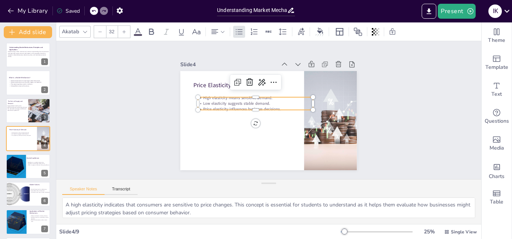
click at [216, 108] on div "Price Elasticity of Demand High elasticity means sensitive demand. Low elastici…" at bounding box center [258, 107] width 149 height 199
click at [111, 34] on input "32" at bounding box center [111, 32] width 10 height 12
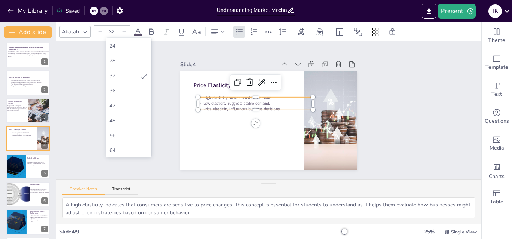
scroll to position [120, 0]
click at [116, 121] on div "48" at bounding box center [128, 120] width 39 height 7
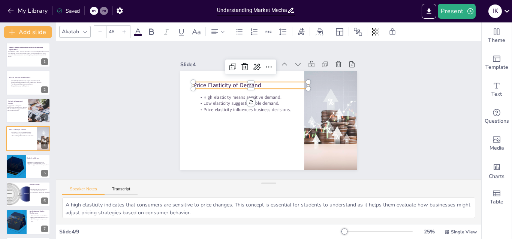
click at [202, 81] on p "Price Elasticity of Demand" at bounding box center [256, 82] width 114 height 32
click at [126, 34] on div at bounding box center [124, 32] width 12 height 12
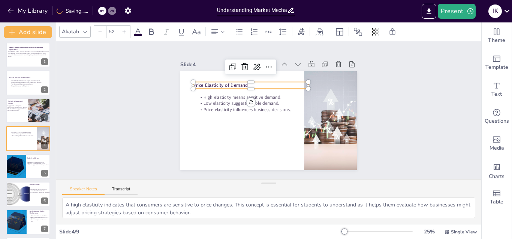
click at [126, 34] on div at bounding box center [124, 32] width 12 height 12
type input "56"
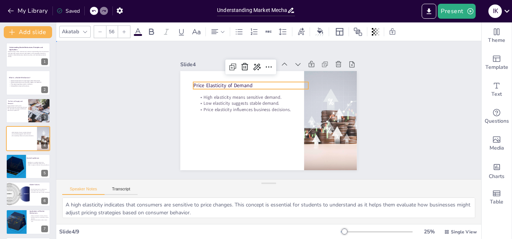
click at [134, 87] on div "Slide 1 Understanding Market Mechanisms: Principles and Applications Understand…" at bounding box center [268, 110] width 437 height 332
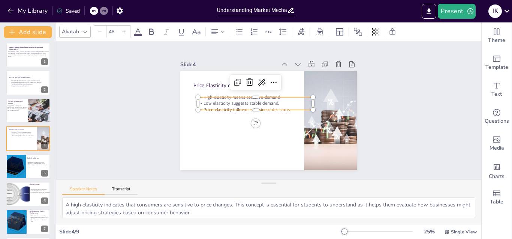
click at [214, 105] on span "Price elasticity influences business decisions." at bounding box center [248, 103] width 85 height 33
click at [126, 36] on div at bounding box center [124, 32] width 12 height 12
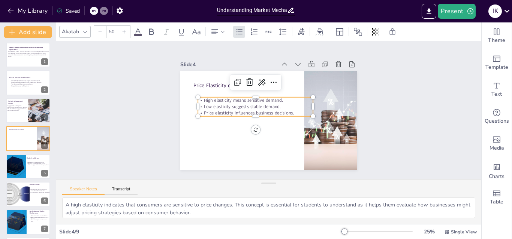
click at [126, 36] on div at bounding box center [124, 32] width 12 height 12
type input "52"
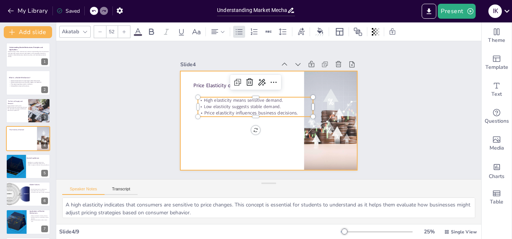
click at [233, 134] on div at bounding box center [265, 120] width 202 height 163
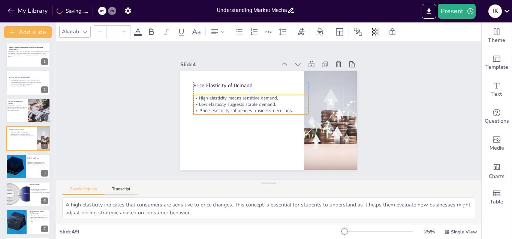
click at [222, 107] on span "Price elasticity influences business decisions." at bounding box center [247, 104] width 91 height 35
click at [160, 124] on div "Slide 1 Understanding Market Mechanisms: Principles and Applications Understand…" at bounding box center [268, 110] width 248 height 199
click at [224, 101] on span "Low elasticity suggests stable demand." at bounding box center [252, 83] width 56 height 61
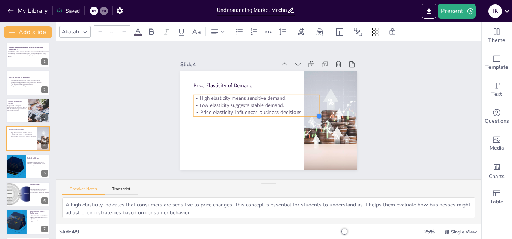
click at [303, 115] on div "Price Elasticity of Demand High elasticity means sensitive demand. Low elastici…" at bounding box center [262, 119] width 201 height 184
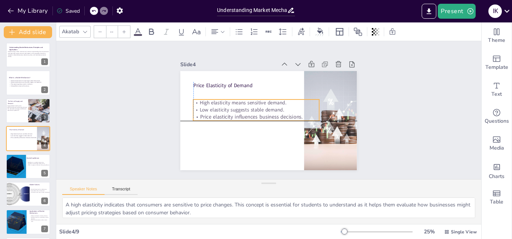
click at [249, 108] on span "Low elasticity suggests stable demand." at bounding box center [248, 91] width 67 height 61
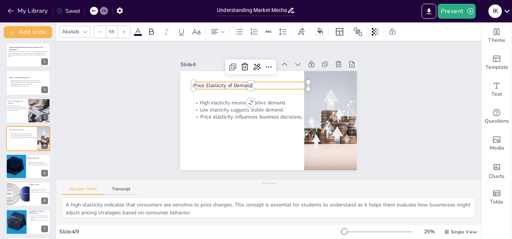
click at [215, 85] on span "Price Elasticity of Demand" at bounding box center [232, 72] width 58 height 25
type input "64.8"
click at [301, 88] on div "Price Elasticity of Demand High elasticity means sensitive demand. Low elastici…" at bounding box center [266, 121] width 193 height 134
click at [134, 114] on div "Slide 1 Understanding Market Mechanisms: Principles and Applications Understand…" at bounding box center [268, 110] width 408 height 387
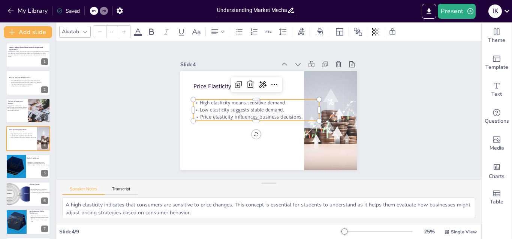
click at [216, 102] on span "High elasticity means sensitive demand." at bounding box center [245, 97] width 86 height 25
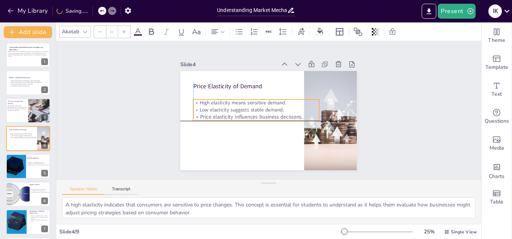
click at [244, 99] on span "High elasticity means sensitive demand." at bounding box center [265, 84] width 42 height 82
click at [269, 98] on span "High elasticity means sensitive demand." at bounding box center [281, 87] width 25 height 86
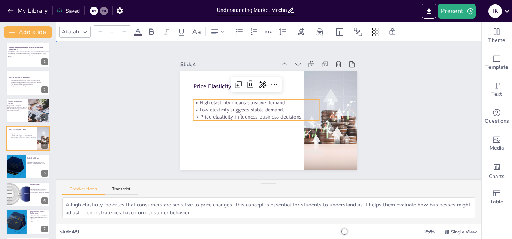
click at [102, 115] on div "Slide 1 Understanding Market Mechanisms: Principles and Applications Understand…" at bounding box center [268, 110] width 447 height 263
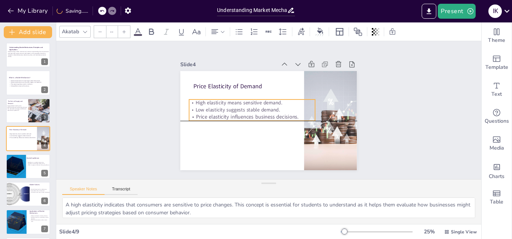
drag, startPoint x: 208, startPoint y: 112, endPoint x: 204, endPoint y: 112, distance: 4.1
click at [230, 112] on span "Price elasticity influences business decisions." at bounding box center [254, 93] width 48 height 97
click at [155, 103] on div "Slide 1 Understanding Market Mechanisms: Principles and Applications Understand…" at bounding box center [268, 110] width 239 height 163
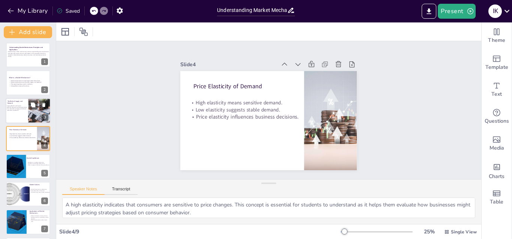
click at [35, 118] on div at bounding box center [39, 110] width 45 height 25
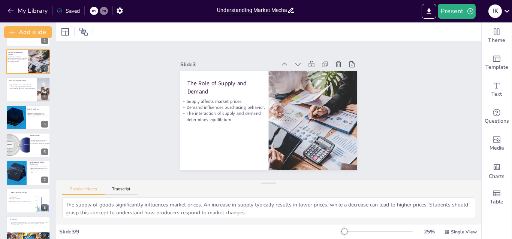
scroll to position [52, 0]
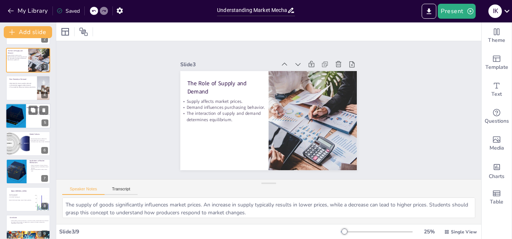
click at [22, 111] on div at bounding box center [14, 115] width 28 height 25
type textarea "Market equilibrium represents a stable point where supply meets demand, which i…"
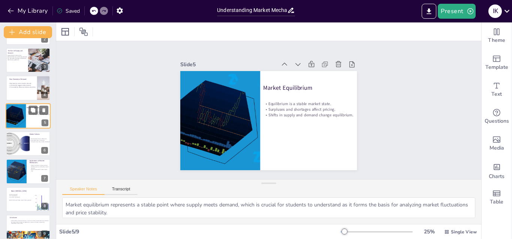
scroll to position [29, 0]
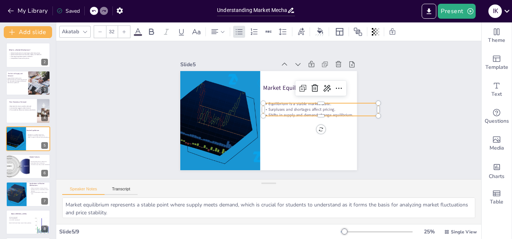
click at [273, 109] on p "Shifts in supply and demand change equilibrium." at bounding box center [219, 127] width 107 height 52
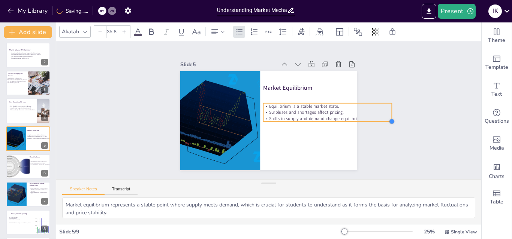
type input "36.8"
drag, startPoint x: 371, startPoint y: 112, endPoint x: 361, endPoint y: 114, distance: 10.3
click at [361, 114] on div "Slide 1 Understanding Market Mechanisms: Principles and Applications Understand…" at bounding box center [269, 110] width 214 height 249
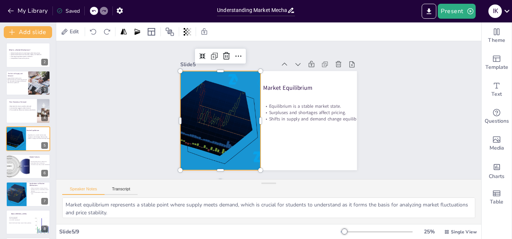
click at [252, 146] on div at bounding box center [217, 86] width 149 height 146
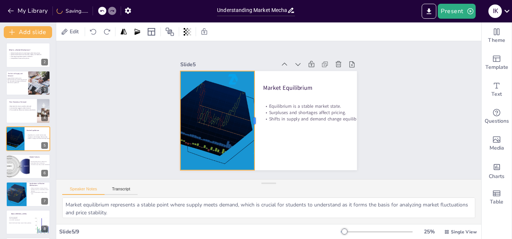
drag, startPoint x: 255, startPoint y: 120, endPoint x: 249, endPoint y: 124, distance: 7.5
click at [249, 124] on div at bounding box center [253, 113] width 55 height 89
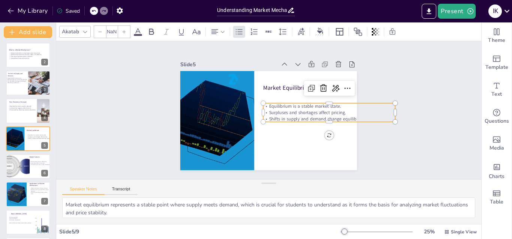
type input "36.8"
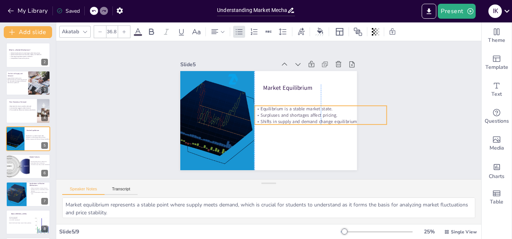
drag, startPoint x: 287, startPoint y: 103, endPoint x: 276, endPoint y: 106, distance: 11.2
click at [276, 106] on p "Equilibrium is a stable market state." at bounding box center [281, 161] width 34 height 130
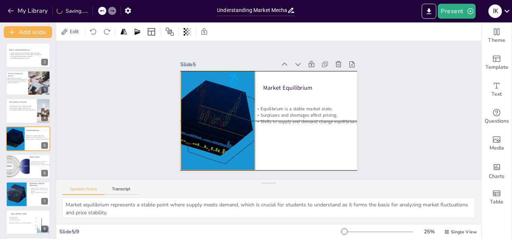
click at [250, 130] on div "Market Equilibrium Equilibrium is a stable market state. Surpluses and shortage…" at bounding box center [291, 79] width 143 height 104
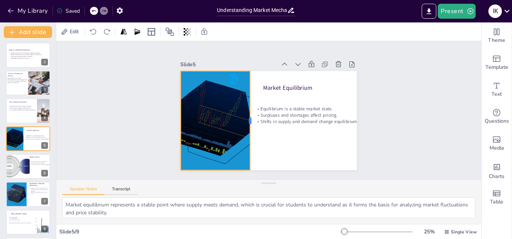
drag, startPoint x: 249, startPoint y: 116, endPoint x: 244, endPoint y: 118, distance: 5.2
click at [244, 118] on div at bounding box center [250, 113] width 46 height 93
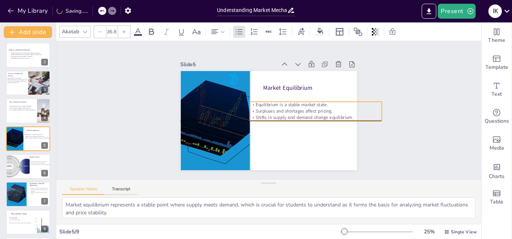
drag, startPoint x: 264, startPoint y: 114, endPoint x: 259, endPoint y: 112, distance: 5.7
click at [259, 112] on div "Equilibrium is a stable market state. Surpluses and shortages affect pricing. S…" at bounding box center [314, 121] width 133 height 46
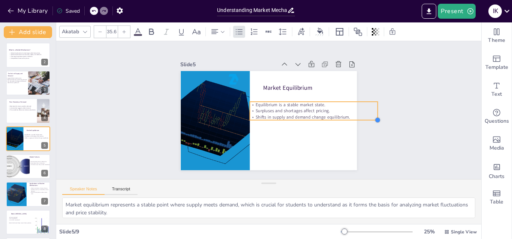
drag, startPoint x: 375, startPoint y: 116, endPoint x: 371, endPoint y: 115, distance: 3.8
click at [285, 215] on div at bounding box center [281, 218] width 7 height 7
type input "35.7"
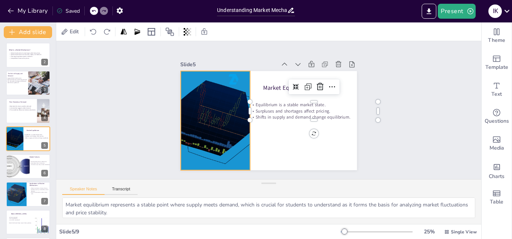
click at [232, 127] on div at bounding box center [281, 56] width 136 height 142
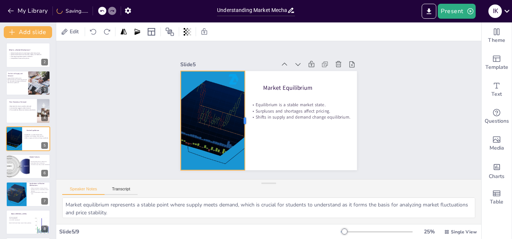
drag, startPoint x: 244, startPoint y: 117, endPoint x: 239, endPoint y: 119, distance: 5.9
click at [239, 119] on div at bounding box center [248, 99] width 84 height 63
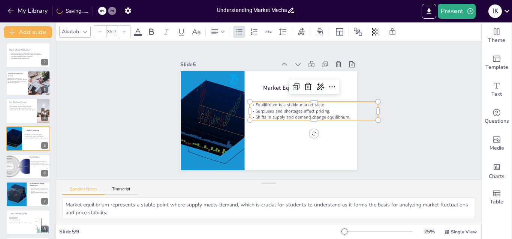
click at [266, 106] on p "Surpluses and shortages affect pricing." at bounding box center [310, 130] width 120 height 58
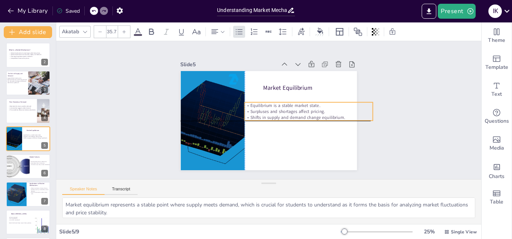
drag, startPoint x: 264, startPoint y: 106, endPoint x: 257, endPoint y: 105, distance: 7.6
click at [257, 105] on div "Equilibrium is a stable market state. Surpluses and shortages affect pricing. S…" at bounding box center [305, 124] width 127 height 57
click at [363, 119] on div "Slide 1 Understanding Market Mechanisms: Principles and Applications Understand…" at bounding box center [269, 110] width 236 height 243
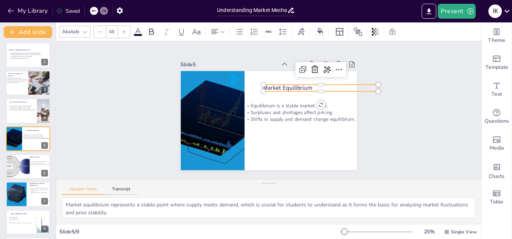
click at [264, 89] on div "Market Equilibrium Equilibrium is a stable market state. Surpluses and shortage…" at bounding box center [259, 105] width 174 height 202
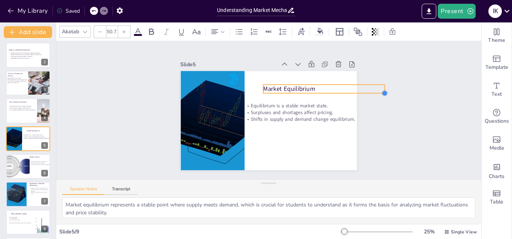
type input "53.4"
click at [373, 91] on div "Slide 1 Understanding Market Mechanisms: Principles and Applications Understand…" at bounding box center [268, 110] width 444 height 223
drag, startPoint x: 291, startPoint y: 84, endPoint x: 285, endPoint y: 84, distance: 6.4
click at [285, 84] on p "Market Equilibrium" at bounding box center [325, 118] width 115 height 72
click at [410, 123] on div "Slide 1 Understanding Market Mechanisms: Principles and Applications Understand…" at bounding box center [268, 110] width 444 height 299
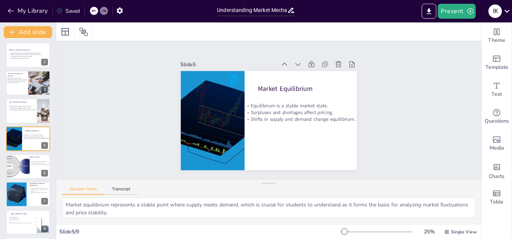
click at [4, 169] on div "Understanding Market Mechanisms: Principles and Applications Understanding mark…" at bounding box center [28, 139] width 56 height 248
click at [25, 163] on div at bounding box center [16, 166] width 36 height 25
type textarea "Market failures result in inefficient resource allocation, which is an importan…"
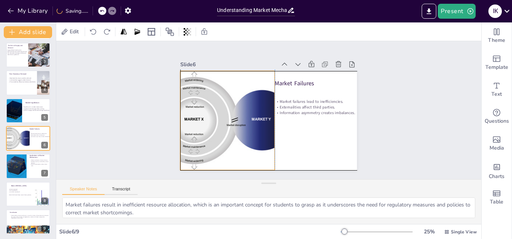
click at [224, 153] on div at bounding box center [221, 100] width 171 height 149
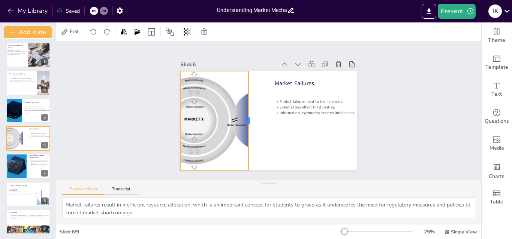
drag, startPoint x: 271, startPoint y: 118, endPoint x: 245, endPoint y: 158, distance: 47.9
click at [245, 158] on div at bounding box center [249, 112] width 46 height 93
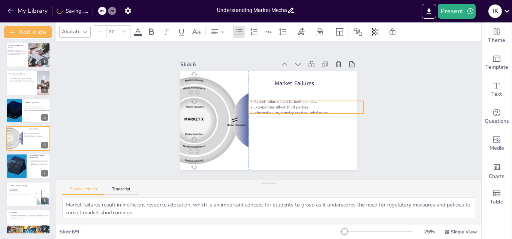
drag, startPoint x: 295, startPoint y: 100, endPoint x: 271, endPoint y: 100, distance: 23.6
click at [271, 100] on p "Market failures lead to inefficiencies." at bounding box center [297, 135] width 72 height 96
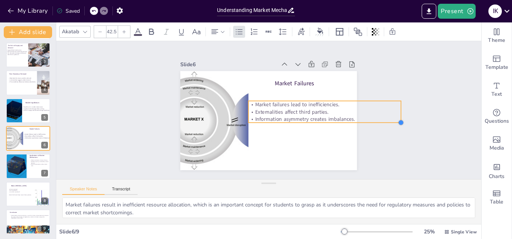
drag, startPoint x: 357, startPoint y: 111, endPoint x: 354, endPoint y: 115, distance: 5.3
click at [354, 115] on div "Slide 1 Understanding Market Mechanisms: Principles and Applications Understand…" at bounding box center [268, 111] width 249 height 214
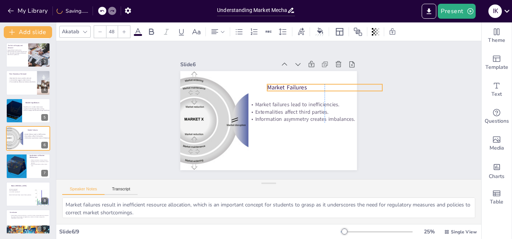
drag, startPoint x: 276, startPoint y: 82, endPoint x: 266, endPoint y: 86, distance: 10.2
click at [263, 86] on p "Market Failures" at bounding box center [208, 108] width 108 height 54
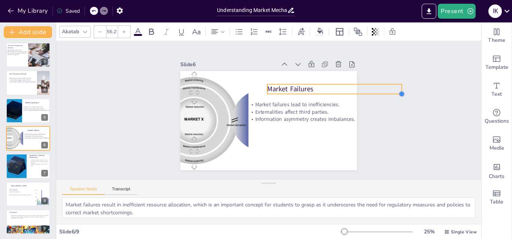
click at [372, 89] on div "Slide 1 Understanding Market Mechanisms: Principles and Applications Understand…" at bounding box center [268, 110] width 247 height 226
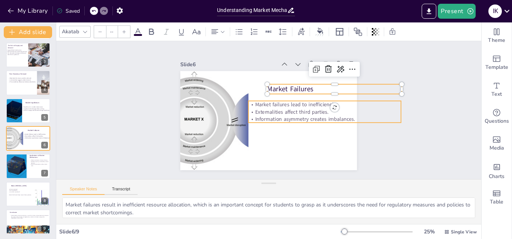
type input "42.5"
click at [315, 111] on p "Externalities affect third parties." at bounding box center [309, 149] width 118 height 107
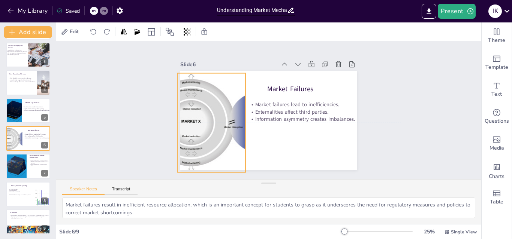
click at [173, 114] on div "Slide 1 Understanding Market Mechanisms: Principles and Applications Understand…" at bounding box center [268, 110] width 247 height 226
click at [161, 123] on div "Slide 1 Understanding Market Mechanisms: Principles and Applications Understand…" at bounding box center [268, 111] width 249 height 214
click at [217, 112] on div at bounding box center [221, 91] width 174 height 164
click at [238, 95] on div at bounding box center [258, 86] width 99 height 16
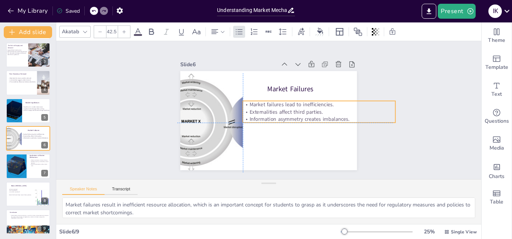
drag, startPoint x: 273, startPoint y: 117, endPoint x: 264, endPoint y: 117, distance: 8.3
click at [264, 117] on p "Information asymmetry creates imbalances." at bounding box center [308, 143] width 136 height 82
type input "44.7"
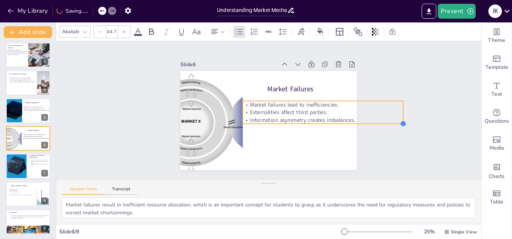
click at [388, 123] on div "Slide 1 Understanding Market Mechanisms: Principles and Applications Understand…" at bounding box center [268, 110] width 408 height 387
click at [402, 151] on div "Slide 1 Understanding Market Mechanisms: Principles and Applications Understand…" at bounding box center [268, 110] width 437 height 182
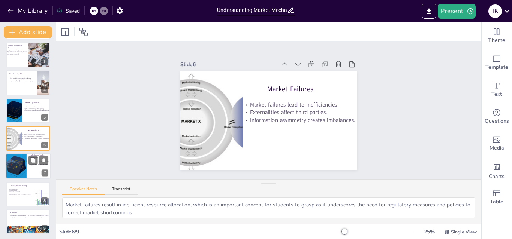
click at [22, 160] on div at bounding box center [16, 166] width 28 height 25
type textarea "The application of market mechanisms in finance is critical for understanding h…"
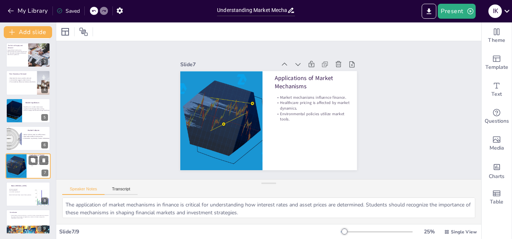
scroll to position [58, 0]
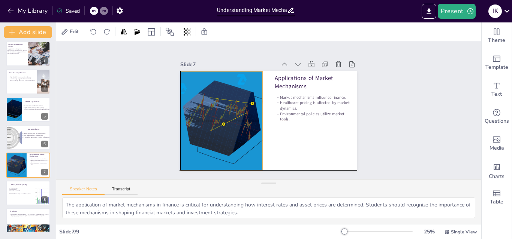
click at [255, 112] on div at bounding box center [236, 76] width 140 height 144
click at [255, 118] on div at bounding box center [287, 67] width 144 height 146
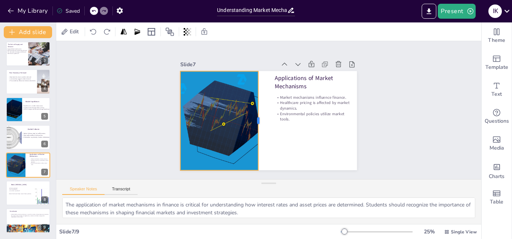
drag, startPoint x: 257, startPoint y: 120, endPoint x: 253, endPoint y: 120, distance: 4.5
click at [253, 120] on div at bounding box center [256, 110] width 84 height 63
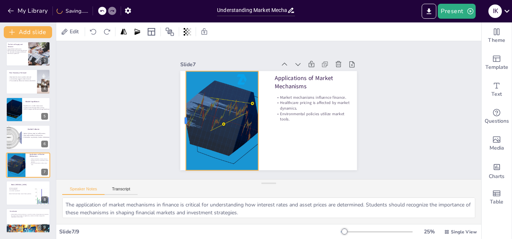
drag, startPoint x: 174, startPoint y: 118, endPoint x: 179, endPoint y: 121, distance: 6.6
click at [300, 93] on div at bounding box center [331, 52] width 63 height 84
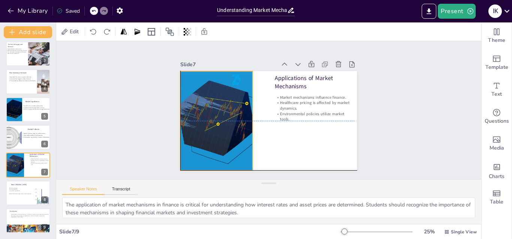
drag, startPoint x: 213, startPoint y: 116, endPoint x: 208, endPoint y: 115, distance: 4.9
click at [208, 115] on div at bounding box center [226, 79] width 147 height 148
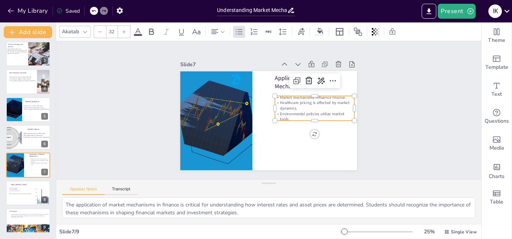
click at [303, 104] on p "Healthcare pricing is affected by market dynamics." at bounding box center [312, 125] width 77 height 42
click at [112, 33] on input "32" at bounding box center [111, 32] width 10 height 12
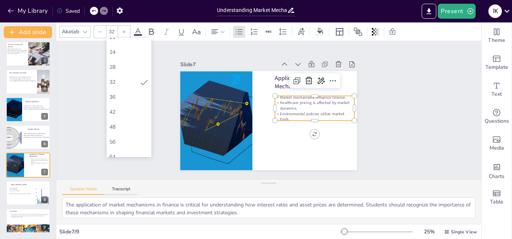
scroll to position [120, 0]
click at [122, 119] on div "48" at bounding box center [128, 120] width 39 height 7
type input "48"
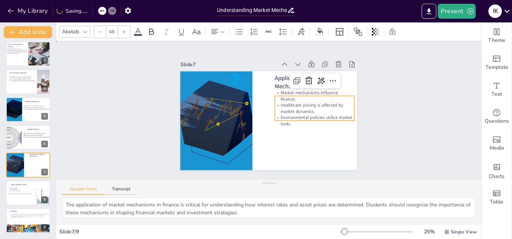
click at [377, 141] on div "Slide 1 Understanding Market Mechanisms: Principles and Applications Understand…" at bounding box center [268, 110] width 299 height 444
click at [311, 101] on span "Market mechanisms influence finance." at bounding box center [310, 120] width 54 height 39
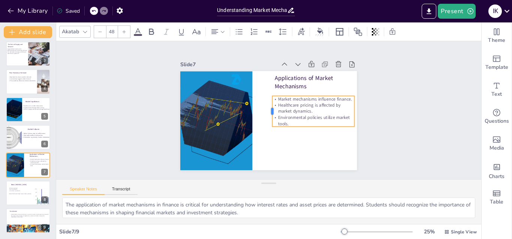
drag, startPoint x: 269, startPoint y: 104, endPoint x: 266, endPoint y: 101, distance: 4.0
click at [266, 101] on div at bounding box center [268, 110] width 30 height 21
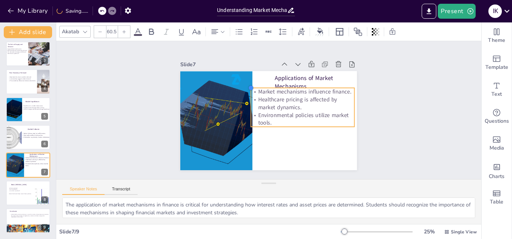
drag, startPoint x: 266, startPoint y: 93, endPoint x: 245, endPoint y: 96, distance: 21.6
click at [245, 96] on div "Applications of Market Mechanisms Market mechanisms influence finance. Healthca…" at bounding box center [265, 120] width 202 height 163
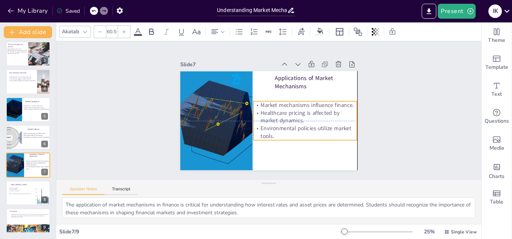
drag, startPoint x: 273, startPoint y: 119, endPoint x: 273, endPoint y: 133, distance: 13.9
click at [256, 133] on p "Environmental policies utilize market tools." at bounding box center [243, 144] width 26 height 105
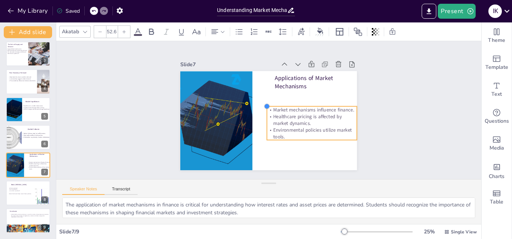
drag, startPoint x: 245, startPoint y: 99, endPoint x: 258, endPoint y: 108, distance: 15.9
click at [258, 108] on div "Applications of Market Mechanisms Market mechanisms influence finance. Healthca…" at bounding box center [258, 112] width 134 height 193
type input "52.8"
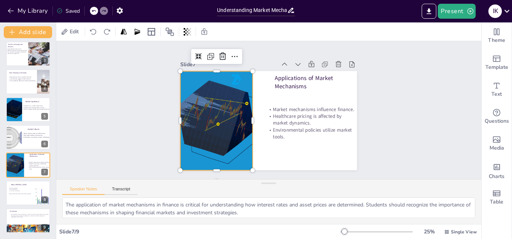
click at [246, 120] on div at bounding box center [218, 94] width 144 height 140
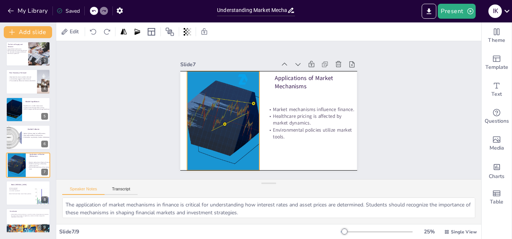
drag, startPoint x: 245, startPoint y: 121, endPoint x: 251, endPoint y: 120, distance: 6.8
click at [251, 120] on div at bounding box center [228, 88] width 148 height 147
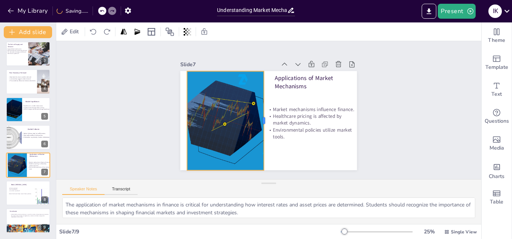
drag, startPoint x: 254, startPoint y: 120, endPoint x: 258, endPoint y: 121, distance: 4.6
click at [258, 121] on div at bounding box center [259, 104] width 93 height 46
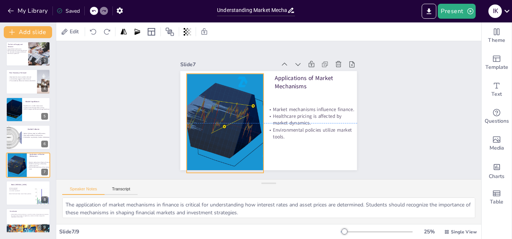
click at [205, 117] on div at bounding box center [265, 63] width 120 height 127
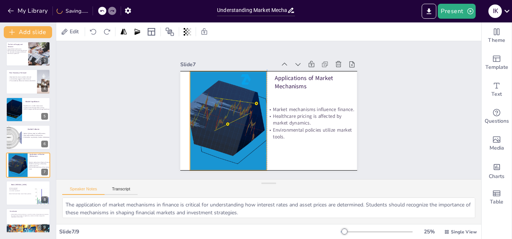
drag, startPoint x: 191, startPoint y: 113, endPoint x: 185, endPoint y: 110, distance: 6.9
click at [190, 110] on div at bounding box center [250, 71] width 120 height 127
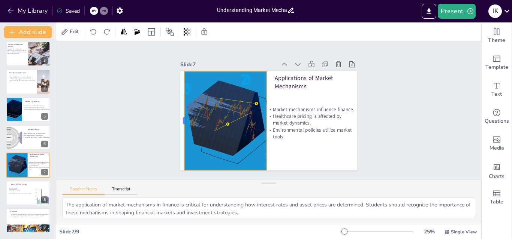
drag, startPoint x: 184, startPoint y: 115, endPoint x: 179, endPoint y: 117, distance: 5.8
click at [179, 117] on div at bounding box center [187, 75] width 55 height 89
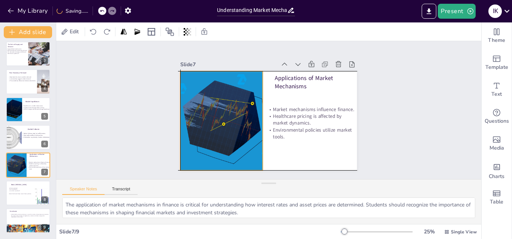
drag, startPoint x: 214, startPoint y: 115, endPoint x: 207, endPoint y: 113, distance: 6.6
click at [207, 113] on div at bounding box center [236, 76] width 140 height 144
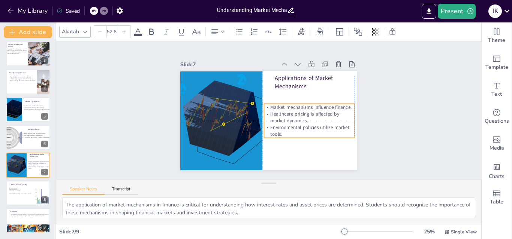
drag, startPoint x: 285, startPoint y: 127, endPoint x: 282, endPoint y: 122, distance: 5.4
click at [282, 123] on span "Environmental policies utilize market tools." at bounding box center [290, 149] width 72 height 52
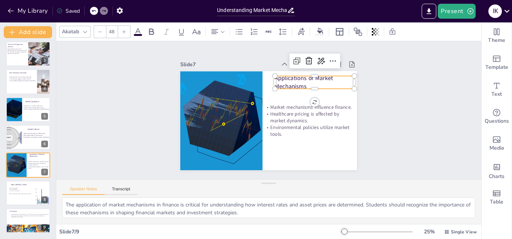
click at [285, 85] on p "Applications of Market Mechanisms" at bounding box center [322, 115] width 74 height 60
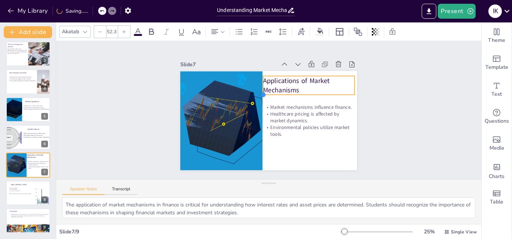
type input "50.9"
click at [270, 88] on div "Applications of Market Mechanisms Market mechanisms influence finance. Healthca…" at bounding box center [268, 120] width 186 height 117
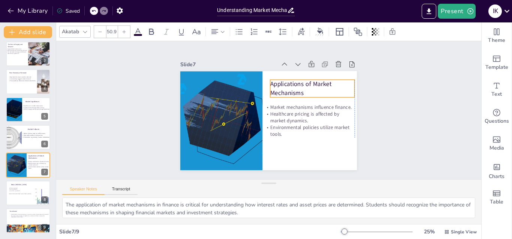
drag, startPoint x: 281, startPoint y: 86, endPoint x: 279, endPoint y: 90, distance: 3.9
click at [279, 90] on p "Applications of Market Mechanisms" at bounding box center [317, 119] width 78 height 64
click at [380, 106] on div "Slide 1 Understanding Market Mechanisms: Principles and Applications Understand…" at bounding box center [269, 110] width 362 height 425
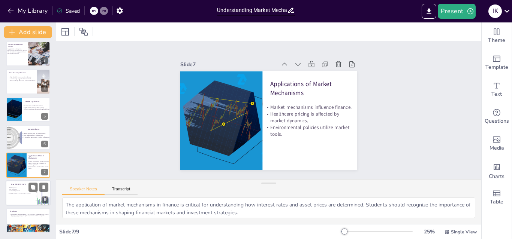
click at [21, 186] on div at bounding box center [28, 193] width 45 height 25
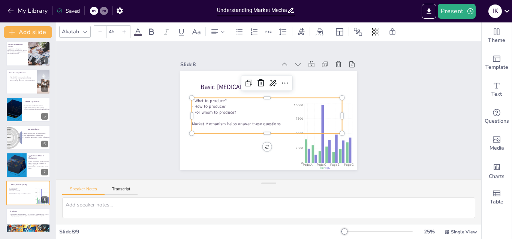
click at [235, 115] on p at bounding box center [264, 117] width 145 height 52
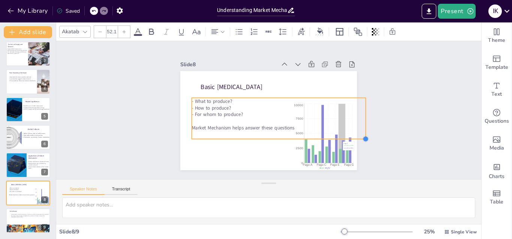
drag, startPoint x: 334, startPoint y: 133, endPoint x: 334, endPoint y: 138, distance: 5.6
click at [334, 138] on div "Basic [MEDICAL_DATA] - What to produce? - How to produce? - For whom to produce…" at bounding box center [265, 120] width 199 height 149
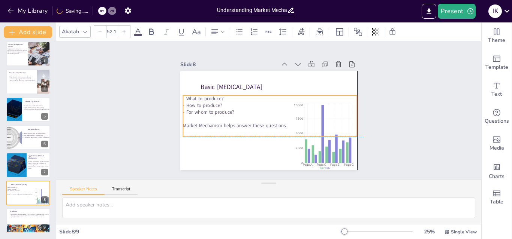
drag, startPoint x: 233, startPoint y: 126, endPoint x: 226, endPoint y: 123, distance: 7.9
click at [226, 123] on p "Market Mechanism helps answer these questions" at bounding box center [260, 124] width 145 height 108
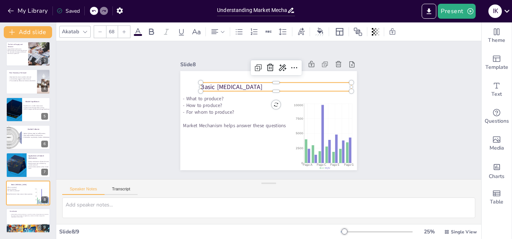
click at [214, 88] on span "Basic [MEDICAL_DATA]" at bounding box center [244, 74] width 60 height 33
type input "61.7"
drag, startPoint x: 345, startPoint y: 81, endPoint x: 332, endPoint y: 95, distance: 19.3
click at [332, 95] on div "Basic [MEDICAL_DATA] - What to produce? - How to produce? - For whom to produce…" at bounding box center [262, 119] width 201 height 184
drag, startPoint x: 237, startPoint y: 84, endPoint x: 225, endPoint y: 82, distance: 12.1
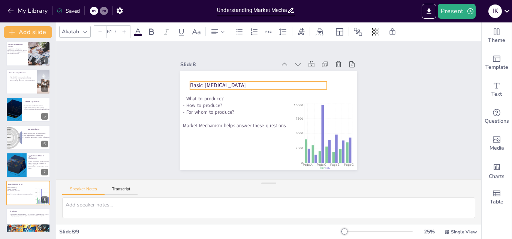
click at [225, 79] on span "Basic [MEDICAL_DATA]" at bounding box center [247, 57] width 47 height 43
click at [178, 107] on div "Slide 1 Understanding Market Mechanisms: Principles and Applications Understand…" at bounding box center [269, 110] width 182 height 437
click at [205, 82] on span "Basic [MEDICAL_DATA]" at bounding box center [232, 67] width 54 height 30
type input "64.7"
click at [321, 86] on div "Basic [MEDICAL_DATA] - What to produce? - How to produce? - For whom to produce…" at bounding box center [261, 117] width 192 height 197
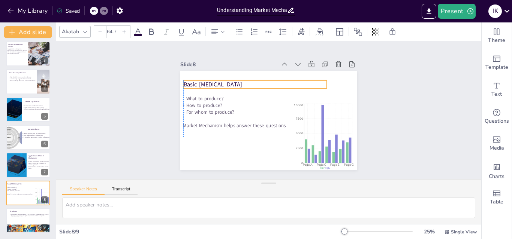
drag, startPoint x: 230, startPoint y: 84, endPoint x: 223, endPoint y: 83, distance: 7.2
click at [303, 83] on span "Basic [MEDICAL_DATA]" at bounding box center [327, 92] width 49 height 45
click at [178, 120] on div "Slide 1 Understanding Market Mechanisms: Principles and Applications Understand…" at bounding box center [269, 110] width 182 height 437
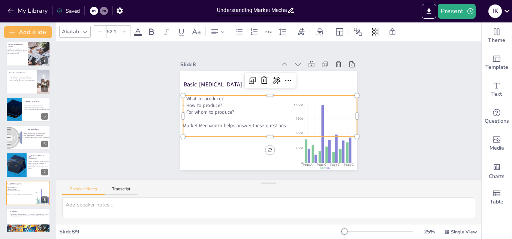
click at [197, 114] on p at bounding box center [264, 117] width 134 height 121
click at [353, 136] on div "Slide 1 Understanding Market Mechanisms: Principles and Applications Understand…" at bounding box center [268, 110] width 248 height 199
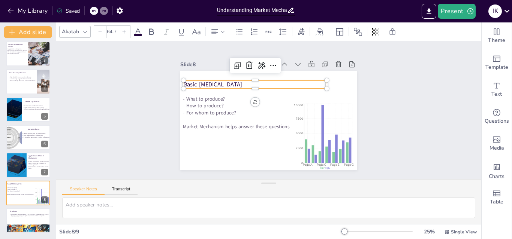
click at [200, 80] on span "Basic [MEDICAL_DATA]" at bounding box center [223, 69] width 58 height 26
type input "70.5"
click at [321, 76] on div "Basic [MEDICAL_DATA] - What to produce? - How to produce? - For whom to produce…" at bounding box center [265, 120] width 199 height 149
click at [108, 136] on div "Slide 1 Understanding Market Mechanisms: Principles and Applications Understand…" at bounding box center [268, 110] width 437 height 332
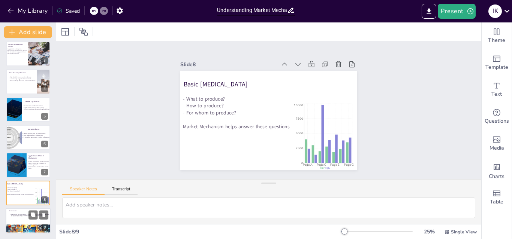
click at [21, 218] on p "Understanding market mechanisms is crucial for making informed economic decisio…" at bounding box center [29, 216] width 40 height 4
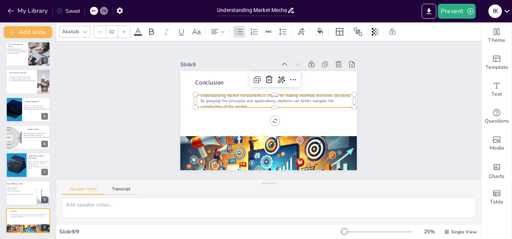
click at [226, 100] on p "Understanding market mechanisms is crucial for making informed economic decisio…" at bounding box center [279, 110] width 107 height 138
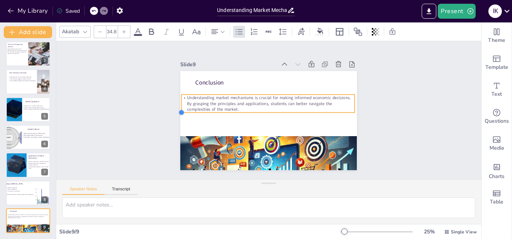
drag, startPoint x: 189, startPoint y: 105, endPoint x: 195, endPoint y: 106, distance: 6.1
click at [195, 106] on div "Conclusion Understanding market mechanisms is crucial for making informed econo…" at bounding box center [262, 119] width 201 height 184
click at [347, 108] on div "Conclusion Understanding market mechanisms is crucial for making informed econo…" at bounding box center [266, 121] width 193 height 134
type input "34.8"
click at [261, 113] on div at bounding box center [262, 115] width 120 height 133
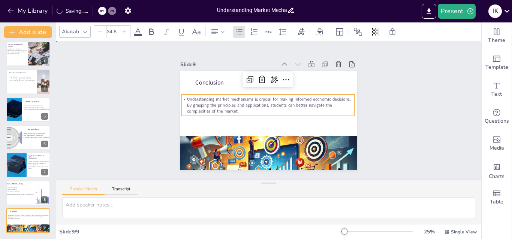
click at [131, 113] on div "Slide 1 Understanding Market Mechanisms: Principles and Applications Understand…" at bounding box center [268, 111] width 444 height 224
click at [196, 93] on div "Understanding market mechanisms is crucial for making informed economic decisio…" at bounding box center [270, 105] width 160 height 105
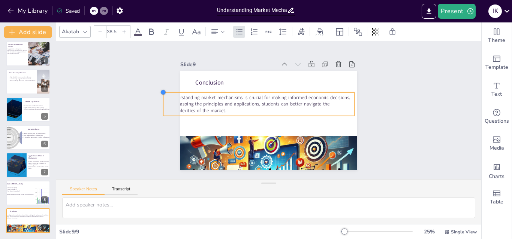
click at [191, 89] on div "Conclusion Understanding market mechanisms is crucial for making informed econo…" at bounding box center [258, 112] width 134 height 193
drag, startPoint x: 166, startPoint y: 90, endPoint x: 172, endPoint y: 92, distance: 6.2
click at [233, 28] on div at bounding box center [237, 24] width 8 height 8
type input "36.7"
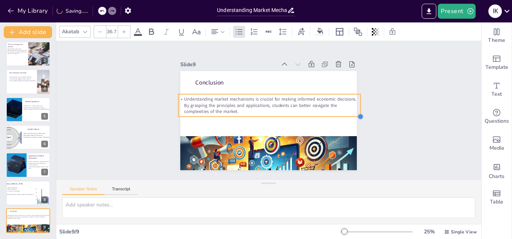
click at [347, 112] on div "Conclusion Understanding market mechanisms is crucial for making informed econo…" at bounding box center [266, 121] width 193 height 134
click at [394, 112] on div "Slide 1 Understanding Market Mechanisms: Principles and Applications Understand…" at bounding box center [268, 110] width 408 height 387
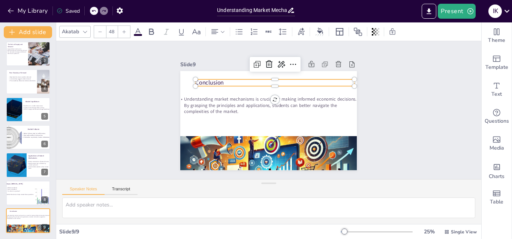
click at [237, 79] on p "Conclusion" at bounding box center [287, 131] width 100 height 133
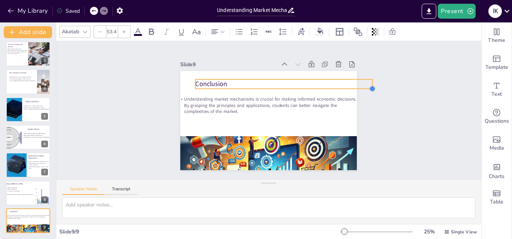
type input "56.2"
click at [348, 83] on div "Conclusion Understanding market mechanisms is crucial for making informed econo…" at bounding box center [265, 120] width 199 height 149
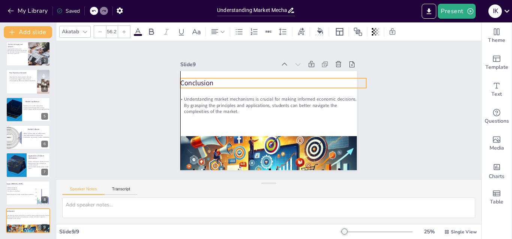
drag, startPoint x: 254, startPoint y: 81, endPoint x: 242, endPoint y: 80, distance: 12.4
click at [242, 80] on p "Conclusion" at bounding box center [286, 89] width 166 height 101
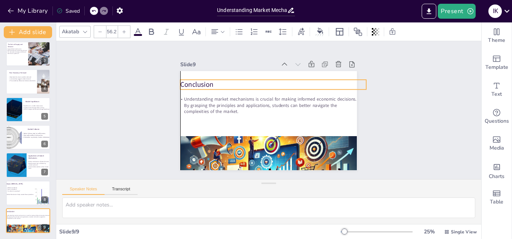
click at [342, 85] on p "Conclusion" at bounding box center [283, 89] width 174 height 84
click at [388, 78] on div "Slide 1 Understanding Market Mechanisms: Principles and Applications Understand…" at bounding box center [268, 110] width 408 height 387
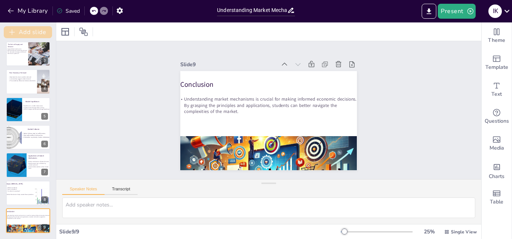
click at [34, 29] on button "Add slide" at bounding box center [28, 32] width 48 height 12
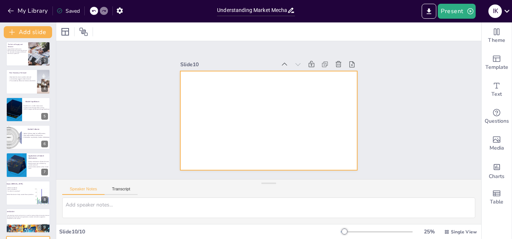
click at [239, 117] on div at bounding box center [263, 119] width 202 height 174
click at [261, 109] on div at bounding box center [260, 116] width 184 height 201
click at [66, 30] on div at bounding box center [65, 31] width 9 height 9
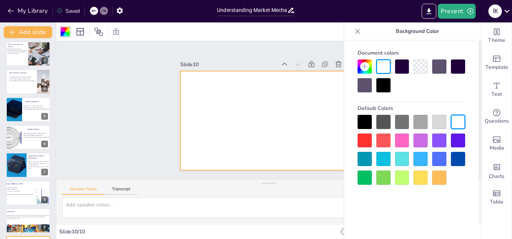
click at [366, 119] on div at bounding box center [364, 122] width 14 height 14
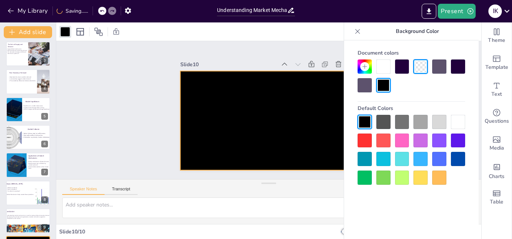
click at [460, 116] on div at bounding box center [458, 122] width 14 height 14
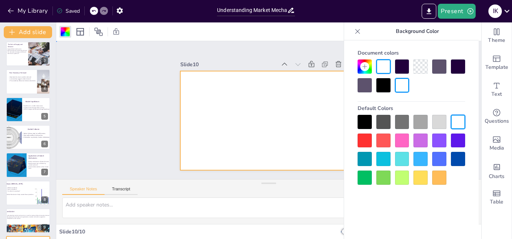
click at [300, 93] on div at bounding box center [266, 121] width 193 height 134
click at [300, 93] on div at bounding box center [263, 119] width 202 height 174
click at [187, 114] on div "Slide 1 Understanding Market Mechanisms: Principles and Applications Understand…" at bounding box center [268, 110] width 163 height 239
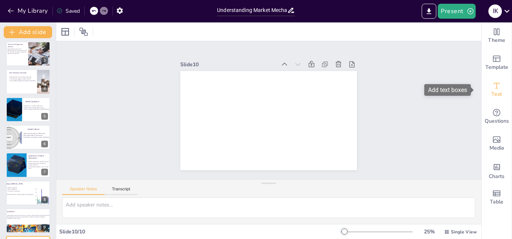
click at [485, 85] on div "Text" at bounding box center [496, 89] width 30 height 27
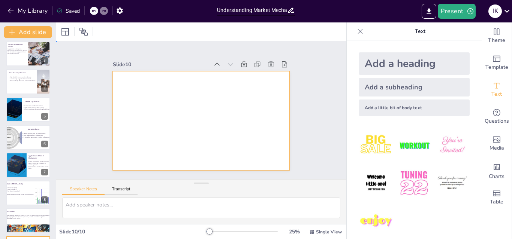
click at [254, 102] on div at bounding box center [198, 120] width 199 height 149
click at [254, 102] on div at bounding box center [193, 117] width 192 height 197
click at [254, 102] on div at bounding box center [197, 120] width 202 height 163
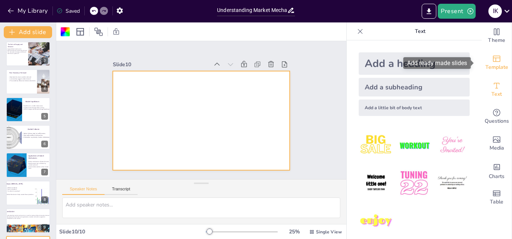
click at [484, 60] on div "Template" at bounding box center [496, 62] width 30 height 27
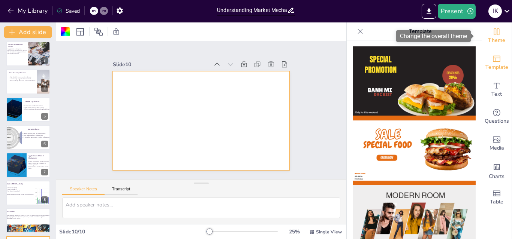
click at [496, 37] on span "Theme" at bounding box center [496, 40] width 17 height 8
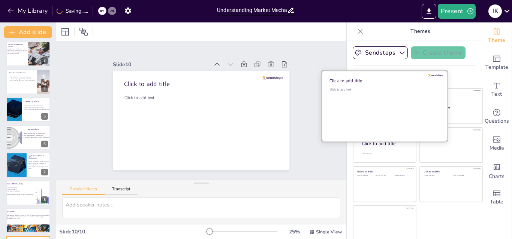
click at [393, 90] on div "Click to add text" at bounding box center [383, 90] width 107 height 4
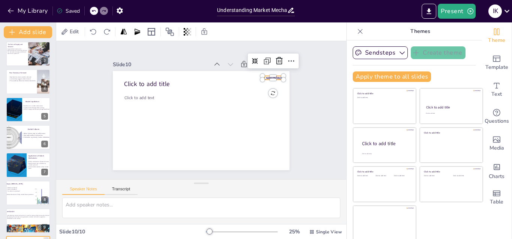
click at [135, 78] on div at bounding box center [126, 86] width 18 height 16
click at [282, 139] on icon at bounding box center [287, 144] width 10 height 10
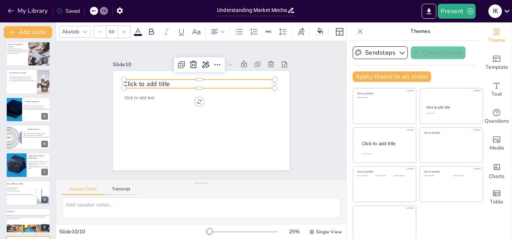
click at [163, 84] on p "Click to add title" at bounding box center [210, 85] width 141 height 69
click at [162, 80] on p "Click to add title" at bounding box center [210, 85] width 141 height 69
click at [162, 80] on p "Click to add title" at bounding box center [207, 84] width 146 height 55
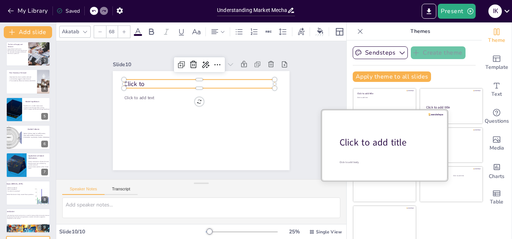
click at [364, 131] on div at bounding box center [384, 145] width 126 height 71
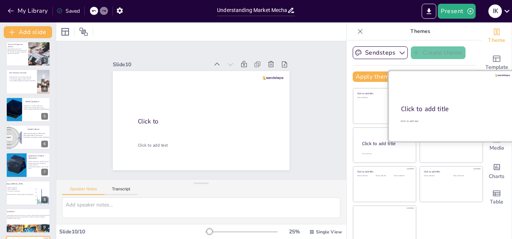
click at [446, 110] on div "Click to add title" at bounding box center [450, 109] width 99 height 9
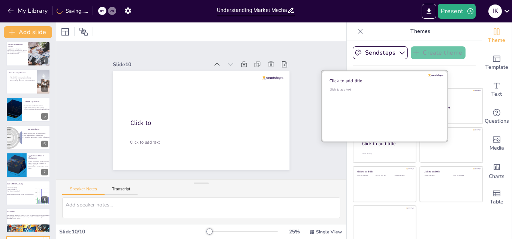
click at [371, 102] on div "Click to add text" at bounding box center [383, 111] width 107 height 46
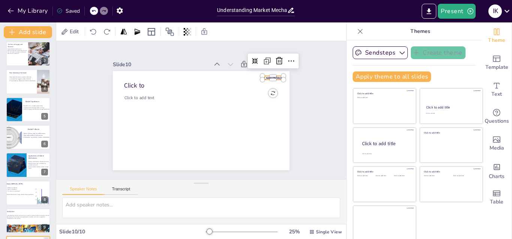
click at [270, 104] on div at bounding box center [280, 110] width 21 height 12
click at [270, 171] on icon at bounding box center [265, 176] width 10 height 10
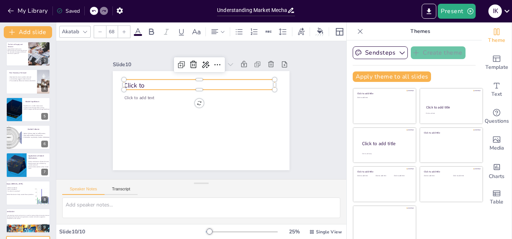
click at [145, 64] on span "Click to" at bounding box center [156, 55] width 22 height 18
click at [257, 80] on span "Click to" at bounding box center [267, 84] width 21 height 20
click at [137, 81] on p at bounding box center [202, 84] width 151 height 24
click at [85, 29] on icon at bounding box center [85, 32] width 6 height 6
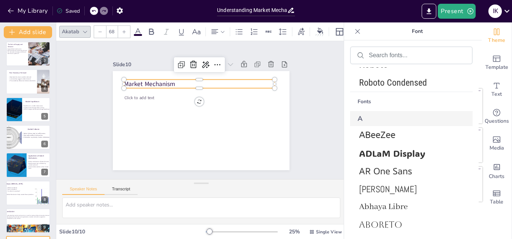
scroll to position [289, 0]
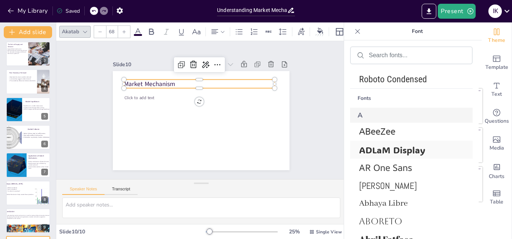
click at [414, 152] on span "ADLaM Display" at bounding box center [410, 150] width 102 height 12
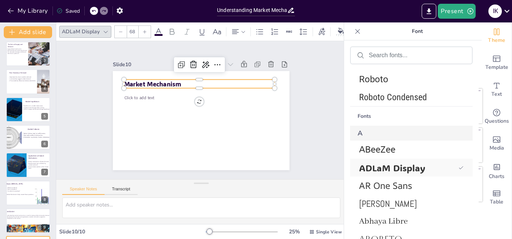
scroll to position [307, 0]
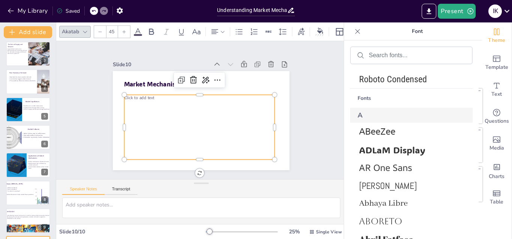
click at [150, 94] on p "Click to add text" at bounding box center [207, 99] width 125 height 93
click at [149, 97] on p "Click to add text" at bounding box center [204, 98] width 139 height 66
click at [148, 100] on div "Click to add text" at bounding box center [190, 123] width 160 height 141
click at [148, 100] on div "Click to add text" at bounding box center [193, 125] width 164 height 120
click at [148, 100] on div "Click to add text" at bounding box center [184, 114] width 108 height 163
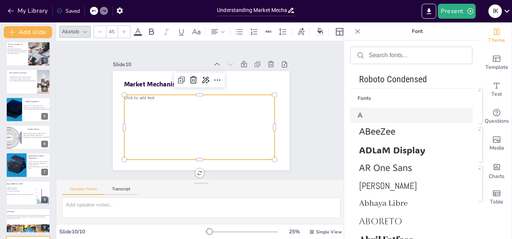
click at [148, 100] on div "Click to add text" at bounding box center [187, 100] width 131 height 163
click at [158, 100] on div "Click to add text" at bounding box center [196, 126] width 160 height 95
click at [158, 100] on div "Click to add text" at bounding box center [194, 126] width 163 height 108
click at [158, 100] on div "Click to add text" at bounding box center [190, 123] width 160 height 141
click at [158, 100] on div "Click to add text" at bounding box center [193, 125] width 164 height 120
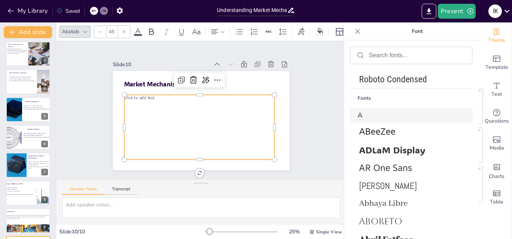
click at [158, 100] on div "Click to add text" at bounding box center [194, 126] width 163 height 108
click at [158, 99] on div "Click to add text" at bounding box center [188, 122] width 155 height 149
click at [158, 99] on div "Click to add text" at bounding box center [193, 125] width 164 height 120
click at [158, 99] on div "Click to add text" at bounding box center [194, 126] width 163 height 108
click at [182, 107] on div "Click to add text" at bounding box center [194, 126] width 163 height 108
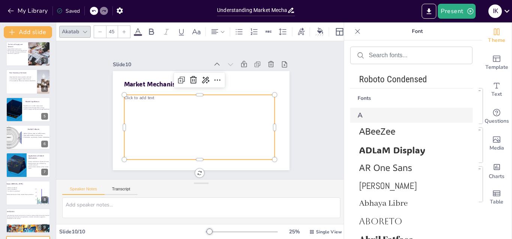
click at [182, 107] on div "Click to add text" at bounding box center [193, 125] width 164 height 120
click at [182, 107] on div "Click to add text" at bounding box center [194, 126] width 163 height 108
click at [182, 107] on div "Click to add text" at bounding box center [188, 122] width 155 height 149
click at [182, 107] on div "Click to add text" at bounding box center [194, 126] width 163 height 108
click at [214, 116] on div "Click to add text" at bounding box center [191, 124] width 163 height 131
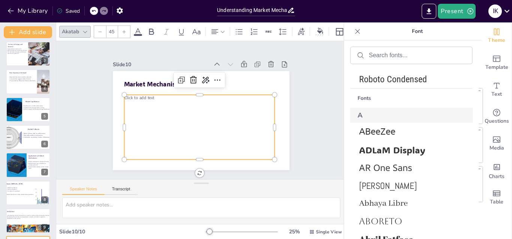
click at [214, 116] on div "Click to add text" at bounding box center [191, 124] width 163 height 131
click at [214, 116] on div "Click to add text" at bounding box center [194, 126] width 163 height 108
click at [214, 116] on div "Click to add text" at bounding box center [193, 125] width 164 height 120
click at [224, 118] on div "Click to add text" at bounding box center [191, 124] width 163 height 131
click at [224, 118] on div "Click to add text" at bounding box center [193, 125] width 164 height 120
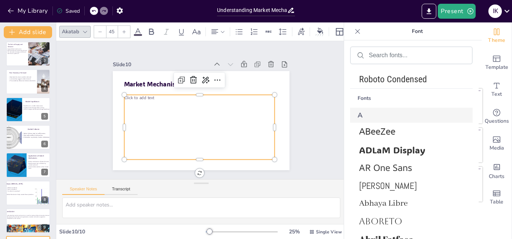
click at [224, 118] on div "Click to add text" at bounding box center [191, 124] width 163 height 131
click at [224, 118] on div "Click to add text" at bounding box center [188, 122] width 155 height 149
click at [224, 118] on div "Click to add text" at bounding box center [194, 126] width 163 height 108
click at [224, 118] on div "Click to add text" at bounding box center [193, 125] width 164 height 120
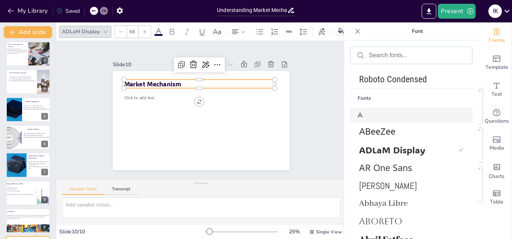
click at [257, 81] on p "Market Mechanism" at bounding box center [210, 85] width 141 height 69
click at [257, 81] on p "Market Mechanism" at bounding box center [212, 86] width 134 height 83
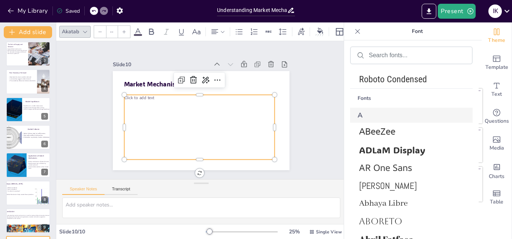
type input "45"
click at [236, 124] on div "Click to add text" at bounding box center [191, 124] width 163 height 131
click at [236, 124] on div "Click to add text" at bounding box center [185, 117] width 131 height 163
click at [236, 124] on div "Click to add text" at bounding box center [188, 122] width 155 height 149
click at [236, 124] on div "Click to add text" at bounding box center [187, 120] width 149 height 155
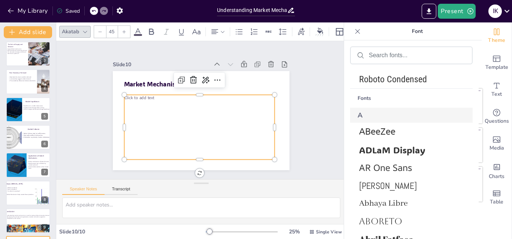
click at [151, 72] on span "Click to add text" at bounding box center [164, 60] width 26 height 24
click at [139, 79] on span "Click to add text" at bounding box center [153, 69] width 29 height 20
drag, startPoint x: 146, startPoint y: 96, endPoint x: 117, endPoint y: 98, distance: 29.7
click at [139, 98] on p "Click to add text" at bounding box center [205, 99] width 133 height 80
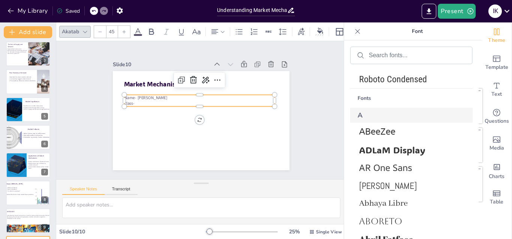
click at [139, 85] on span "Name- [PERSON_NAME]" at bounding box center [159, 72] width 40 height 27
click at [218, 81] on span "Name- [PERSON_NAME]" at bounding box center [225, 58] width 15 height 43
click at [139, 85] on span "Name- [PERSON_NAME]" at bounding box center [159, 72] width 40 height 27
click at [131, 91] on span "Name- [PERSON_NAME]" at bounding box center [152, 81] width 43 height 19
click at [145, 83] on span "Name- [PERSON_NAME]" at bounding box center [164, 68] width 38 height 30
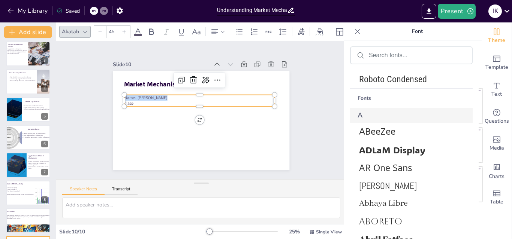
click at [139, 85] on span "Name- [PERSON_NAME]" at bounding box center [159, 72] width 40 height 27
click at [133, 102] on p "class-" at bounding box center [202, 103] width 139 height 66
click at [128, 106] on p "class-" at bounding box center [202, 116] width 150 height 21
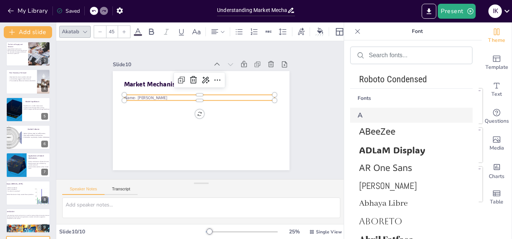
click at [135, 88] on span "Name- [PERSON_NAME]" at bounding box center [156, 76] width 42 height 23
click at [157, 79] on span "Name- [PERSON_NAME]" at bounding box center [173, 61] width 33 height 36
click at [131, 91] on span "Name- [PERSON_NAME]" at bounding box center [152, 81] width 43 height 19
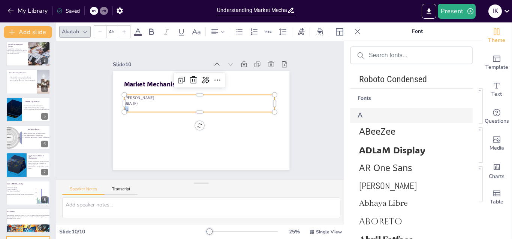
drag, startPoint x: 185, startPoint y: 103, endPoint x: 161, endPoint y: 109, distance: 24.4
click at [161, 109] on div "[PERSON_NAME] BBA (F) 25" at bounding box center [201, 103] width 148 height 63
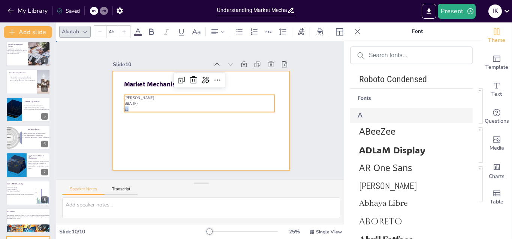
click at [157, 143] on div at bounding box center [198, 120] width 199 height 149
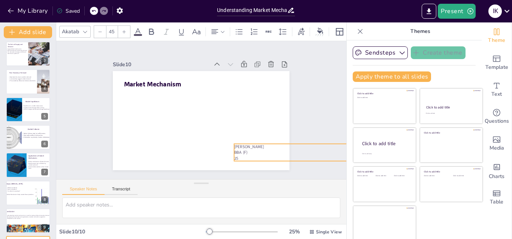
drag, startPoint x: 146, startPoint y: 99, endPoint x: 256, endPoint y: 148, distance: 120.2
click at [256, 160] on p "BBA (F)" at bounding box center [282, 193] width 139 height 66
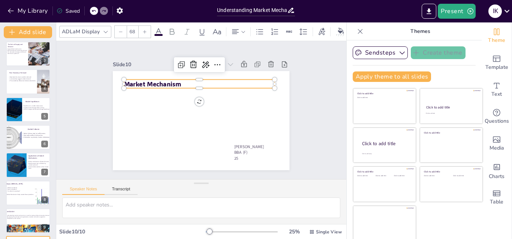
click at [149, 79] on span "Market Mechanism" at bounding box center [167, 66] width 55 height 31
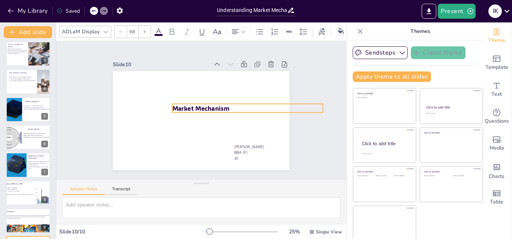
drag, startPoint x: 153, startPoint y: 81, endPoint x: 201, endPoint y: 105, distance: 54.1
click at [201, 105] on span "Market Mechanism" at bounding box center [203, 112] width 54 height 36
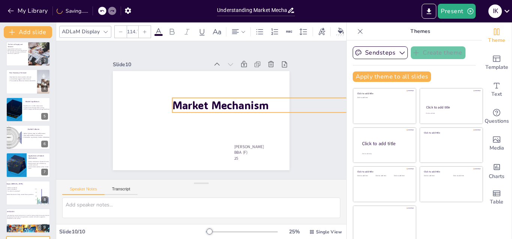
drag, startPoint x: 313, startPoint y: 101, endPoint x: 314, endPoint y: 95, distance: 6.0
click at [314, 95] on div "Slide 1 Understanding Market Mechanisms: Principles and Applications Understand…" at bounding box center [201, 110] width 282 height 316
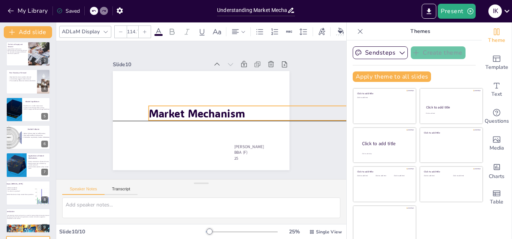
drag, startPoint x: 224, startPoint y: 105, endPoint x: 200, endPoint y: 112, distance: 24.4
click at [200, 112] on span "Market Mechanism" at bounding box center [196, 108] width 60 height 90
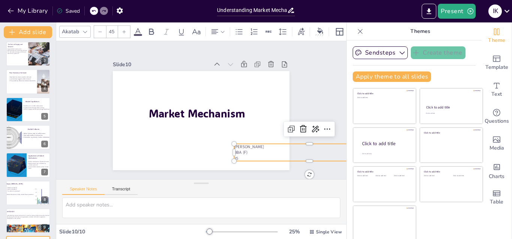
click at [153, 142] on span "BBA (F)" at bounding box center [148, 135] width 9 height 15
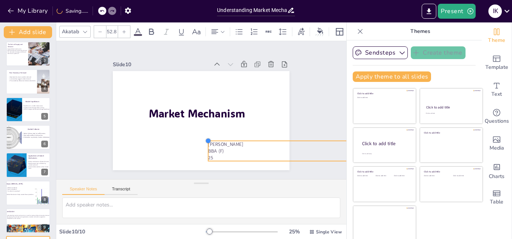
type input "51.8"
click at [222, 139] on div "Market Mechanism [PERSON_NAME] BBA (F) 25" at bounding box center [193, 116] width 192 height 197
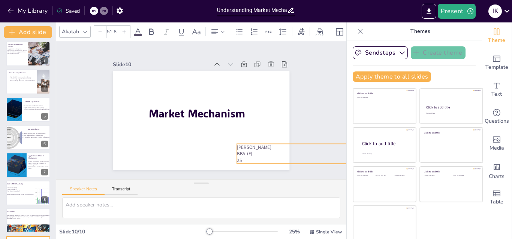
drag, startPoint x: 227, startPoint y: 146, endPoint x: 253, endPoint y: 148, distance: 25.6
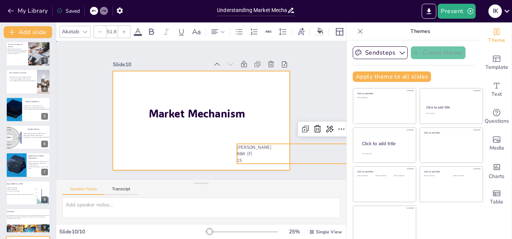
click at [264, 102] on div at bounding box center [193, 117] width 192 height 197
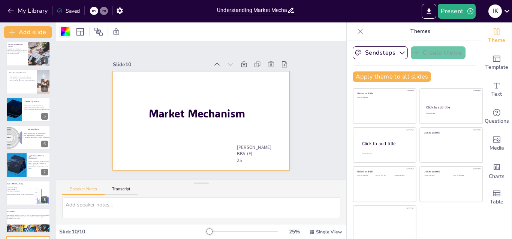
click at [66, 32] on div at bounding box center [65, 31] width 9 height 9
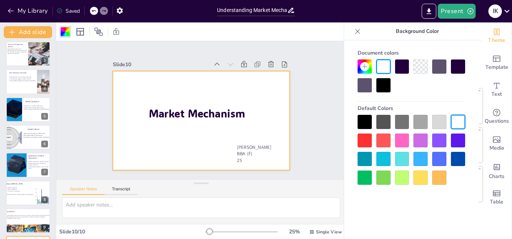
click at [425, 121] on div at bounding box center [420, 122] width 14 height 14
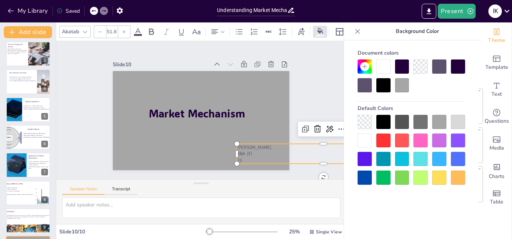
click at [225, 163] on span "BBA (F)" at bounding box center [217, 169] width 16 height 13
click at [226, 139] on div "Market Mechanism [PERSON_NAME] BBA (F) 25" at bounding box center [194, 119] width 201 height 184
drag, startPoint x: 248, startPoint y: 153, endPoint x: 235, endPoint y: 147, distance: 13.9
click at [249, 164] on p "BBA (F)" at bounding box center [287, 223] width 160 height 119
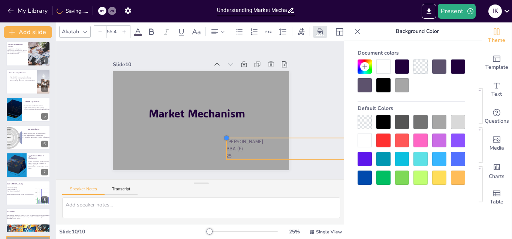
drag, startPoint x: 211, startPoint y: 134, endPoint x: 219, endPoint y: 139, distance: 9.1
click at [219, 139] on div "Market Mechanism [PERSON_NAME] BBA (F) 25" at bounding box center [211, 107] width 149 height 199
drag, startPoint x: 238, startPoint y: 145, endPoint x: 262, endPoint y: 150, distance: 25.1
click at [139, 150] on p "BBA (F)" at bounding box center [53, 128] width 172 height 82
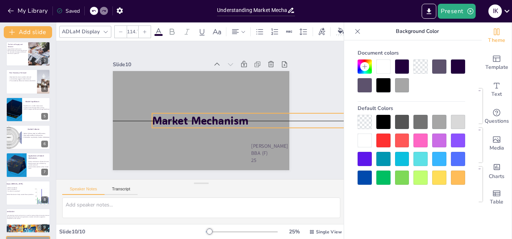
drag, startPoint x: 182, startPoint y: 109, endPoint x: 186, endPoint y: 114, distance: 5.6
click at [186, 114] on span "Market Mechanism" at bounding box center [191, 114] width 52 height 94
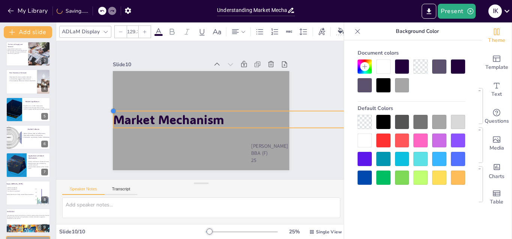
type input "126.3"
drag, startPoint x: 141, startPoint y: 108, endPoint x: 148, endPoint y: 106, distance: 7.3
click at [148, 106] on div "Market Mechanism [PERSON_NAME] BBA (F) 25" at bounding box center [192, 115] width 163 height 202
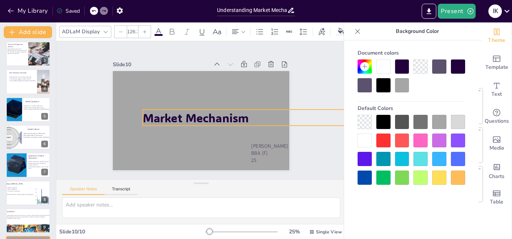
drag, startPoint x: 168, startPoint y: 121, endPoint x: 184, endPoint y: 118, distance: 16.6
click at [184, 118] on span "Market Mechanism" at bounding box center [192, 110] width 75 height 95
click at [244, 117] on icon at bounding box center [248, 121] width 8 height 8
click at [0, 0] on icon at bounding box center [0, 0] width 0 height 0
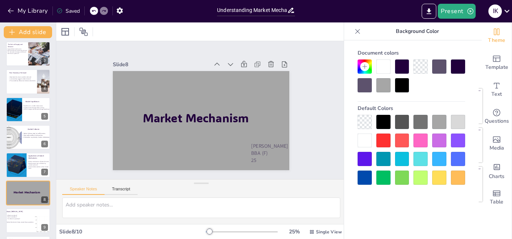
click at [244, 122] on icon at bounding box center [247, 125] width 7 height 7
click at [0, 0] on icon at bounding box center [0, 0] width 0 height 0
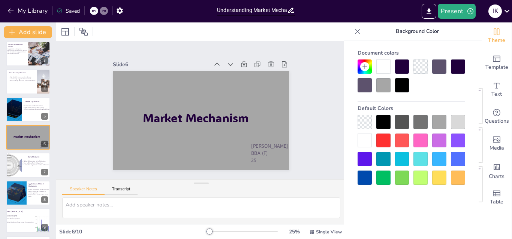
click at [170, 137] on icon at bounding box center [165, 142] width 10 height 10
click at [0, 0] on icon at bounding box center [0, 0] width 0 height 0
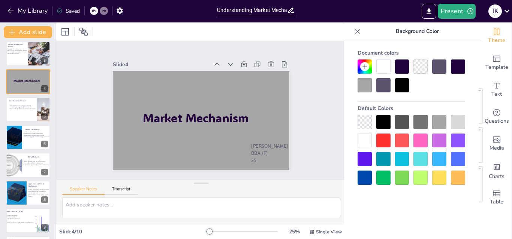
click at [244, 117] on icon at bounding box center [248, 121] width 8 height 8
click at [0, 0] on icon at bounding box center [0, 0] width 0 height 0
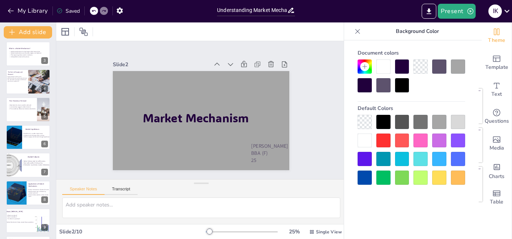
click at [245, 106] on icon at bounding box center [249, 110] width 9 height 9
click at [0, 0] on icon at bounding box center [0, 0] width 0 height 0
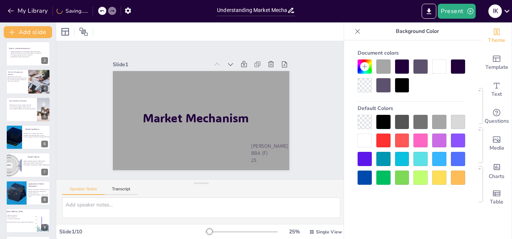
click at [233, 73] on icon at bounding box center [238, 78] width 10 height 10
click at [241, 86] on icon at bounding box center [246, 91] width 10 height 10
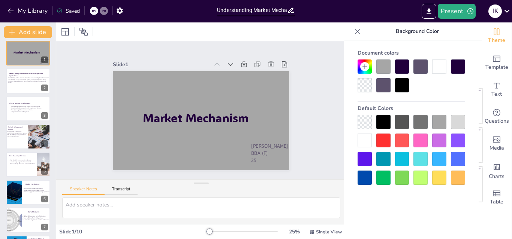
scroll to position [0, 0]
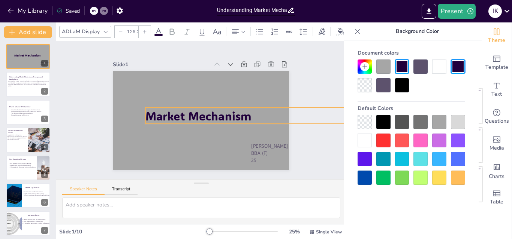
click at [219, 111] on span "Market Mechanism" at bounding box center [200, 104] width 99 height 66
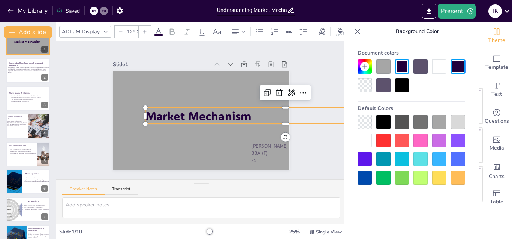
scroll to position [87, 0]
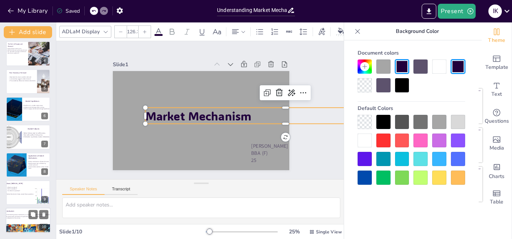
click at [18, 222] on div at bounding box center [28, 220] width 45 height 25
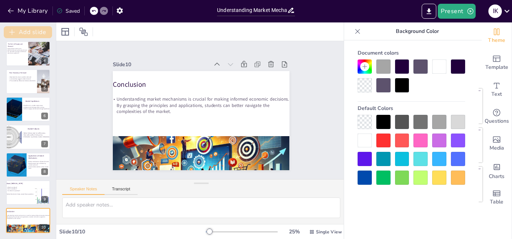
click at [20, 31] on button "Add slide" at bounding box center [28, 32] width 48 height 12
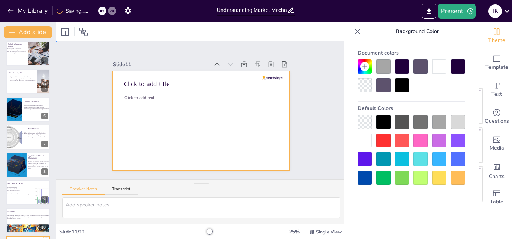
click at [224, 125] on div at bounding box center [191, 108] width 134 height 193
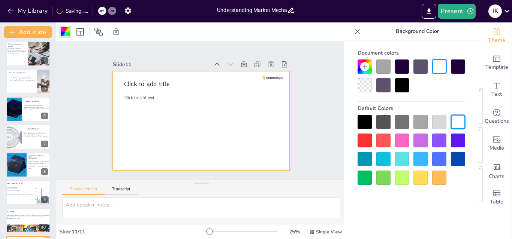
click at [414, 121] on div at bounding box center [420, 122] width 14 height 14
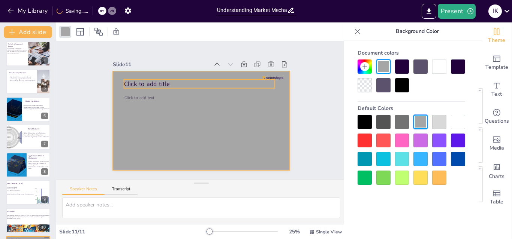
click at [162, 81] on p "Click to add title" at bounding box center [188, 86] width 141 height 69
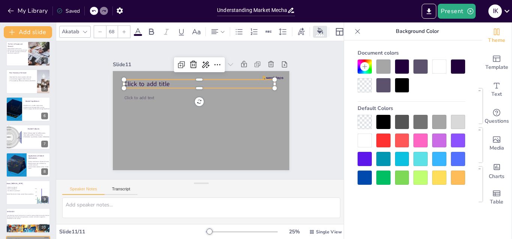
click at [164, 82] on p "Click to add title" at bounding box center [176, 121] width 55 height 146
click at [86, 29] on icon at bounding box center [85, 32] width 6 height 6
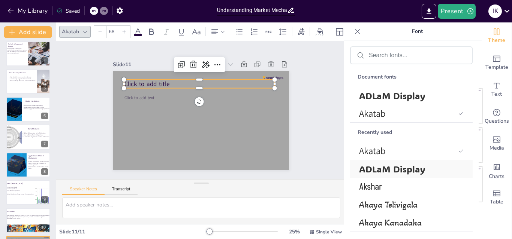
click at [416, 170] on span "ADLaM Display" at bounding box center [410, 169] width 102 height 12
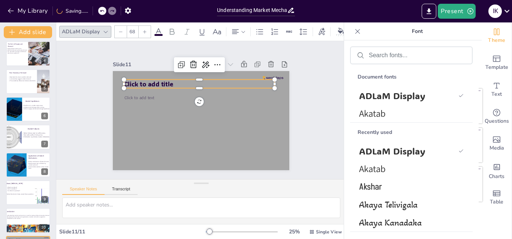
click at [173, 80] on p "Click to add title" at bounding box center [221, 93] width 96 height 127
click at [170, 80] on p "Click to add title" at bounding box center [175, 104] width 55 height 146
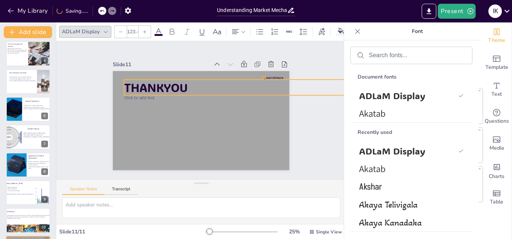
drag, startPoint x: 265, startPoint y: 85, endPoint x: 272, endPoint y: 92, distance: 10.1
click at [258, 92] on div "Click to add text THANKYOU" at bounding box center [191, 112] width 134 height 193
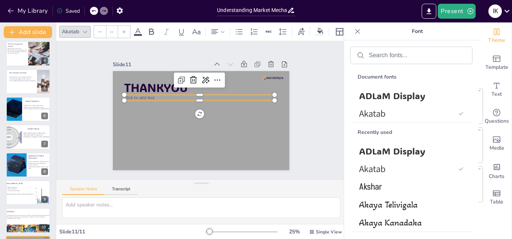
type input "45"
click at [188, 97] on p "Click to add text" at bounding box center [214, 112] width 52 height 145
click at [187, 134] on icon at bounding box center [193, 140] width 12 height 12
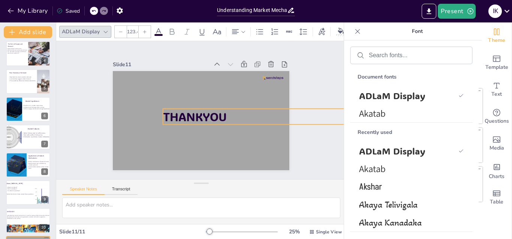
drag, startPoint x: 172, startPoint y: 89, endPoint x: 211, endPoint y: 118, distance: 48.7
click at [211, 118] on span "THANKYOU" at bounding box center [203, 101] width 63 height 45
type input "129.3"
click at [154, 103] on div "THANKYOU" at bounding box center [192, 115] width 163 height 202
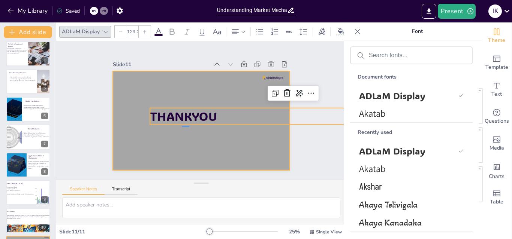
drag, startPoint x: 182, startPoint y: 126, endPoint x: 189, endPoint y: 127, distance: 6.8
click at [189, 127] on div at bounding box center [206, 120] width 202 height 163
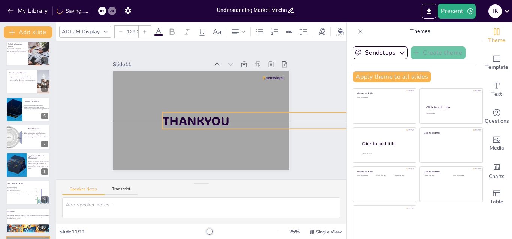
drag, startPoint x: 188, startPoint y: 120, endPoint x: 200, endPoint y: 122, distance: 12.6
click at [200, 114] on span "THANKYOU" at bounding box center [204, 98] width 69 height 29
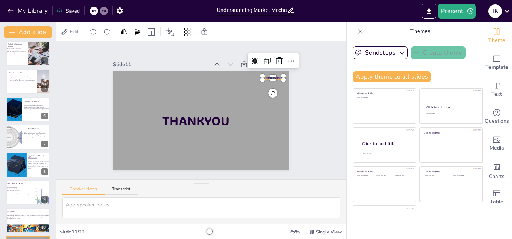
click at [172, 171] on div at bounding box center [162, 178] width 19 height 15
click at [192, 195] on icon at bounding box center [185, 201] width 13 height 13
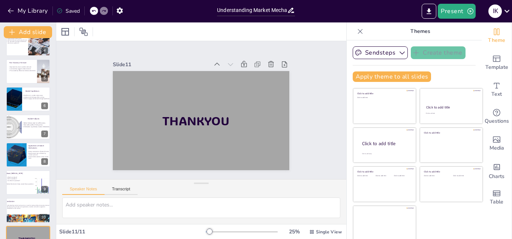
scroll to position [114, 0]
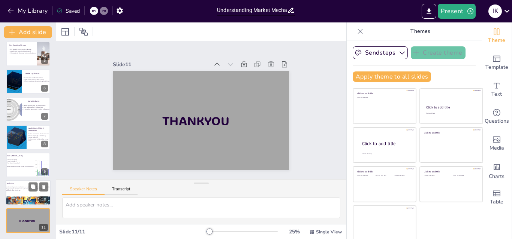
click at [20, 189] on p "Understanding market mechanisms is crucial for making informed economic decisio…" at bounding box center [28, 189] width 46 height 5
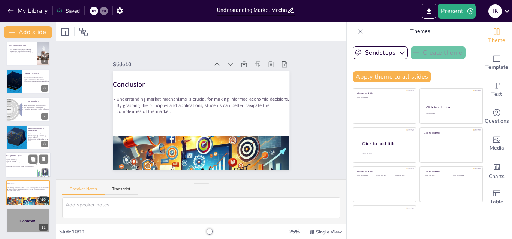
click at [32, 169] on div "- What to produce? - How to produce? - For whom to produce? Market Mechanism he…" at bounding box center [29, 164] width 46 height 11
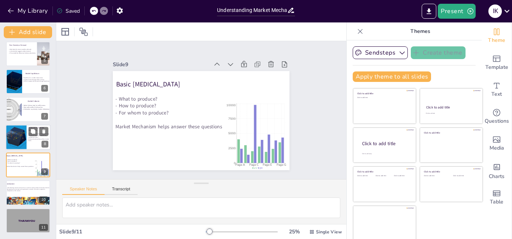
click at [22, 139] on div at bounding box center [16, 137] width 28 height 25
type textarea "The application of market mechanisms in finance is critical for understanding h…"
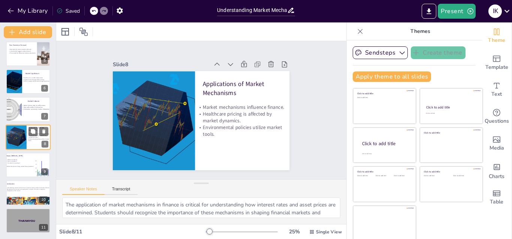
scroll to position [113, 0]
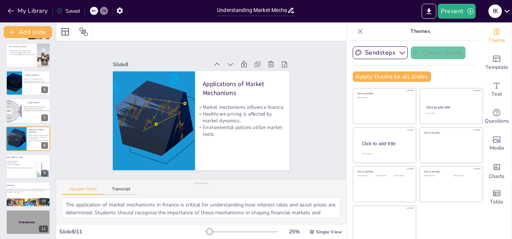
click at [354, 37] on div at bounding box center [360, 31] width 12 height 12
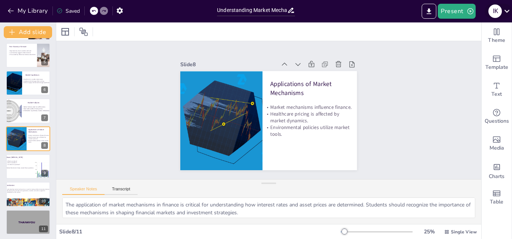
click at [508, 11] on icon at bounding box center [506, 11] width 5 height 3
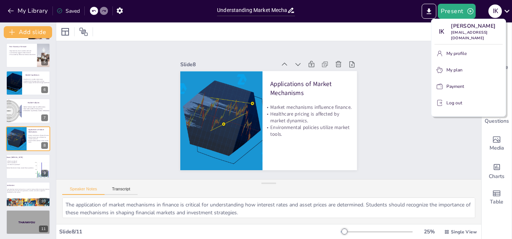
click at [400, 128] on div at bounding box center [256, 119] width 512 height 239
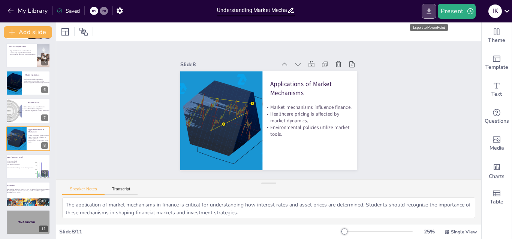
click at [429, 11] on icon "Export to PowerPoint" at bounding box center [429, 11] width 4 height 6
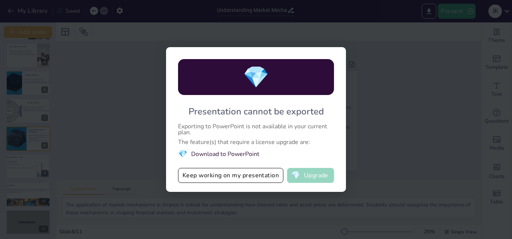
click at [304, 178] on button "💎 Upgrade" at bounding box center [310, 175] width 47 height 15
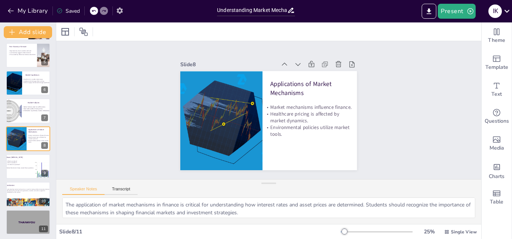
click at [122, 12] on icon "button" at bounding box center [120, 10] width 6 height 6
click at [119, 9] on icon "button" at bounding box center [120, 10] width 6 height 6
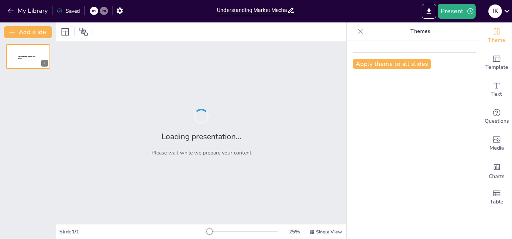
type input "Understanding Market Mechanisms: Principles and Applications"
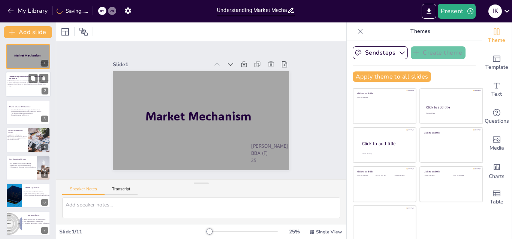
click at [18, 87] on p "Understanding market mechanisms involves comprehending the core economic princi…" at bounding box center [28, 84] width 43 height 7
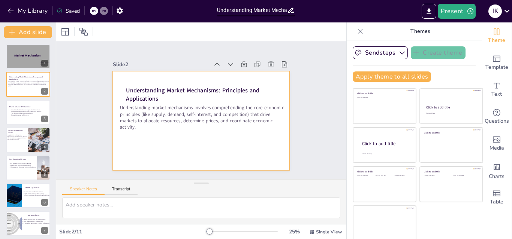
click at [190, 80] on div at bounding box center [201, 120] width 176 height 99
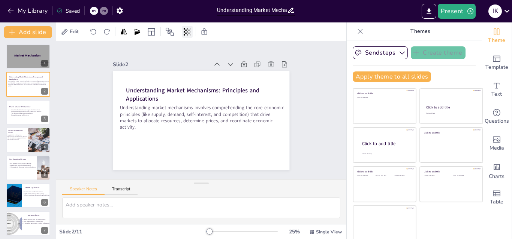
click at [188, 34] on icon at bounding box center [187, 31] width 7 height 7
click at [205, 35] on icon at bounding box center [203, 31] width 7 height 7
click at [105, 34] on icon at bounding box center [100, 31] width 7 height 7
click at [71, 33] on span "Edit" at bounding box center [74, 31] width 12 height 7
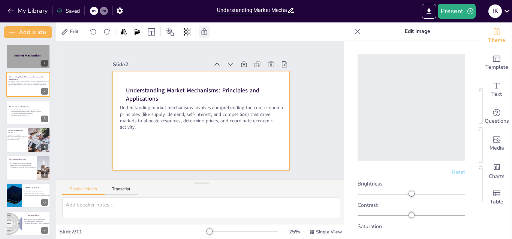
click at [198, 134] on div at bounding box center [201, 120] width 176 height 99
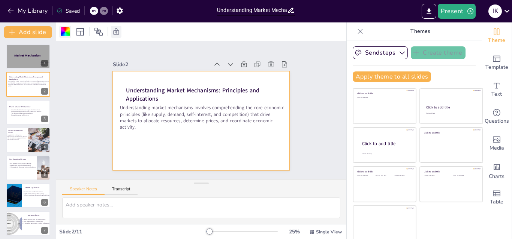
click at [63, 37] on div at bounding box center [65, 32] width 12 height 12
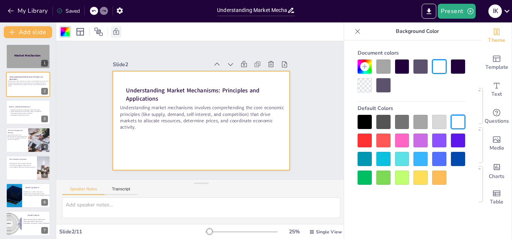
click at [437, 124] on div at bounding box center [439, 122] width 14 height 14
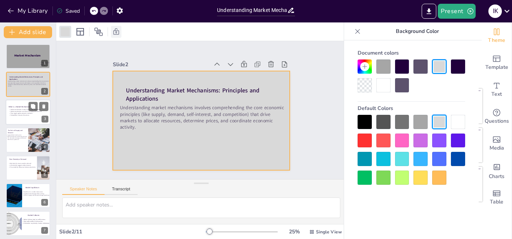
click at [22, 110] on span "Market mechanisms involve buyer-seller interactions." at bounding box center [25, 110] width 30 height 2
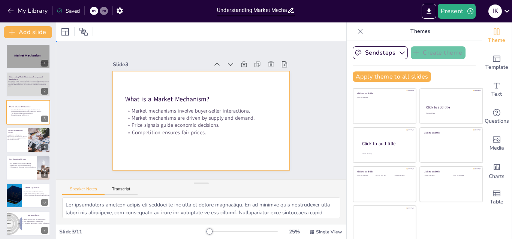
click at [129, 82] on div at bounding box center [201, 120] width 176 height 99
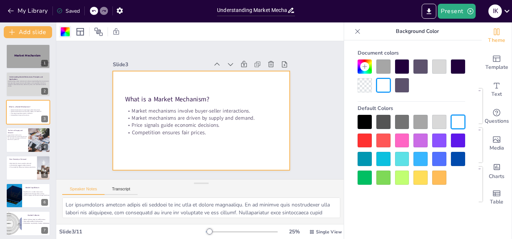
click at [62, 31] on div at bounding box center [65, 31] width 9 height 9
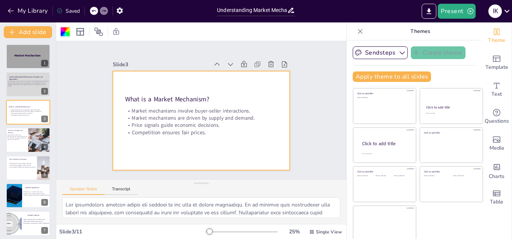
click at [69, 34] on div at bounding box center [65, 31] width 9 height 9
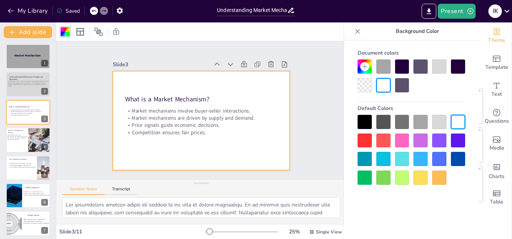
click at [441, 119] on div at bounding box center [439, 122] width 14 height 14
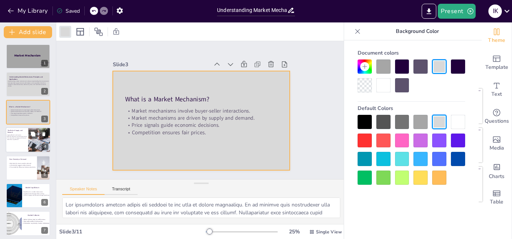
click at [16, 142] on div at bounding box center [28, 139] width 45 height 25
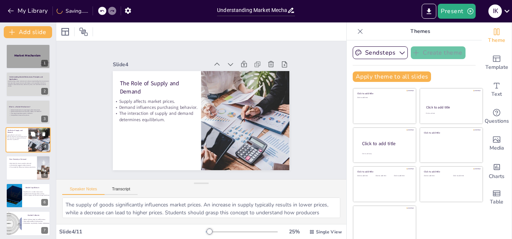
scroll to position [1, 0]
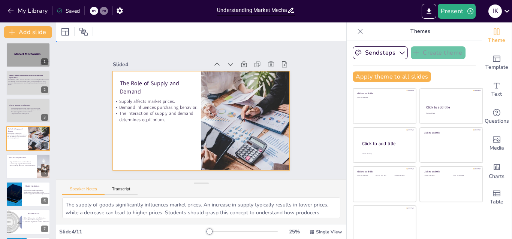
click at [115, 73] on div at bounding box center [201, 120] width 176 height 99
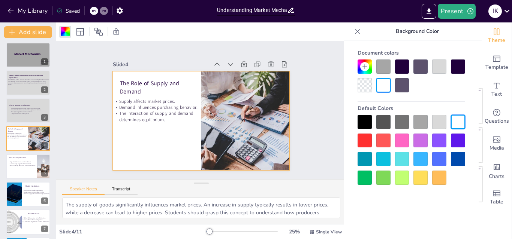
click at [441, 124] on div at bounding box center [439, 122] width 14 height 14
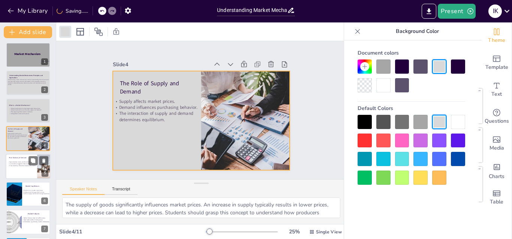
click at [25, 169] on div at bounding box center [28, 166] width 45 height 25
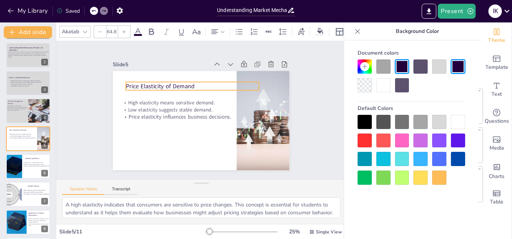
click at [217, 87] on p "Price Elasticity of Demand" at bounding box center [192, 86] width 133 height 8
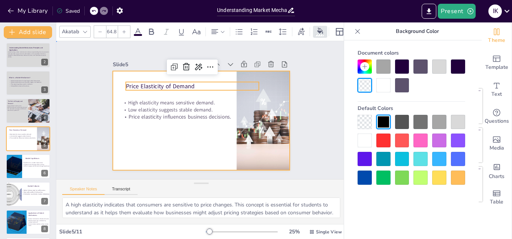
click at [207, 151] on div at bounding box center [201, 120] width 176 height 99
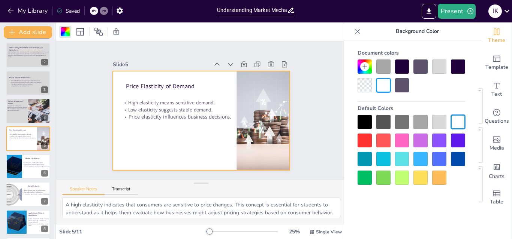
click at [436, 116] on div at bounding box center [439, 122] width 14 height 14
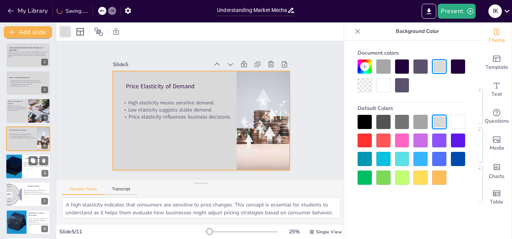
click at [27, 170] on div at bounding box center [28, 166] width 45 height 25
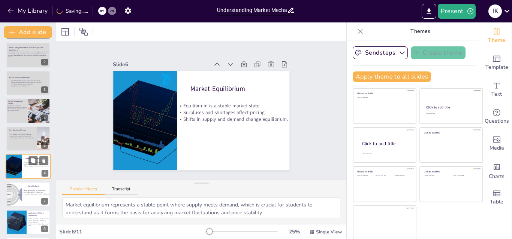
scroll to position [57, 0]
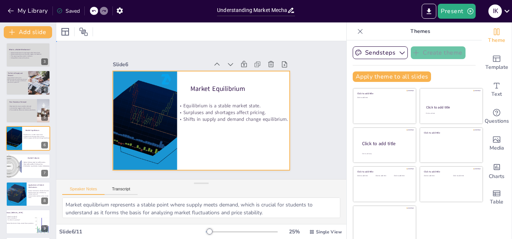
click at [255, 155] on div at bounding box center [201, 120] width 176 height 99
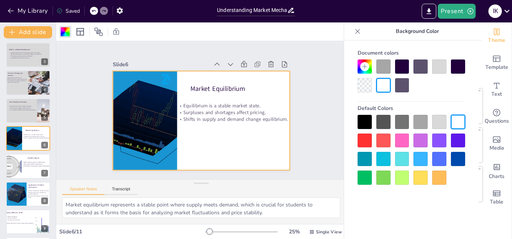
click at [444, 123] on div at bounding box center [439, 122] width 14 height 14
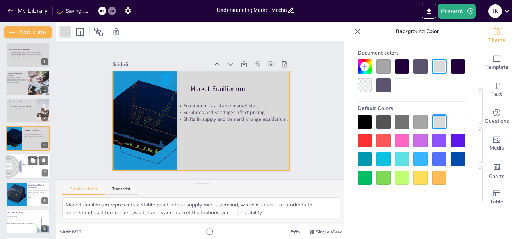
click at [37, 172] on div at bounding box center [28, 166] width 45 height 25
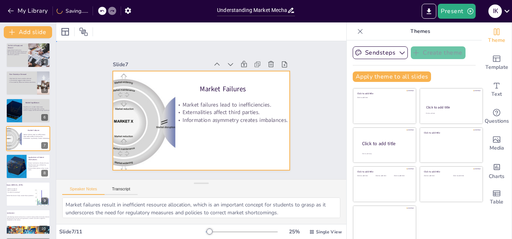
click at [258, 136] on div at bounding box center [200, 120] width 186 height 117
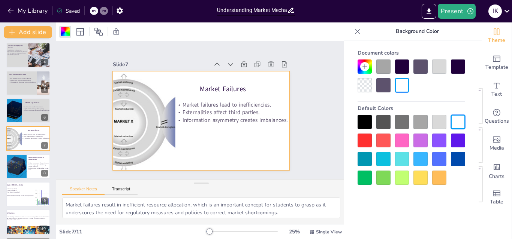
click at [442, 121] on div at bounding box center [439, 122] width 14 height 14
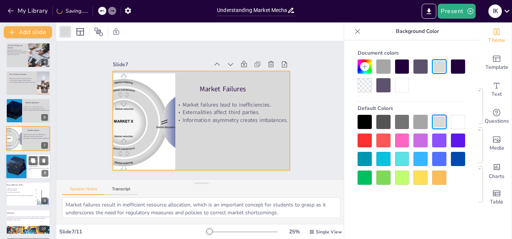
click at [37, 170] on p "Environmental policies utilize market tools." at bounding box center [38, 168] width 23 height 3
type textarea "The application of market mechanisms in finance is critical for understanding h…"
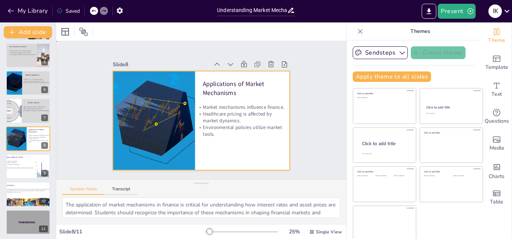
click at [228, 144] on div at bounding box center [201, 120] width 176 height 99
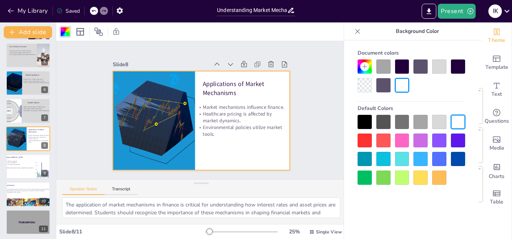
click at [438, 119] on div at bounding box center [439, 122] width 14 height 14
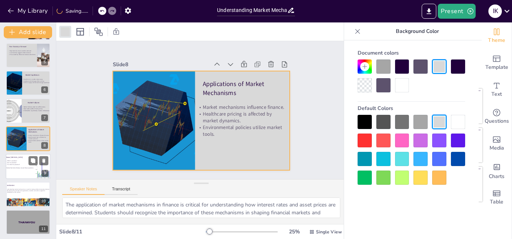
click at [16, 177] on div at bounding box center [28, 166] width 45 height 25
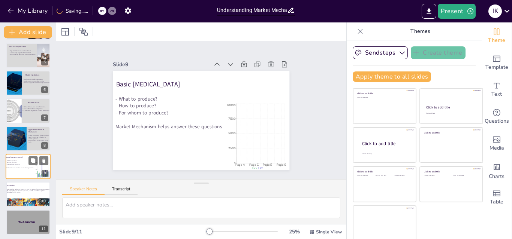
scroll to position [114, 0]
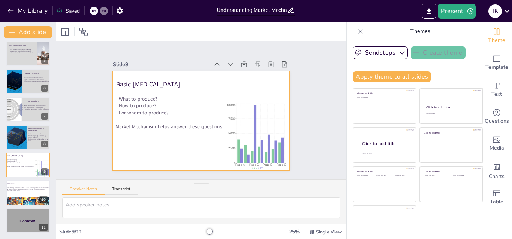
click at [179, 152] on div at bounding box center [201, 120] width 176 height 99
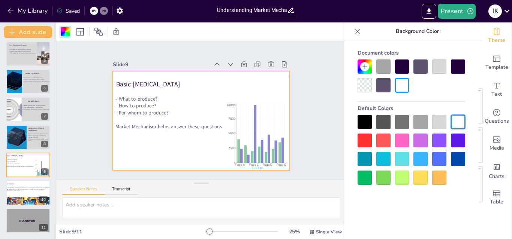
click at [438, 118] on div at bounding box center [439, 122] width 14 height 14
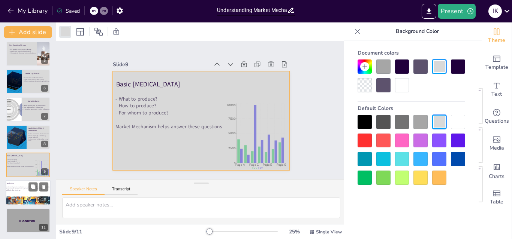
click at [17, 196] on div at bounding box center [28, 193] width 45 height 25
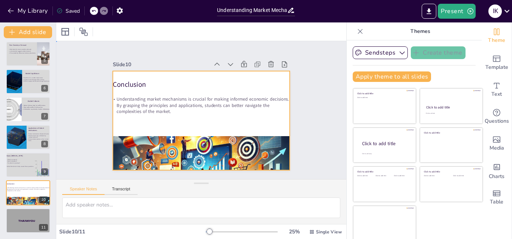
click at [243, 129] on div at bounding box center [201, 120] width 176 height 99
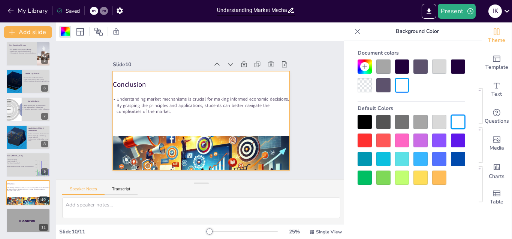
click at [445, 120] on div at bounding box center [439, 122] width 14 height 14
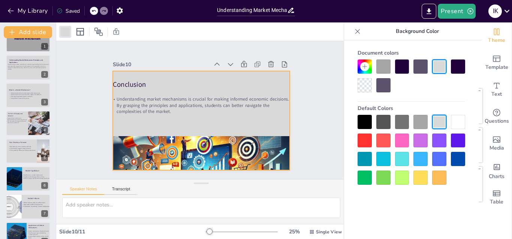
scroll to position [0, 0]
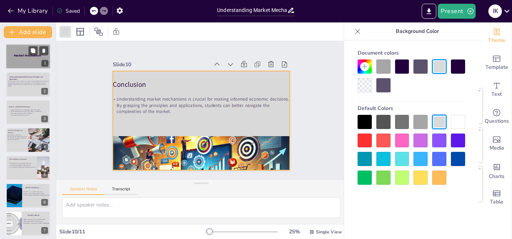
click at [13, 62] on div at bounding box center [28, 56] width 45 height 25
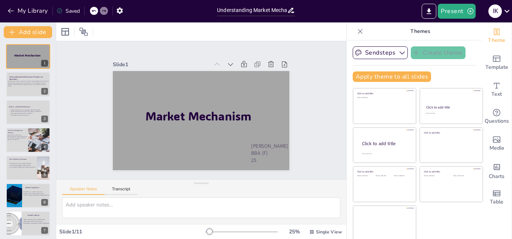
click at [356, 31] on icon at bounding box center [359, 31] width 7 height 7
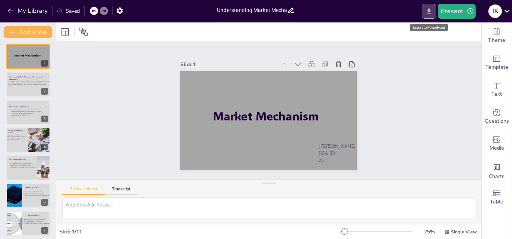
click at [430, 9] on icon "Export to PowerPoint" at bounding box center [429, 11] width 4 height 6
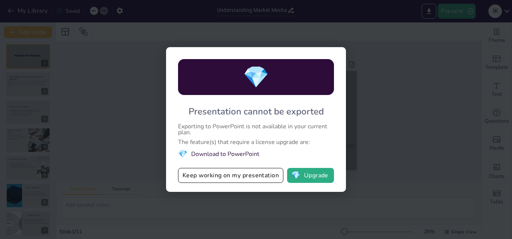
drag, startPoint x: 307, startPoint y: 148, endPoint x: 283, endPoint y: 158, distance: 26.2
click at [283, 158] on div "💎 Presentation cannot be exported Exporting to PowerPoint is not available in y…" at bounding box center [256, 119] width 180 height 145
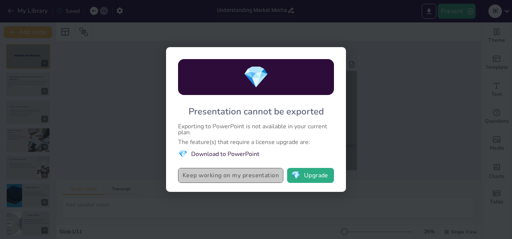
click at [257, 173] on button "Keep working on my presentation" at bounding box center [230, 175] width 105 height 15
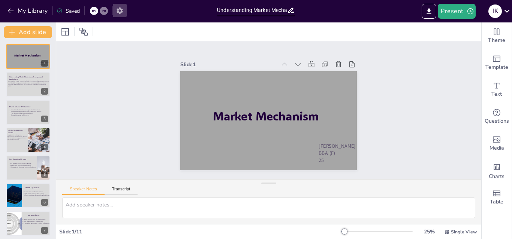
click at [120, 12] on icon "button" at bounding box center [120, 10] width 6 height 6
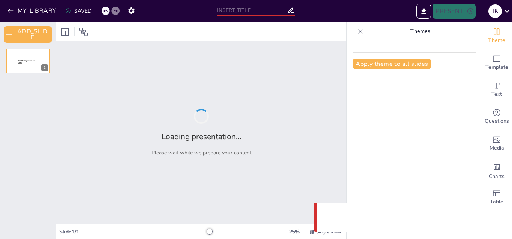
type input "Understanding Market Mechanisms: Principles and Applications"
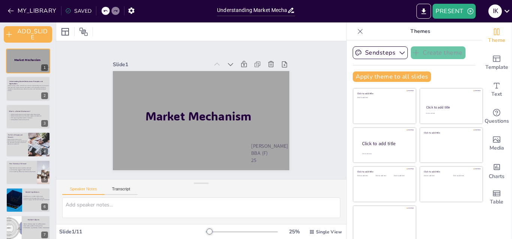
click at [356, 35] on icon at bounding box center [359, 31] width 7 height 7
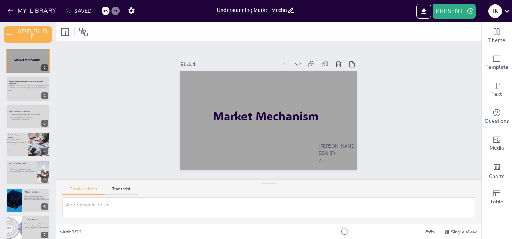
click at [277, 13] on input "Understanding Market Mechanisms: Principles and Applications" at bounding box center [252, 10] width 70 height 11
click at [290, 12] on icon at bounding box center [291, 10] width 6 height 5
click at [509, 8] on icon at bounding box center [507, 11] width 10 height 10
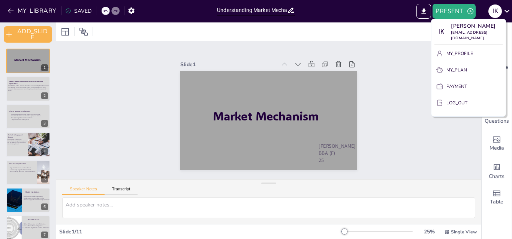
click at [397, 90] on div at bounding box center [256, 119] width 512 height 239
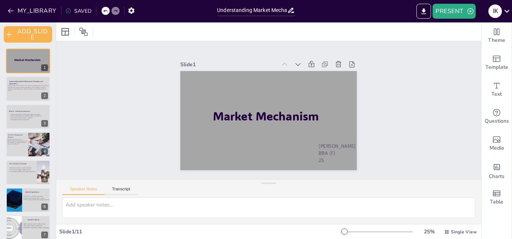
drag, startPoint x: 505, startPoint y: 141, endPoint x: 511, endPoint y: 193, distance: 52.4
click at [511, 193] on div "Theme Template Text Questions Media Charts Table" at bounding box center [496, 130] width 30 height 217
click at [25, 99] on div at bounding box center [28, 88] width 45 height 25
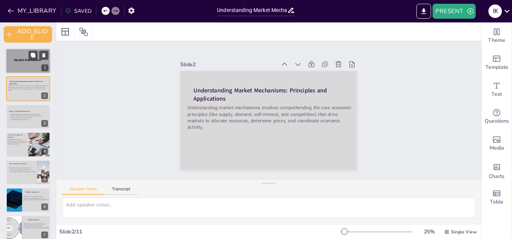
click at [20, 66] on div at bounding box center [28, 60] width 45 height 25
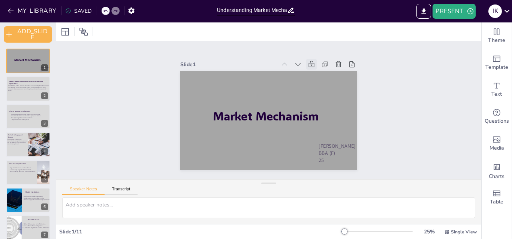
click at [315, 70] on icon at bounding box center [319, 74] width 9 height 9
click at [17, 89] on p "Understanding market mechanisms involves comprehending the core economic princi…" at bounding box center [28, 88] width 43 height 7
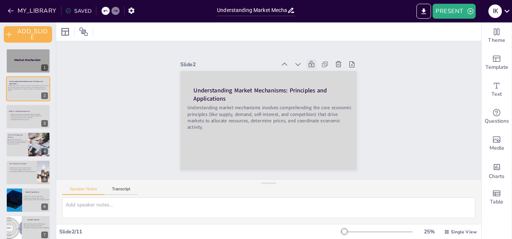
click at [315, 70] on icon at bounding box center [319, 74] width 9 height 9
click at [25, 123] on div at bounding box center [28, 116] width 45 height 25
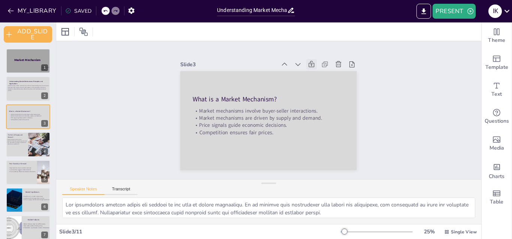
click at [318, 75] on icon at bounding box center [322, 79] width 9 height 9
click at [10, 140] on span "Demand influences purchasing behavior." at bounding box center [17, 140] width 20 height 1
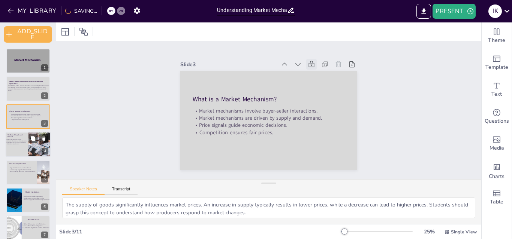
scroll to position [4, 0]
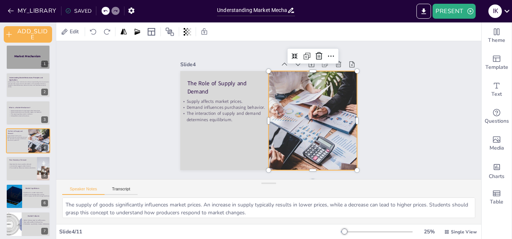
click at [307, 164] on div at bounding box center [311, 125] width 187 height 117
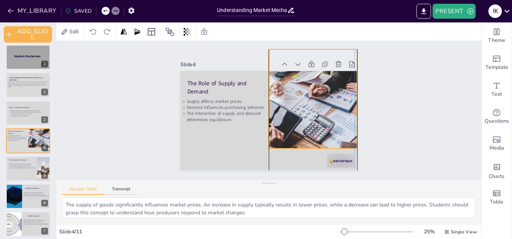
drag, startPoint x: 307, startPoint y: 164, endPoint x: 305, endPoint y: 142, distance: 21.8
click at [305, 142] on div at bounding box center [314, 113] width 200 height 149
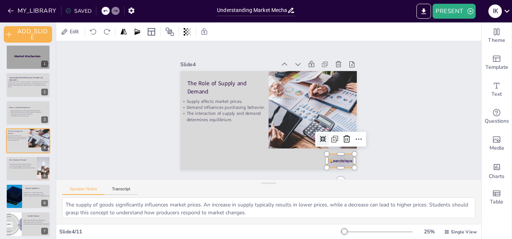
click at [336, 170] on div at bounding box center [321, 181] width 30 height 22
click at [339, 150] on icon at bounding box center [339, 154] width 8 height 9
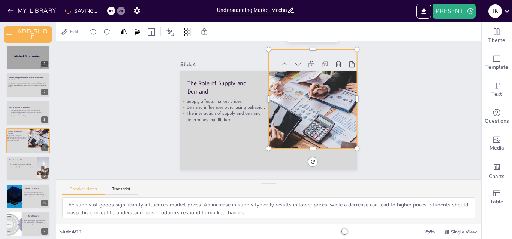
click at [305, 136] on div at bounding box center [311, 127] width 202 height 185
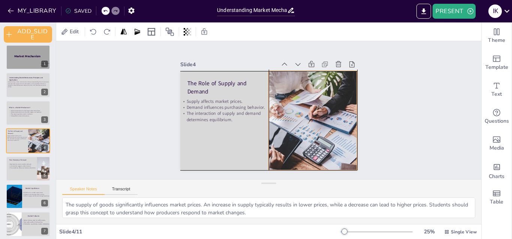
drag, startPoint x: 306, startPoint y: 144, endPoint x: 306, endPoint y: 164, distance: 20.2
click at [306, 164] on div at bounding box center [309, 130] width 194 height 134
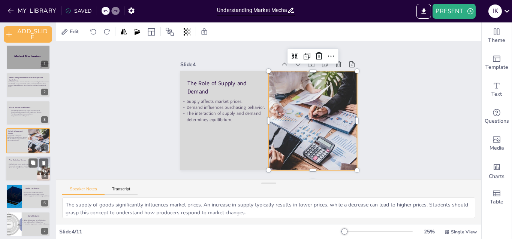
click at [18, 169] on span "Price elasticity influences business decisions." at bounding box center [22, 168] width 26 height 2
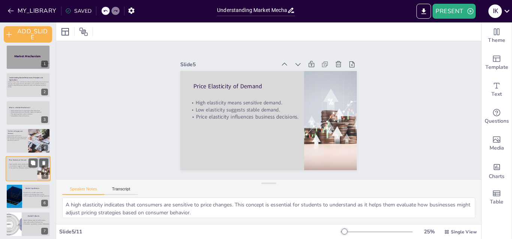
scroll to position [31, 0]
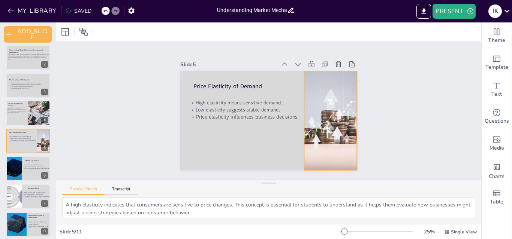
click at [319, 164] on div at bounding box center [328, 141] width 179 height 142
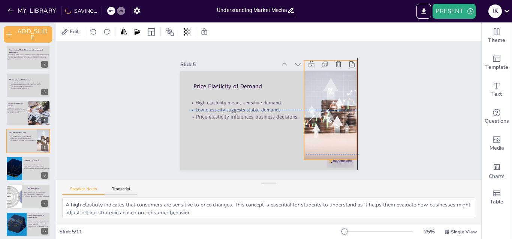
drag, startPoint x: 321, startPoint y: 158, endPoint x: 321, endPoint y: 149, distance: 9.0
click at [321, 149] on div at bounding box center [333, 124] width 173 height 130
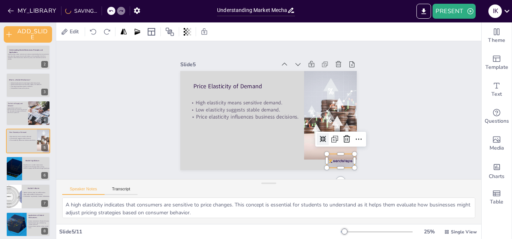
click at [329, 174] on div at bounding box center [313, 186] width 31 height 24
click at [338, 157] on icon at bounding box center [334, 161] width 9 height 9
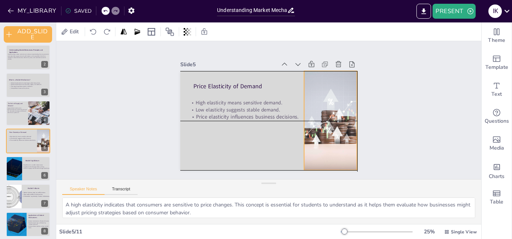
drag, startPoint x: 334, startPoint y: 152, endPoint x: 334, endPoint y: 164, distance: 12.0
click at [334, 164] on div at bounding box center [333, 127] width 165 height 115
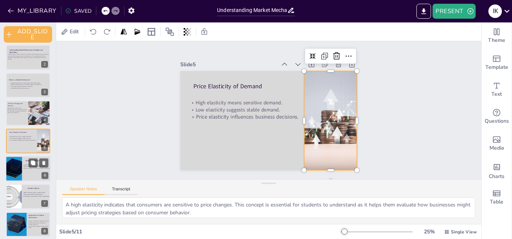
click at [20, 162] on div at bounding box center [14, 168] width 28 height 25
click at [20, 185] on div at bounding box center [16, 197] width 36 height 25
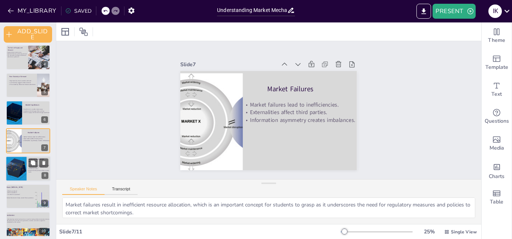
click at [23, 169] on div at bounding box center [16, 168] width 28 height 25
type textarea "The application of market mechanisms in finance is critical for understanding h…"
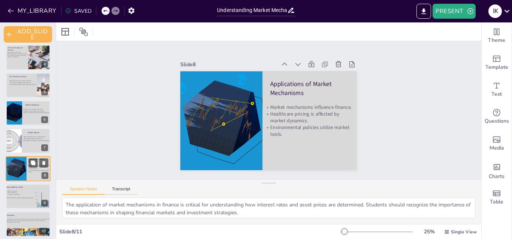
scroll to position [115, 0]
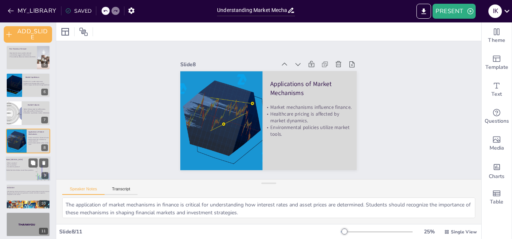
click at [19, 171] on p "Market Mechanism helps answer these questions" at bounding box center [29, 171] width 46 height 2
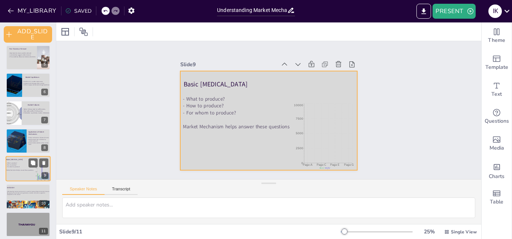
scroll to position [119, 0]
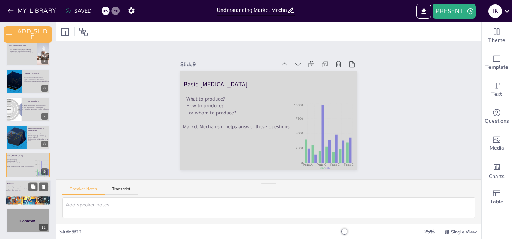
click at [16, 191] on p "Understanding market mechanisms is crucial for making informed economic decisio…" at bounding box center [28, 189] width 46 height 5
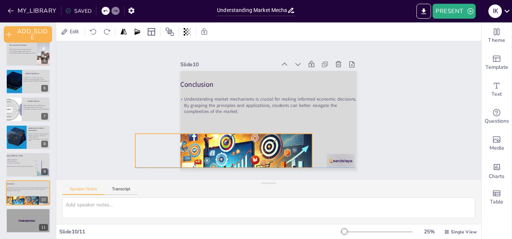
drag, startPoint x: 296, startPoint y: 158, endPoint x: 251, endPoint y: 153, distance: 45.3
click at [251, 153] on div at bounding box center [215, 147] width 194 height 135
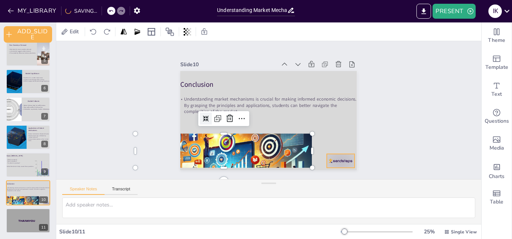
click at [329, 174] on div at bounding box center [313, 186] width 31 height 24
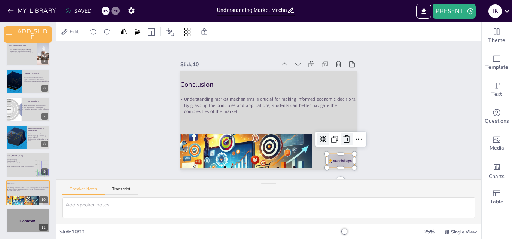
click at [339, 156] on icon at bounding box center [333, 161] width 11 height 11
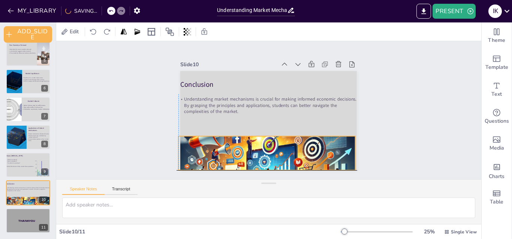
drag, startPoint x: 300, startPoint y: 141, endPoint x: 341, endPoint y: 142, distance: 41.2
click at [341, 142] on div at bounding box center [246, 155] width 202 height 164
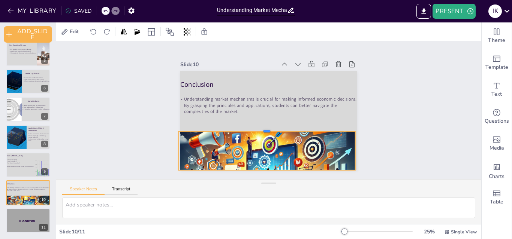
drag, startPoint x: 264, startPoint y: 131, endPoint x: 264, endPoint y: 126, distance: 4.9
click at [264, 126] on div at bounding box center [263, 127] width 174 height 43
click at [121, 136] on div "Slide 1 Market Mechanism [PERSON_NAME] BBA (F) 25 Slide 2 Understanding Market …" at bounding box center [268, 110] width 387 height 408
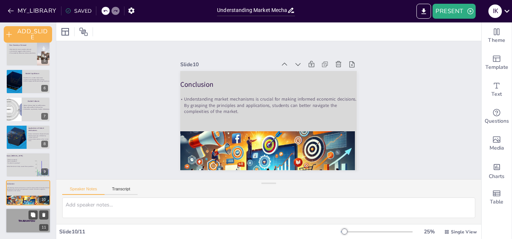
click at [18, 212] on div at bounding box center [28, 220] width 45 height 25
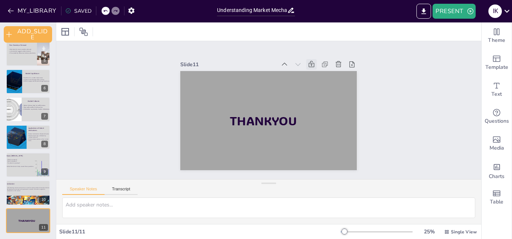
click at [315, 70] on icon at bounding box center [319, 74] width 9 height 9
click at [27, 196] on div at bounding box center [27, 203] width 45 height 26
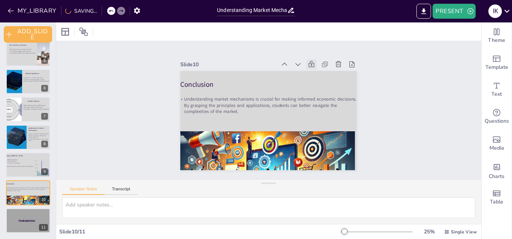
click at [323, 81] on icon at bounding box center [327, 85] width 8 height 8
click at [23, 169] on div "- What to produce? - How to produce? - For whom to produce? Market Mechanism he…" at bounding box center [29, 164] width 46 height 11
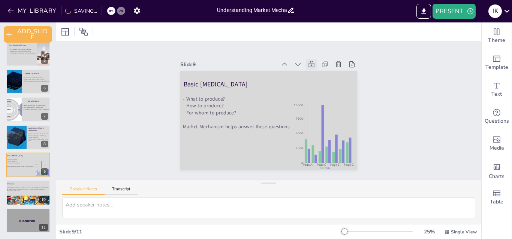
click at [318, 138] on icon at bounding box center [322, 142] width 9 height 9
click at [16, 142] on div at bounding box center [16, 137] width 28 height 25
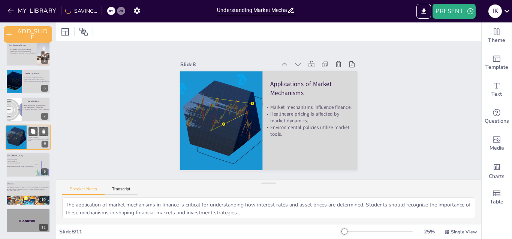
scroll to position [115, 0]
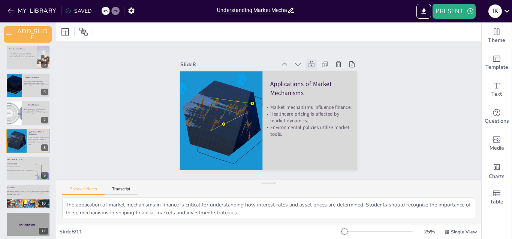
click at [323, 117] on div at bounding box center [330, 124] width 14 height 14
click at [19, 108] on div at bounding box center [15, 113] width 36 height 25
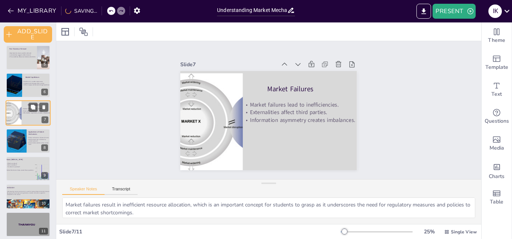
scroll to position [87, 0]
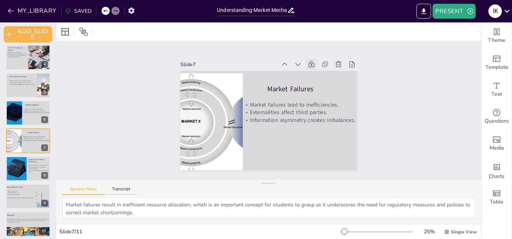
click at [318, 75] on icon at bounding box center [322, 79] width 9 height 9
click at [25, 120] on div at bounding box center [28, 112] width 45 height 25
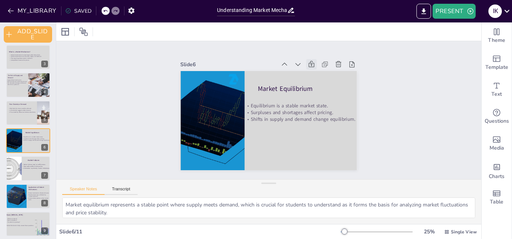
click at [327, 100] on icon at bounding box center [331, 104] width 8 height 9
click at [15, 115] on div at bounding box center [28, 112] width 45 height 25
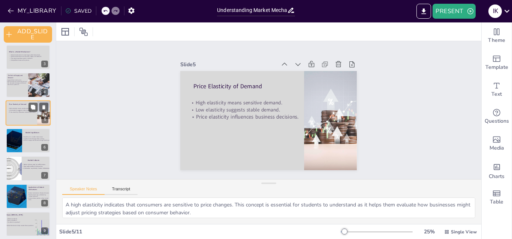
scroll to position [31, 0]
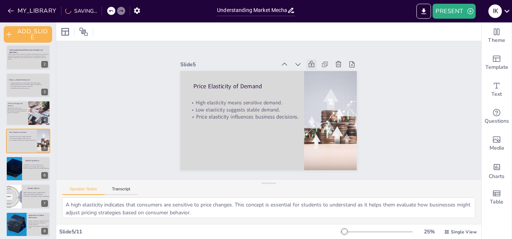
click at [320, 76] on icon at bounding box center [323, 80] width 7 height 8
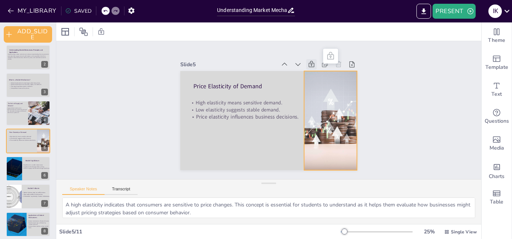
drag, startPoint x: 323, startPoint y: 165, endPoint x: 344, endPoint y: 145, distance: 29.4
click at [344, 145] on div at bounding box center [328, 141] width 179 height 142
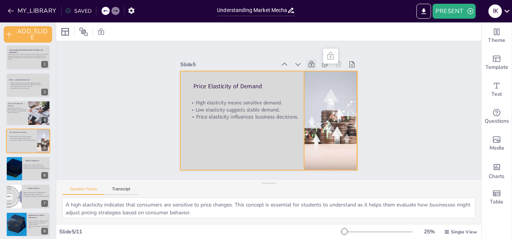
drag, startPoint x: 342, startPoint y: 149, endPoint x: 302, endPoint y: 137, distance: 41.0
click at [293, 140] on div "Price Elasticity of Demand High elasticity means sensitive demand. Low elastici…" at bounding box center [306, 102] width 37 height 173
drag, startPoint x: 314, startPoint y: 148, endPoint x: 296, endPoint y: 139, distance: 20.8
click at [296, 81] on div "Price Elasticity of Demand High elasticity means sensitive demand. Low elastici…" at bounding box center [273, 71] width 176 height 18
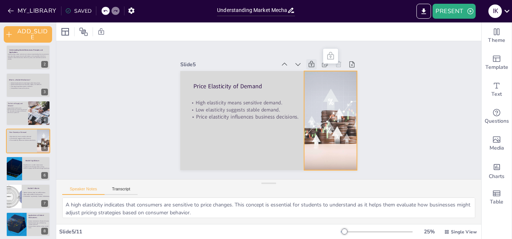
click at [309, 159] on div at bounding box center [251, 175] width 115 height 165
click at [322, 130] on div at bounding box center [321, 153] width 184 height 164
click at [322, 130] on div at bounding box center [316, 158] width 184 height 172
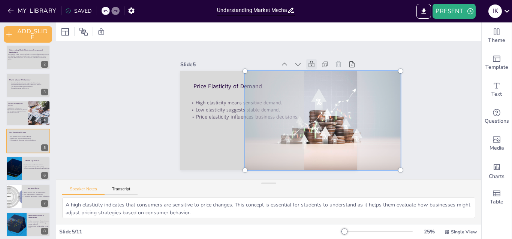
drag, startPoint x: 323, startPoint y: 153, endPoint x: 311, endPoint y: 138, distance: 19.2
click at [311, 138] on div at bounding box center [317, 137] width 190 height 154
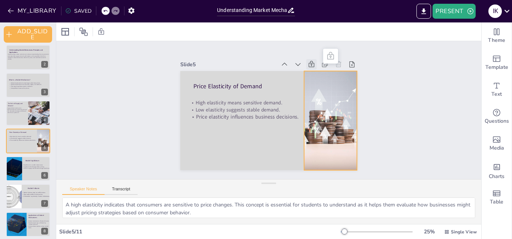
click at [265, 193] on div "Speaker Notes Transcript" at bounding box center [268, 189] width 425 height 18
drag, startPoint x: 320, startPoint y: 163, endPoint x: 332, endPoint y: 151, distance: 16.7
click at [329, 151] on div at bounding box center [314, 142] width 182 height 154
click at [327, 163] on div at bounding box center [317, 137] width 179 height 142
click at [327, 166] on div at bounding box center [319, 132] width 173 height 130
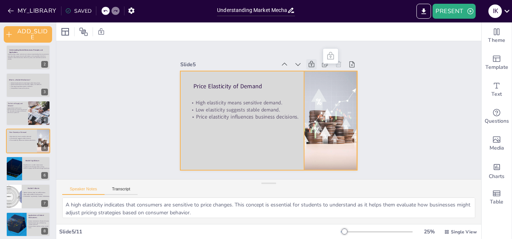
click at [269, 139] on div at bounding box center [258, 111] width 117 height 186
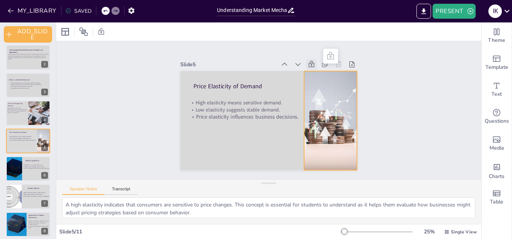
click at [329, 146] on div at bounding box center [314, 142] width 182 height 154
click at [116, 158] on div "Slide 1 Market Mechanism [PERSON_NAME] BBA (F) 25 Slide 2 Understanding Market …" at bounding box center [268, 110] width 408 height 387
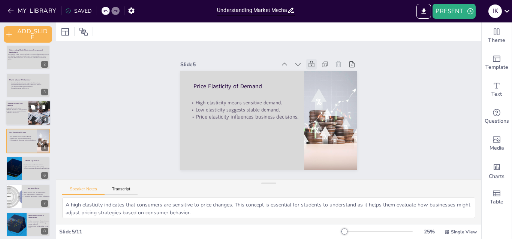
click at [22, 111] on span "The interaction of supply and demand determines equilibrium." at bounding box center [16, 112] width 19 height 3
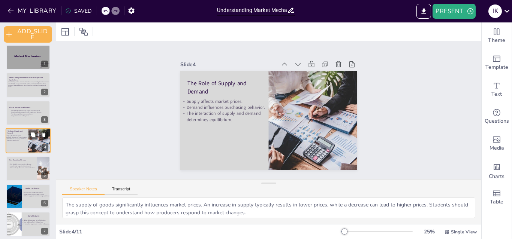
click at [22, 111] on span "Market mechanisms involve buyer-seller interactions." at bounding box center [26, 111] width 30 height 2
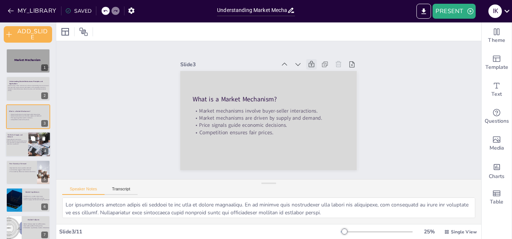
click at [26, 152] on div at bounding box center [28, 144] width 45 height 25
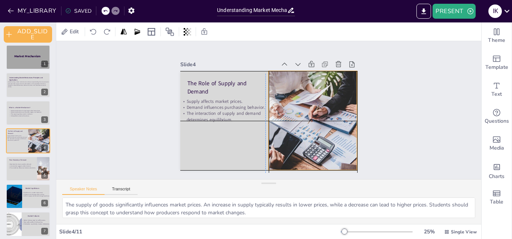
click at [271, 142] on div at bounding box center [304, 137] width 203 height 163
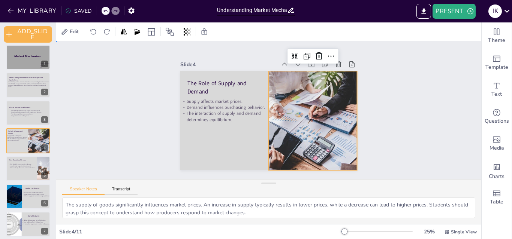
click at [106, 146] on div "Slide 1 Market Mechanism [PERSON_NAME] BBA (F) 25 Slide 2 Understanding Market …" at bounding box center [268, 111] width 425 height 362
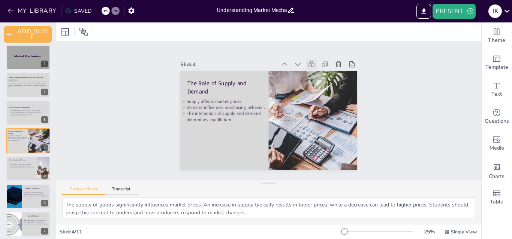
click at [325, 93] on icon at bounding box center [330, 98] width 10 height 10
click at [16, 163] on div at bounding box center [28, 168] width 45 height 25
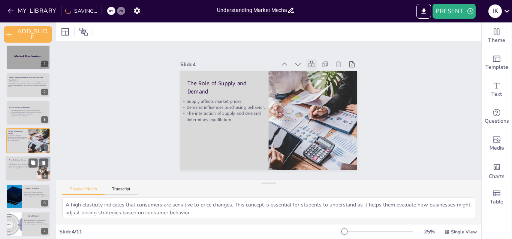
scroll to position [31, 0]
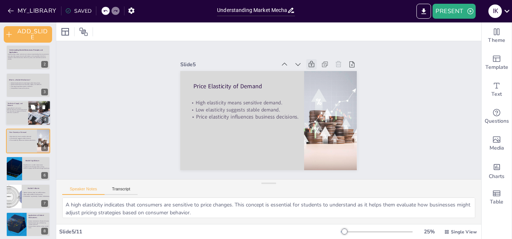
click at [13, 110] on span "Demand influences purchasing behavior." at bounding box center [17, 109] width 20 height 1
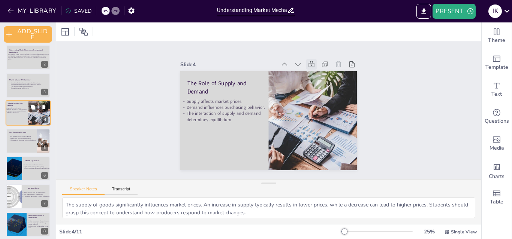
scroll to position [4, 0]
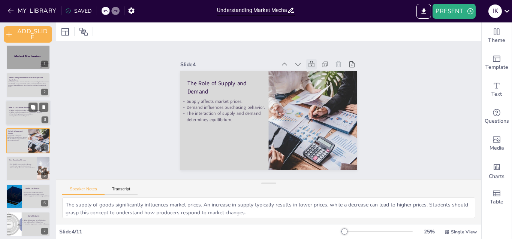
click at [26, 115] on span "Price signals guide economic decisions." at bounding box center [21, 115] width 22 height 2
type textarea "The interaction between buyers and sellers is the core of market mechanisms. It…"
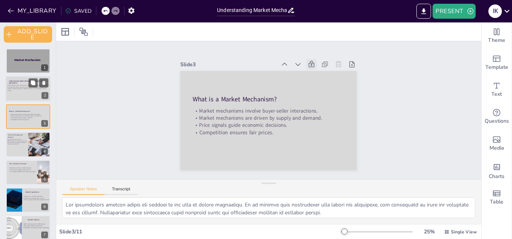
click at [34, 90] on p "Understanding market mechanisms involves comprehending the core economic princi…" at bounding box center [28, 88] width 43 height 7
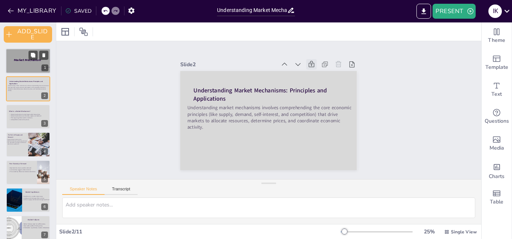
click at [21, 58] on span "Market Mechanism" at bounding box center [27, 60] width 27 height 4
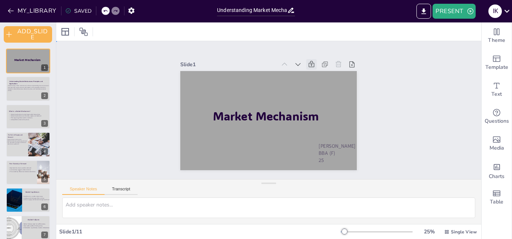
click at [429, 53] on div "Slide 1 Market Mechanism [PERSON_NAME] BBA (F) 25 Slide 2 Understanding Market …" at bounding box center [268, 111] width 444 height 224
click at [6, 96] on div at bounding box center [28, 88] width 45 height 25
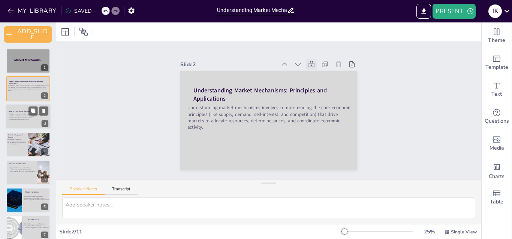
click at [16, 123] on div at bounding box center [28, 116] width 45 height 25
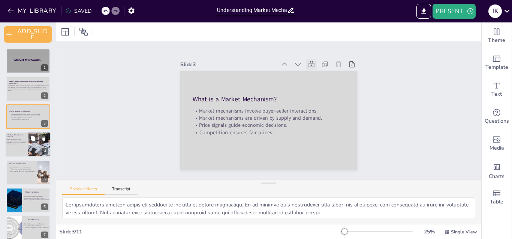
click at [26, 141] on span "Demand influences purchasing behavior." at bounding box center [17, 140] width 20 height 1
type textarea "The supply of goods significantly influences market prices. An increase in supp…"
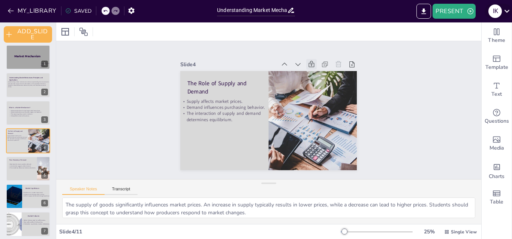
click at [506, 12] on icon at bounding box center [507, 11] width 10 height 10
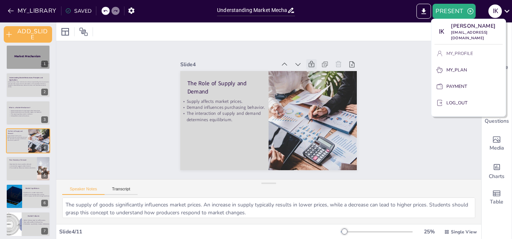
click at [478, 52] on button "MY_PROFILE" at bounding box center [468, 54] width 68 height 12
